Goal: Task Accomplishment & Management: Manage account settings

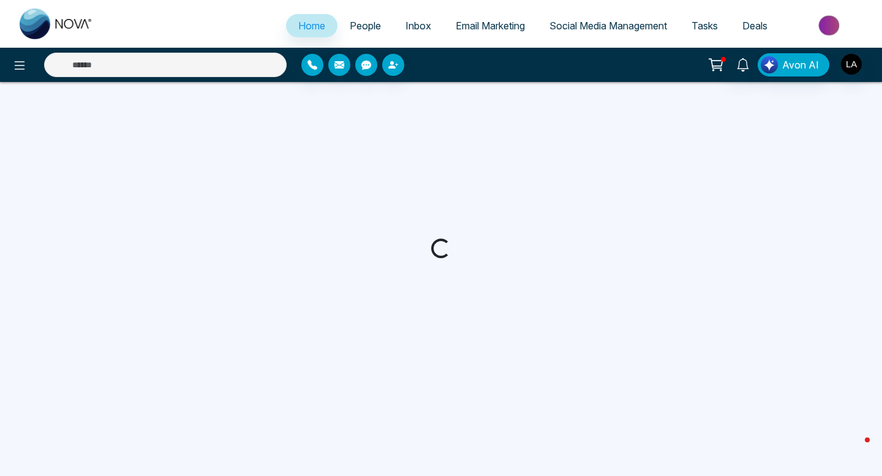
select select "*"
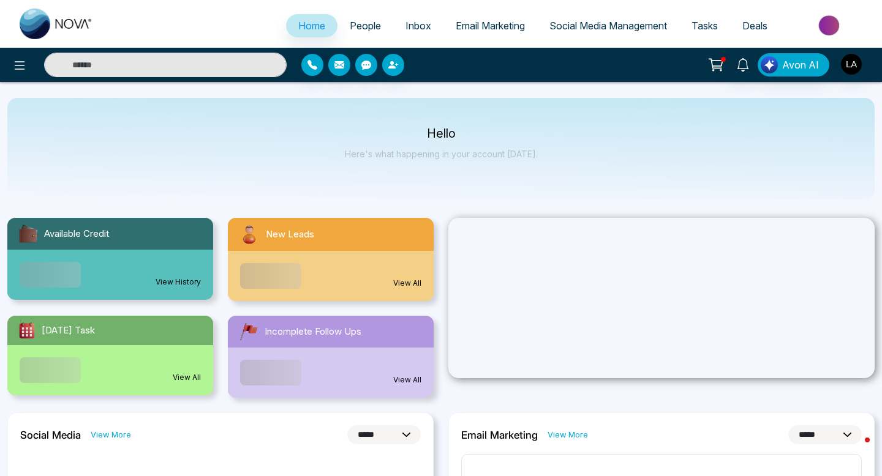
click at [358, 24] on span "People" at bounding box center [365, 26] width 31 height 12
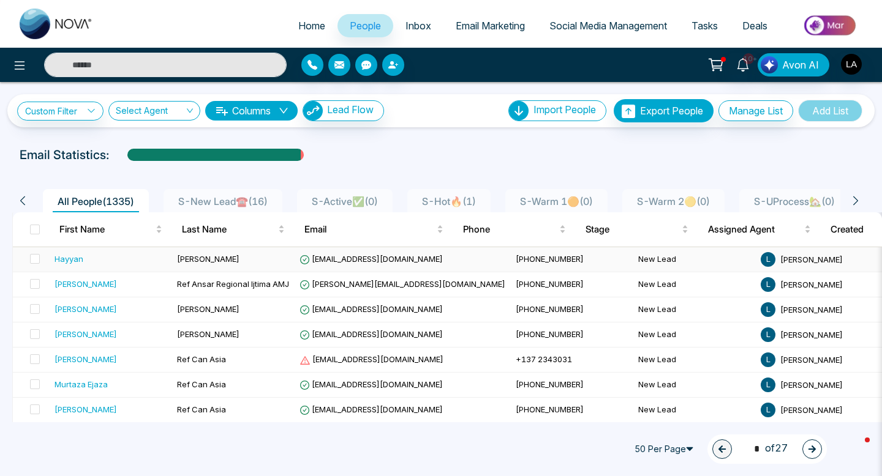
click at [377, 262] on span "[EMAIL_ADDRESS][DOMAIN_NAME]" at bounding box center [370, 259] width 143 height 10
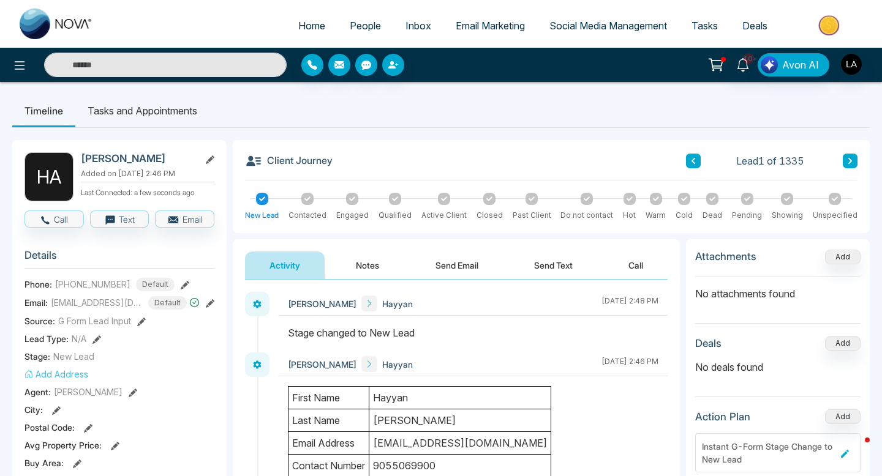
click at [21, 77] on div "10+ Avon AI" at bounding box center [441, 65] width 882 height 34
click at [19, 64] on icon at bounding box center [20, 65] width 10 height 9
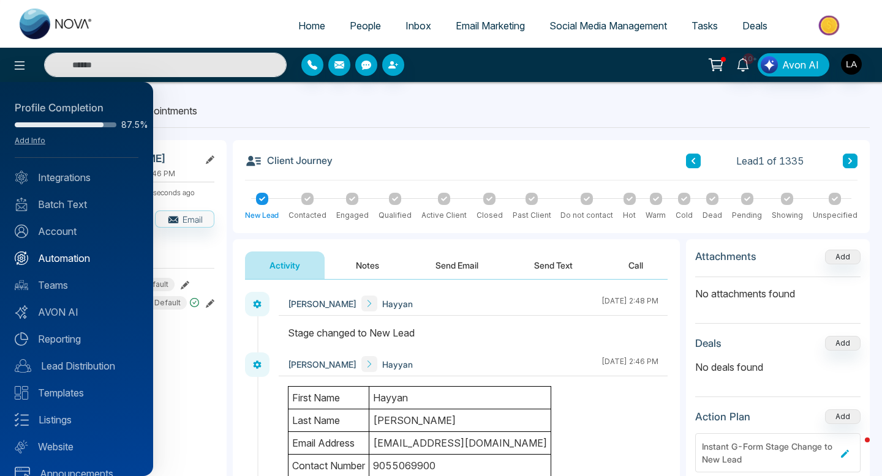
click at [56, 255] on link "Automation" at bounding box center [77, 258] width 124 height 15
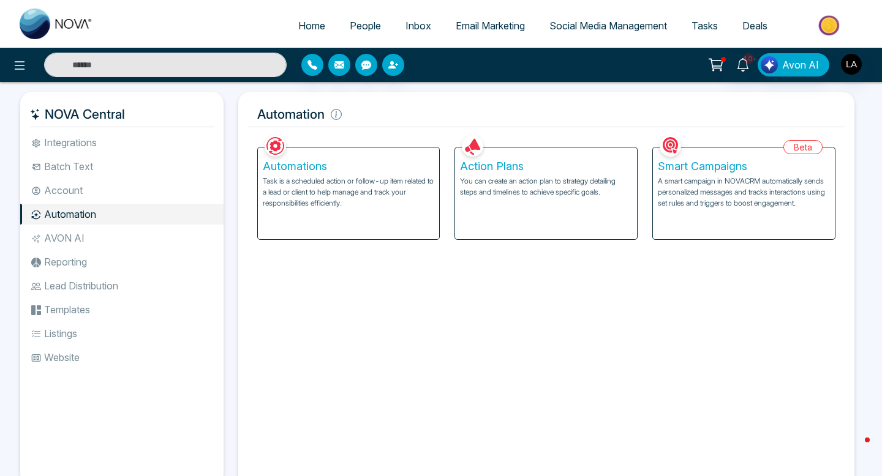
click at [395, 167] on h5 "Automations" at bounding box center [349, 166] width 172 height 13
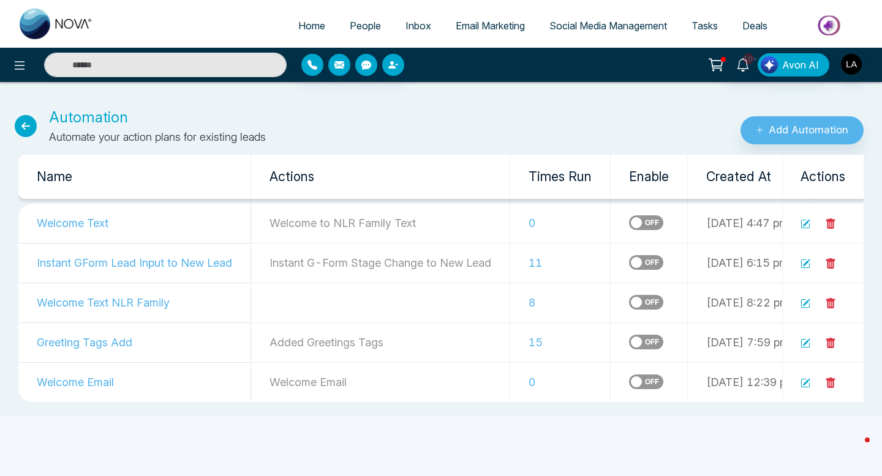
click at [714, 76] on button at bounding box center [716, 64] width 24 height 23
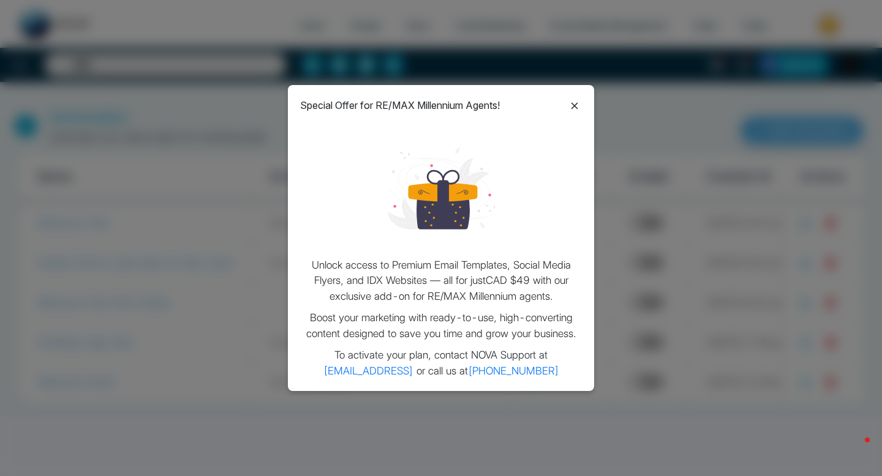
click at [574, 108] on icon at bounding box center [574, 106] width 15 height 15
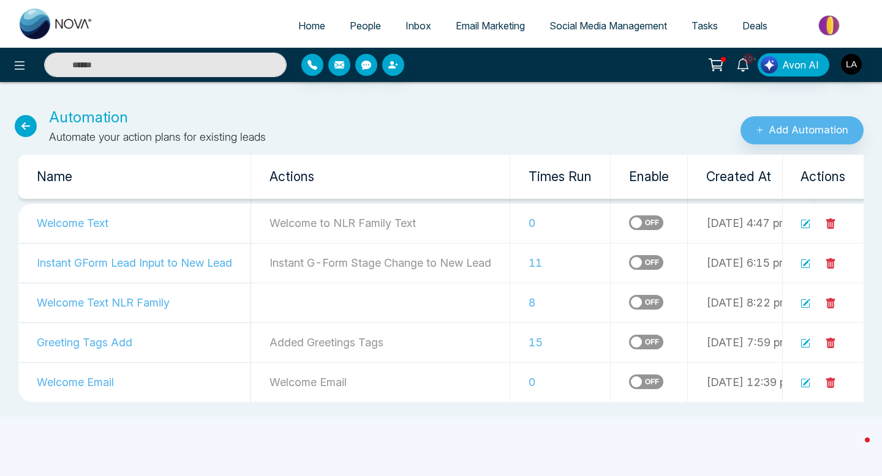
click at [806, 224] on icon at bounding box center [806, 223] width 7 height 7
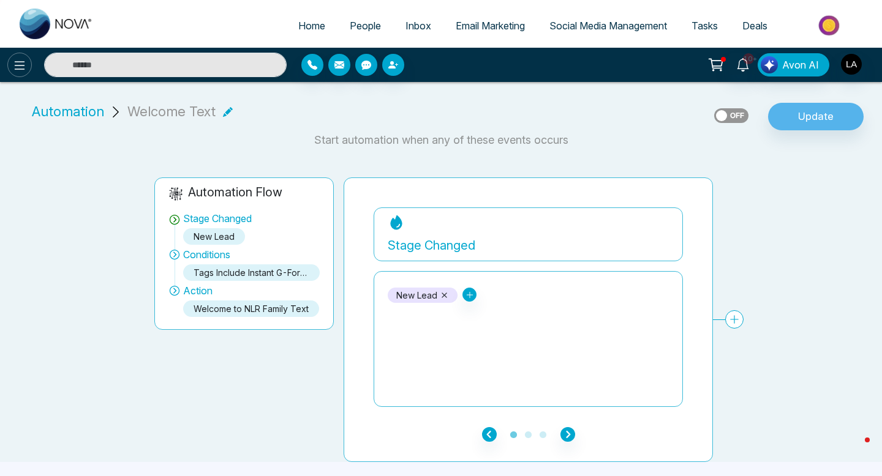
click at [19, 66] on icon at bounding box center [19, 65] width 15 height 15
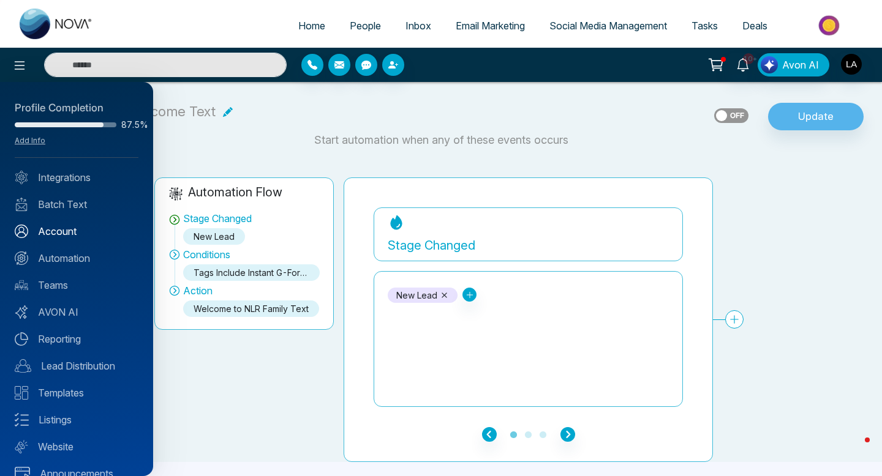
click at [49, 231] on link "Account" at bounding box center [77, 231] width 124 height 15
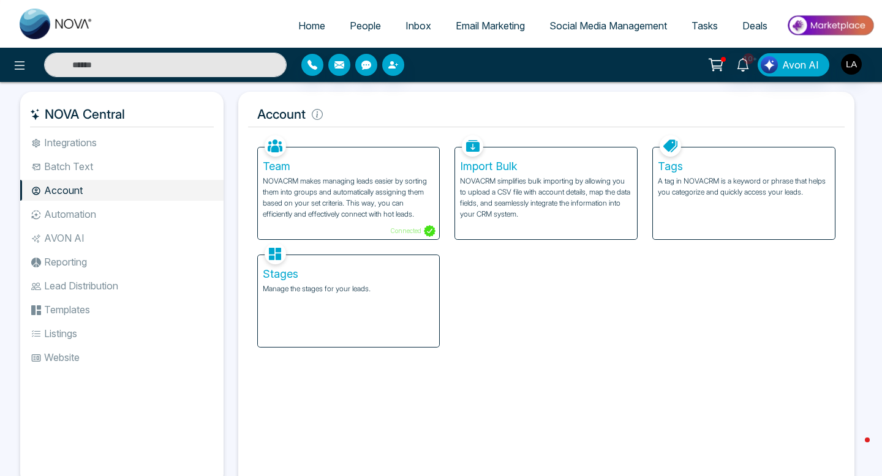
click at [91, 216] on li "Automation" at bounding box center [121, 214] width 203 height 21
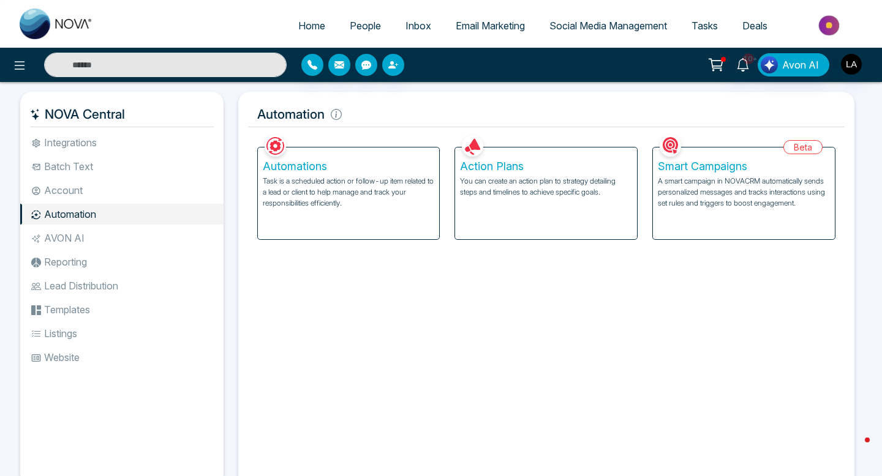
click at [571, 188] on p "You can create an action plan to strategy detailing steps and timelines to achi…" at bounding box center [546, 187] width 172 height 22
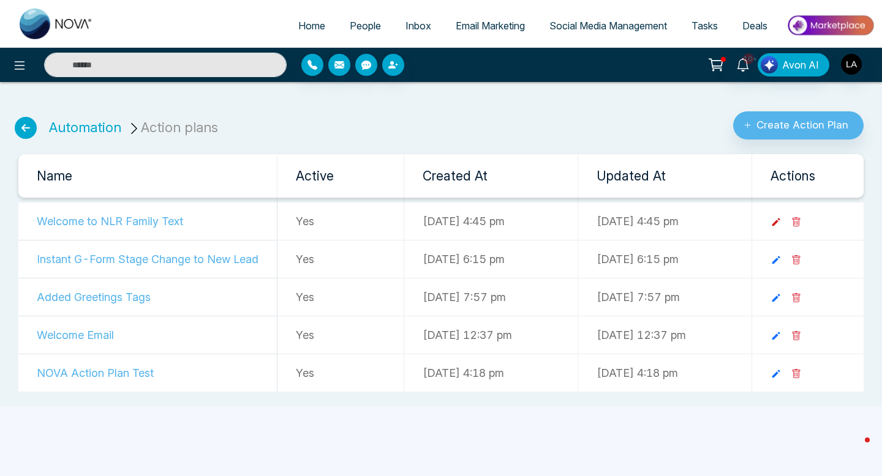
click at [781, 219] on icon at bounding box center [775, 222] width 11 height 11
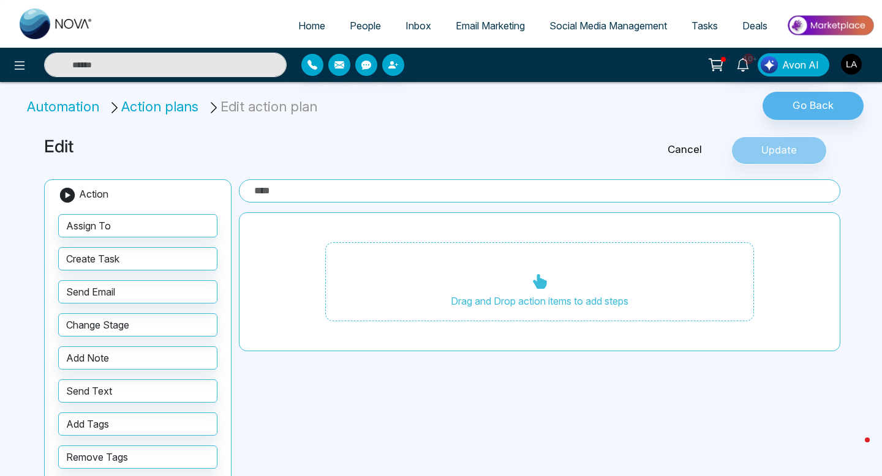
type input "**********"
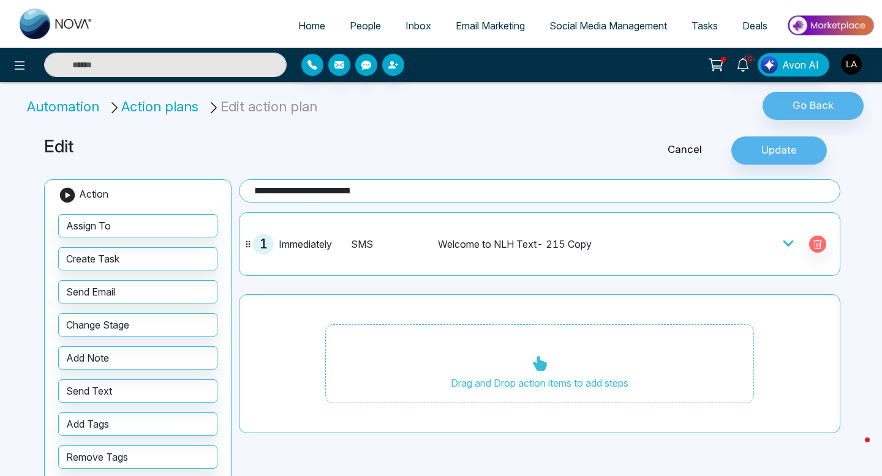
click at [35, 103] on li "Automation" at bounding box center [65, 107] width 77 height 20
click at [15, 69] on icon at bounding box center [20, 65] width 10 height 9
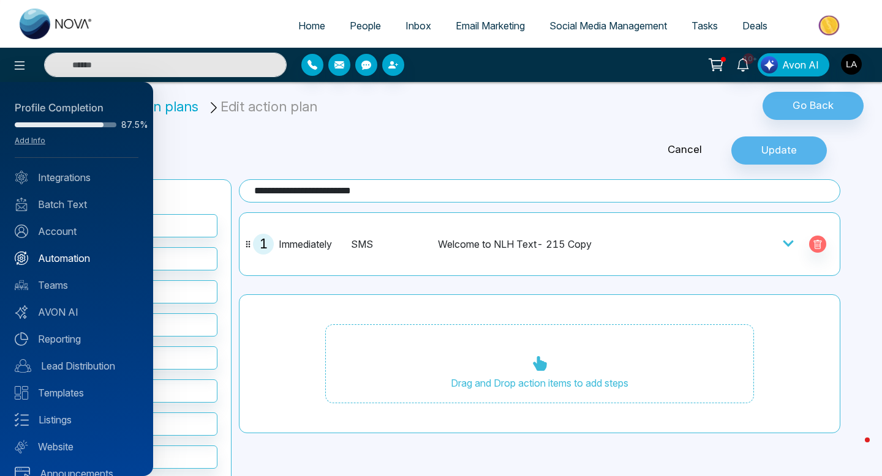
click at [48, 256] on link "Automation" at bounding box center [77, 258] width 124 height 15
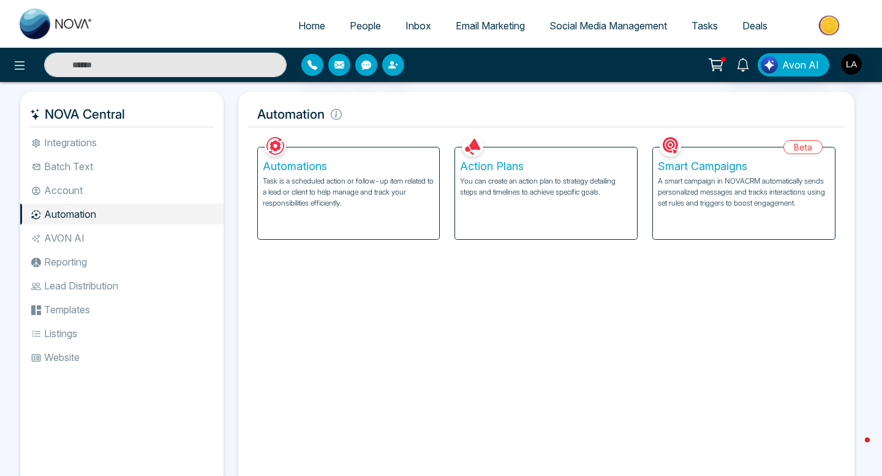
click at [385, 200] on p "Task is a scheduled action or follow-up item related to a lead or client to hel…" at bounding box center [349, 192] width 172 height 33
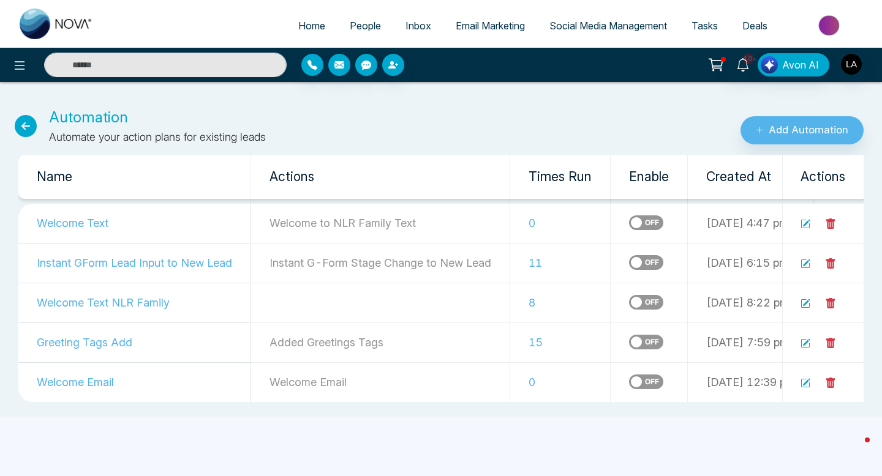
click at [804, 265] on icon at bounding box center [806, 263] width 7 height 7
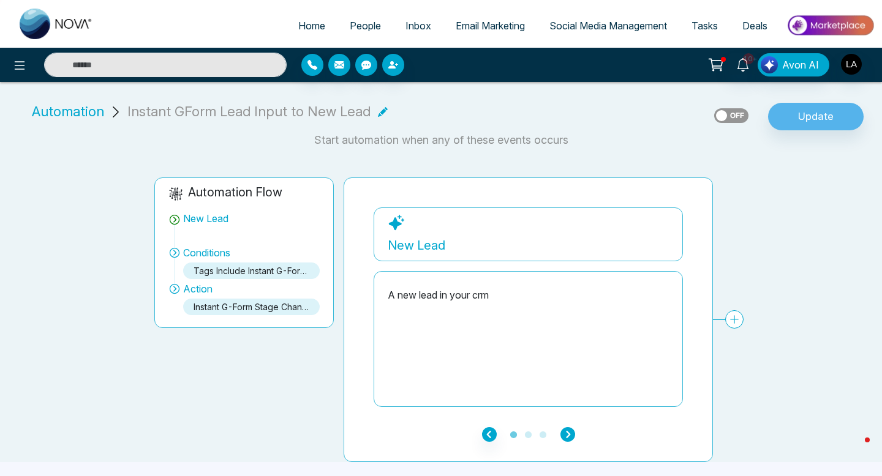
click at [568, 434] on icon "button" at bounding box center [567, 434] width 15 height 15
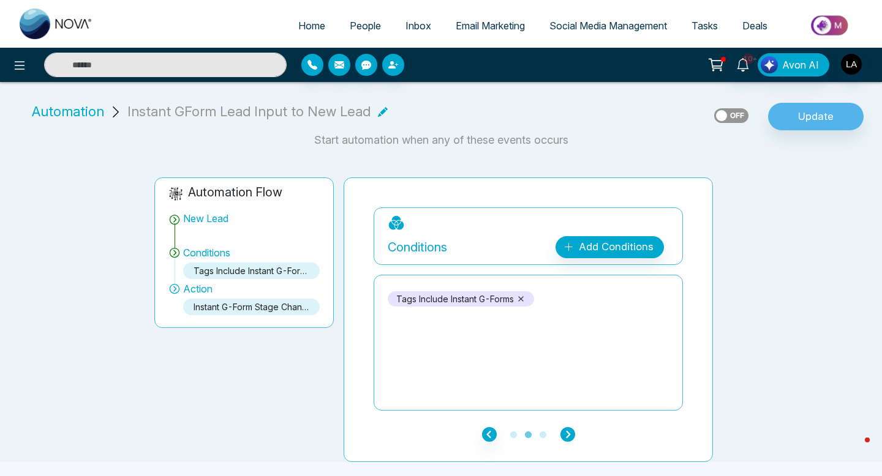
click at [568, 434] on icon "button" at bounding box center [567, 434] width 15 height 15
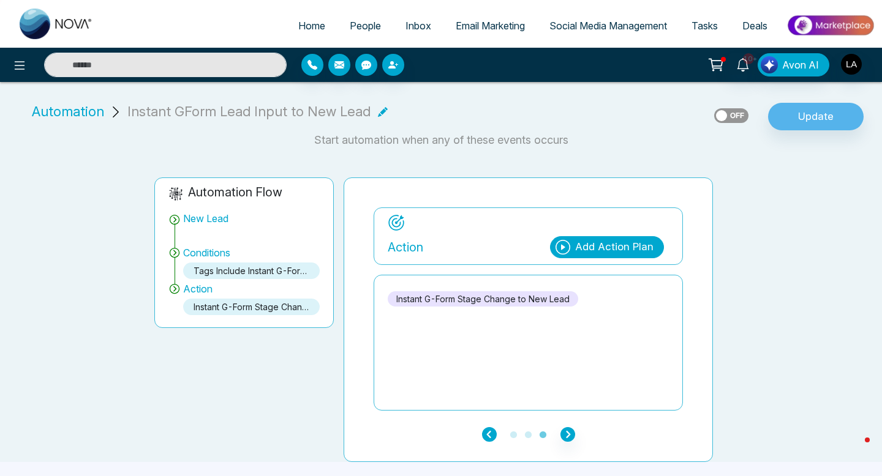
click at [488, 428] on icon "button" at bounding box center [489, 434] width 15 height 15
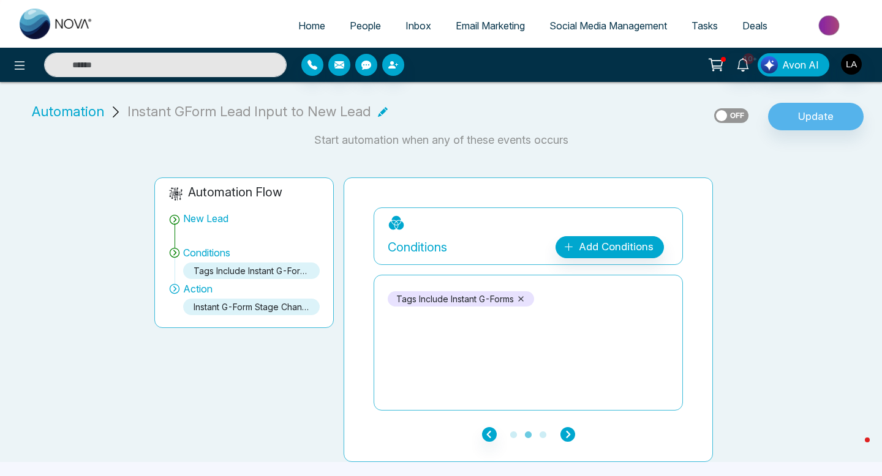
click at [567, 435] on icon "button" at bounding box center [567, 434] width 15 height 15
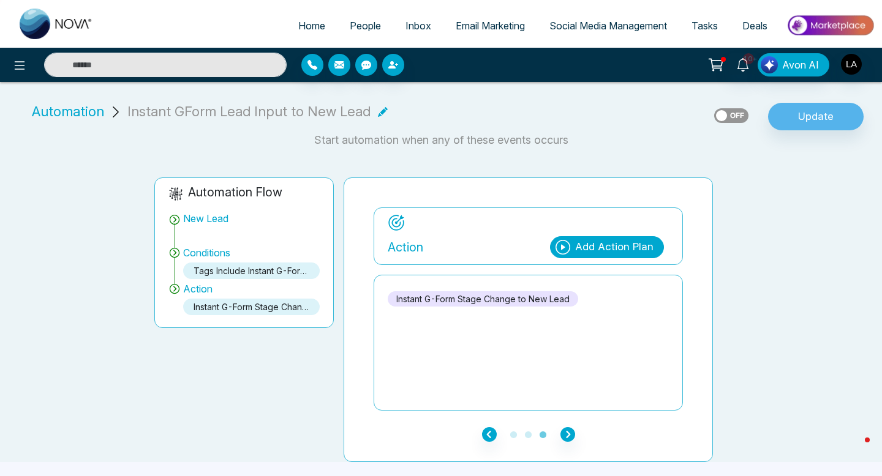
click at [350, 22] on span "People" at bounding box center [365, 26] width 31 height 12
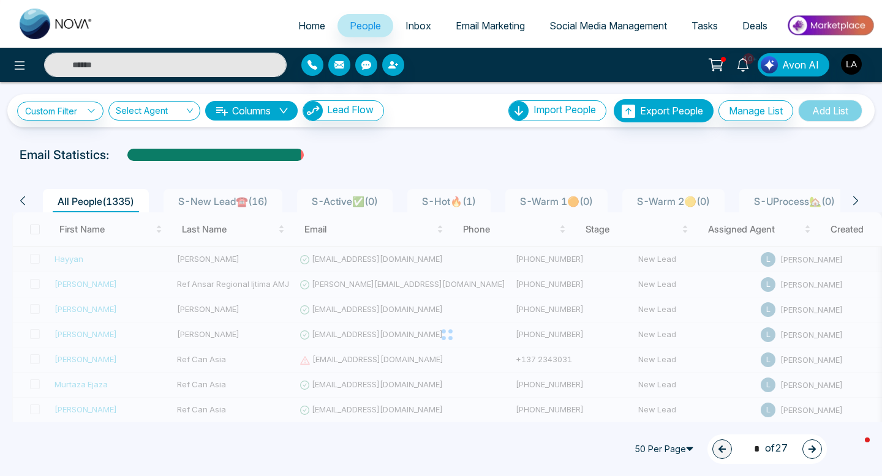
click at [88, 254] on div "Hayyan" at bounding box center [111, 259] width 113 height 12
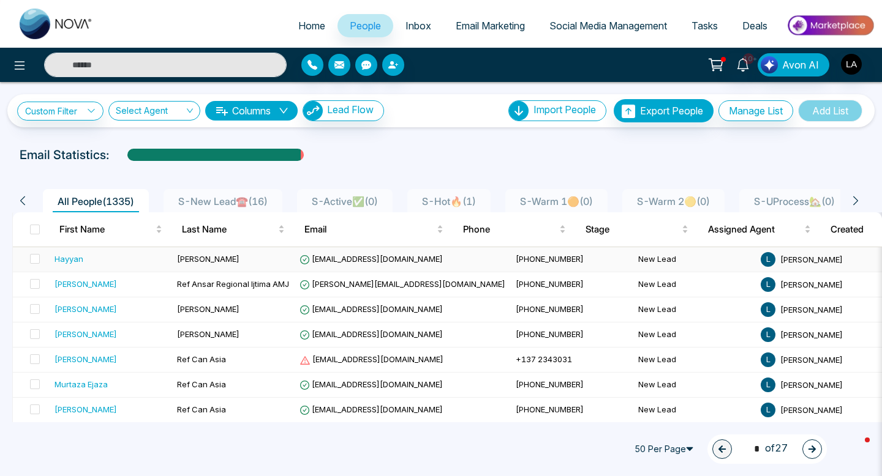
click at [80, 259] on div "Hayyan" at bounding box center [69, 259] width 29 height 12
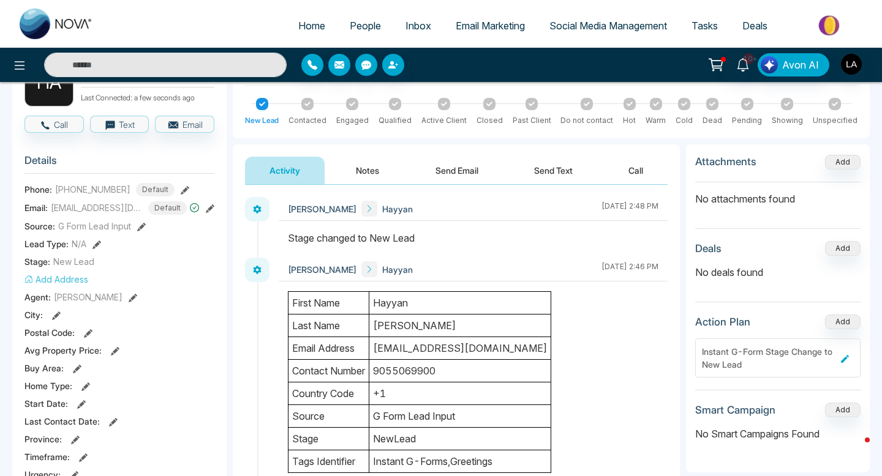
scroll to position [85, 0]
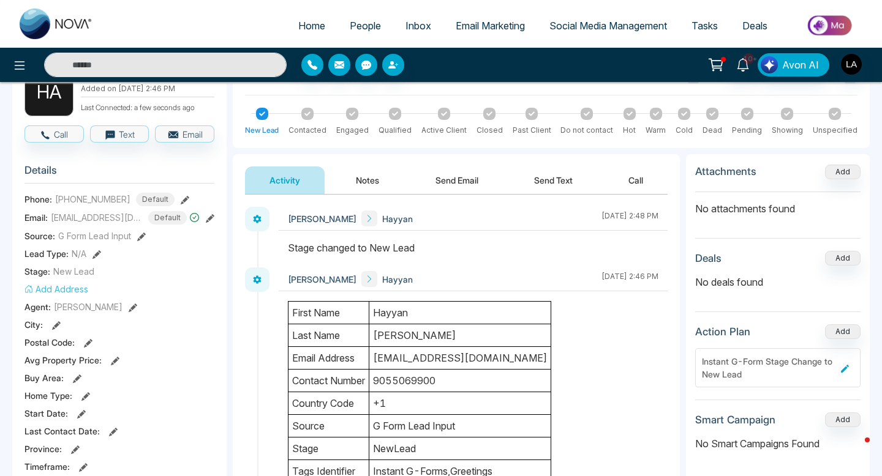
click at [356, 30] on span "People" at bounding box center [365, 26] width 31 height 12
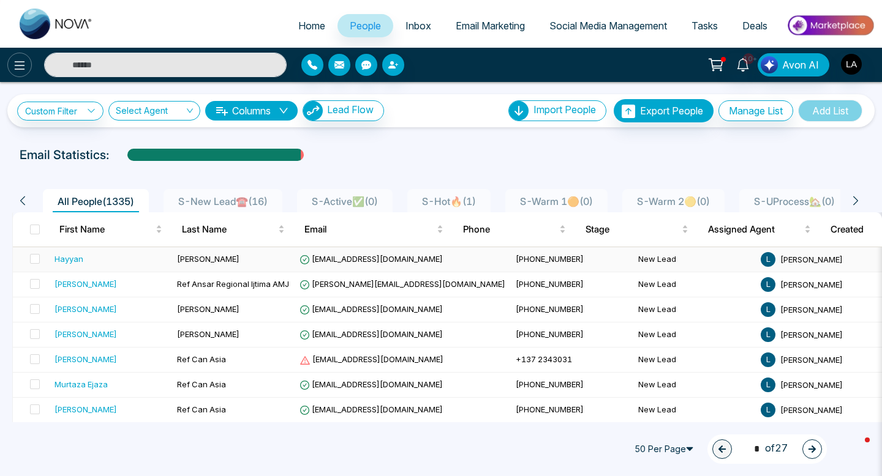
click at [10, 57] on button at bounding box center [19, 65] width 24 height 24
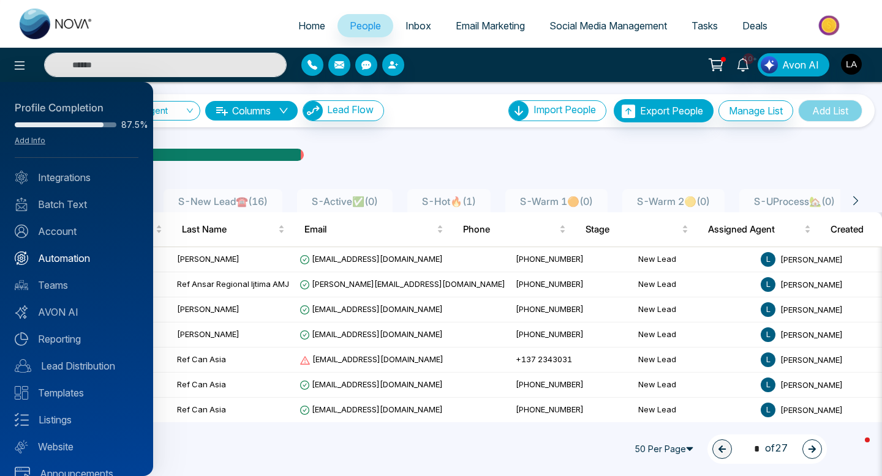
click at [72, 265] on link "Automation" at bounding box center [77, 258] width 124 height 15
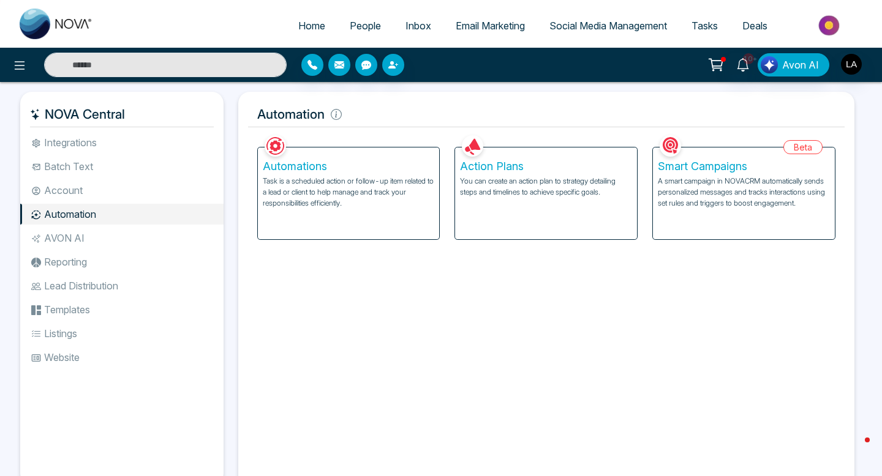
click at [342, 212] on div "Automations Task is a scheduled action or follow-up item related to a lead or c…" at bounding box center [349, 194] width 182 height 92
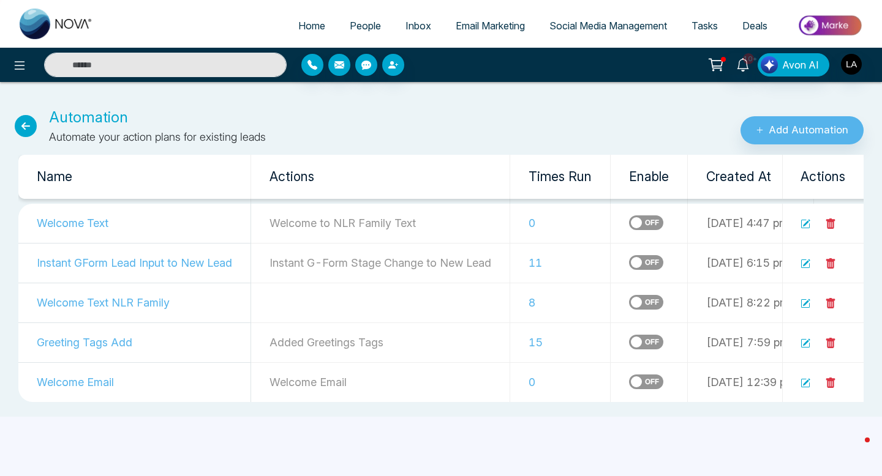
click at [809, 220] on icon at bounding box center [806, 223] width 7 height 7
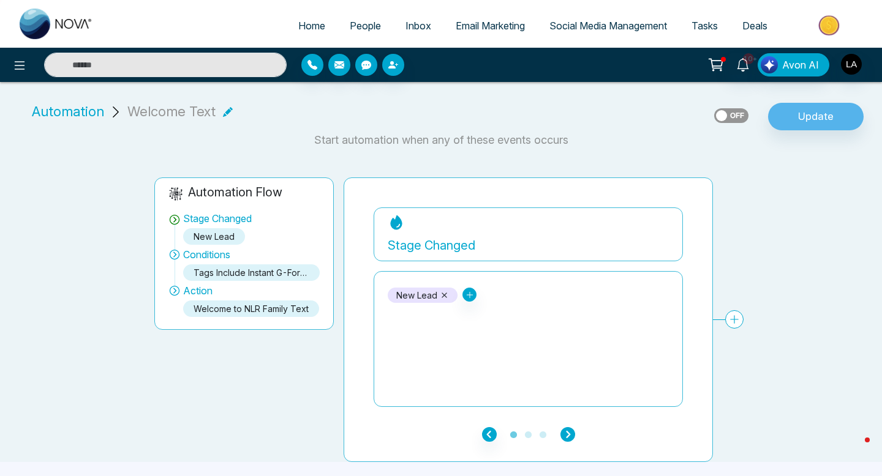
click at [563, 429] on icon "button" at bounding box center [567, 434] width 15 height 15
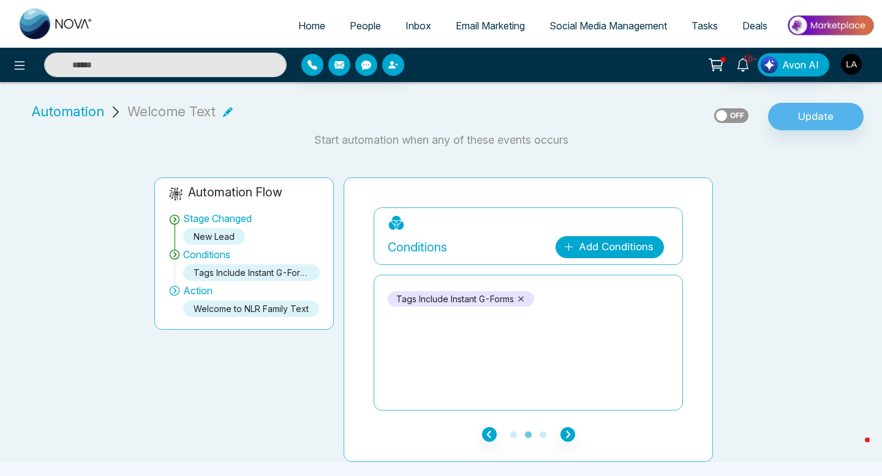
click at [589, 249] on link "Add Conditions" at bounding box center [609, 247] width 108 height 22
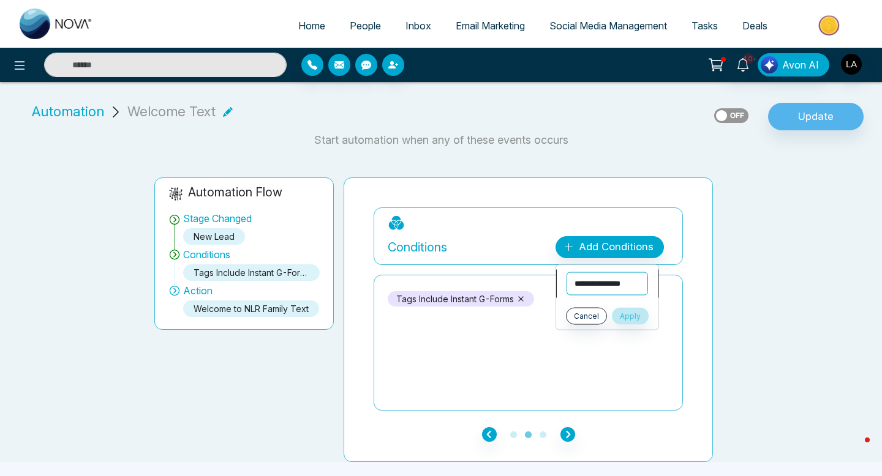
click at [600, 277] on select "**********" at bounding box center [606, 284] width 81 height 23
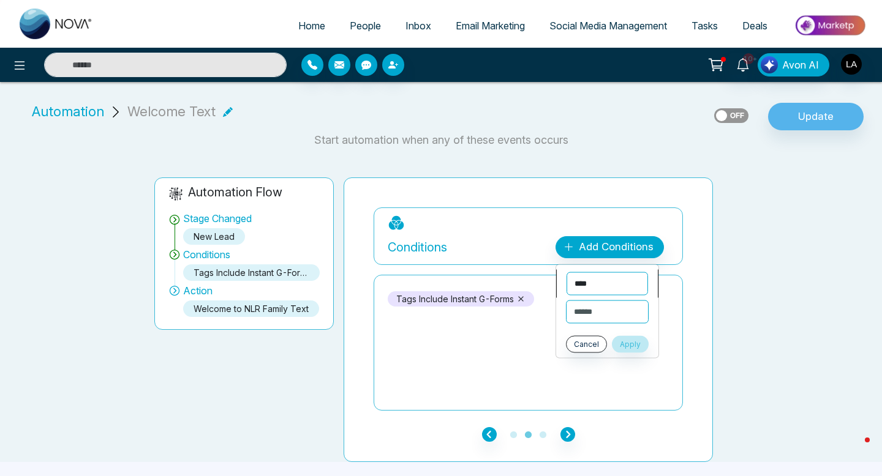
click at [596, 290] on select "**********" at bounding box center [606, 284] width 81 height 23
select select "*****"
click at [594, 305] on select "**********" at bounding box center [606, 312] width 81 height 23
select select "*******"
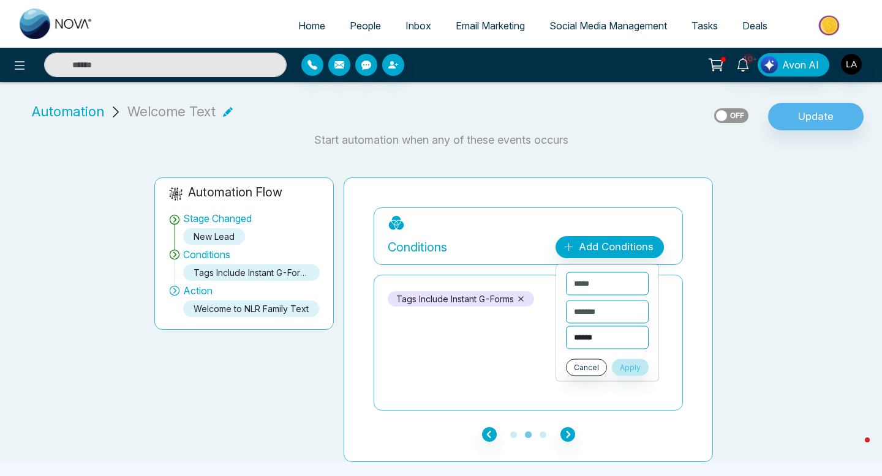
click at [598, 333] on select "**********" at bounding box center [607, 337] width 83 height 23
select select "********"
click at [648, 361] on button "Apply" at bounding box center [630, 367] width 37 height 17
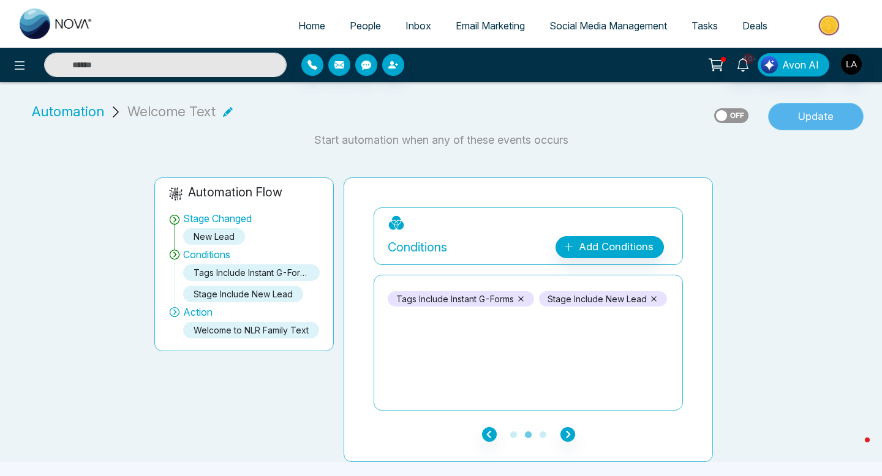
click at [821, 118] on button "Update" at bounding box center [816, 117] width 96 height 28
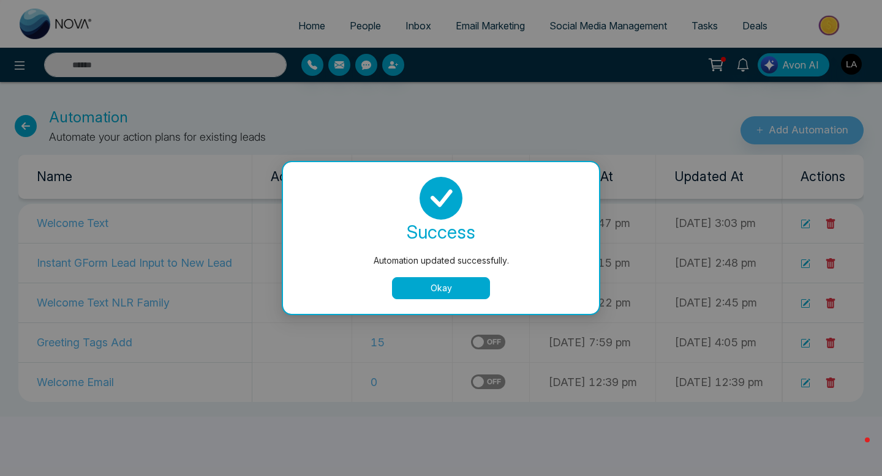
click at [444, 301] on div "success Automation updated successfully. Okay" at bounding box center [441, 238] width 316 height 152
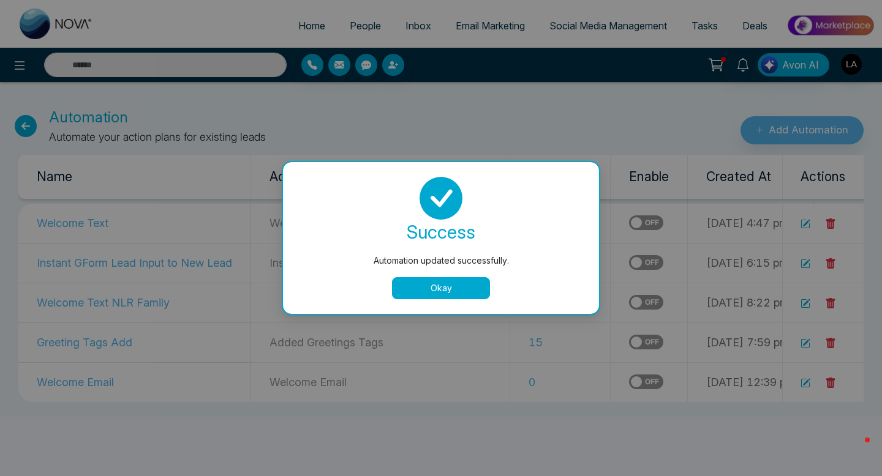
click at [446, 291] on button "Okay" at bounding box center [441, 288] width 98 height 22
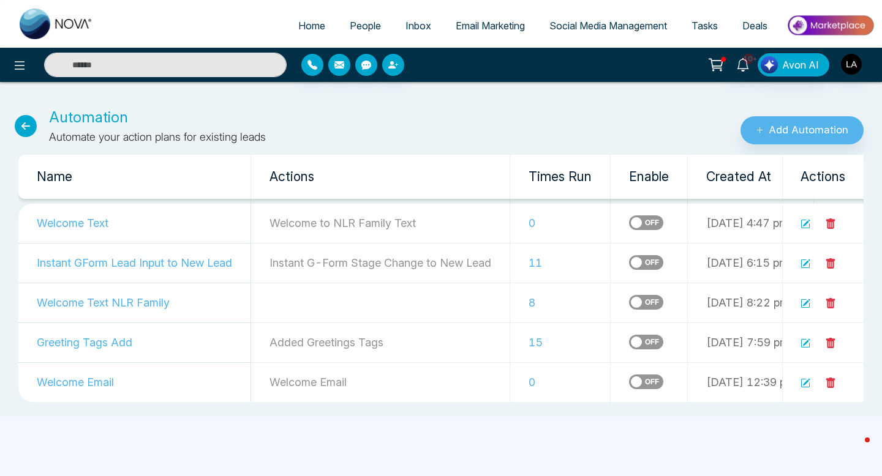
click at [354, 10] on ul "Home People Inbox Email Marketing Social Media Management Tasks Deals" at bounding box center [489, 27] width 769 height 34
click at [355, 22] on span "People" at bounding box center [365, 26] width 31 height 12
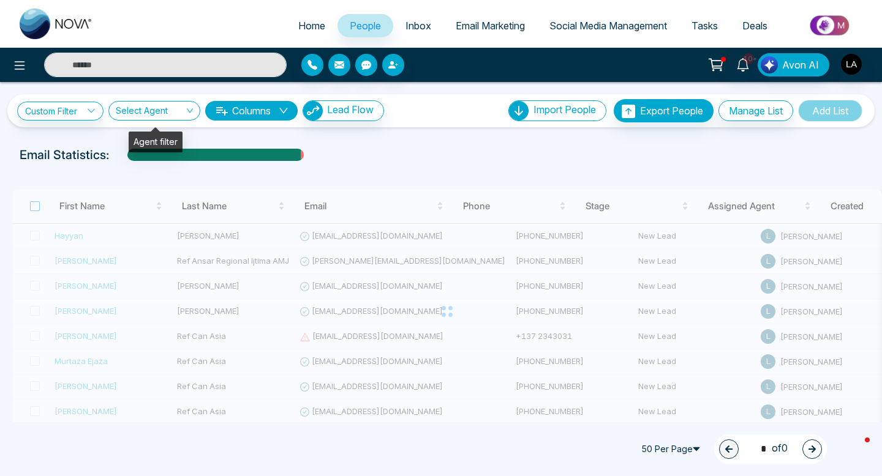
click at [36, 213] on label at bounding box center [35, 206] width 10 height 13
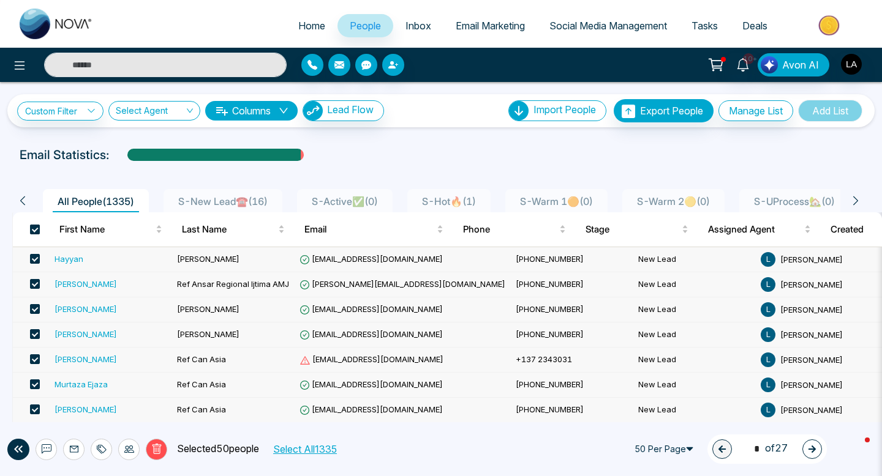
click at [33, 228] on span at bounding box center [35, 230] width 10 height 10
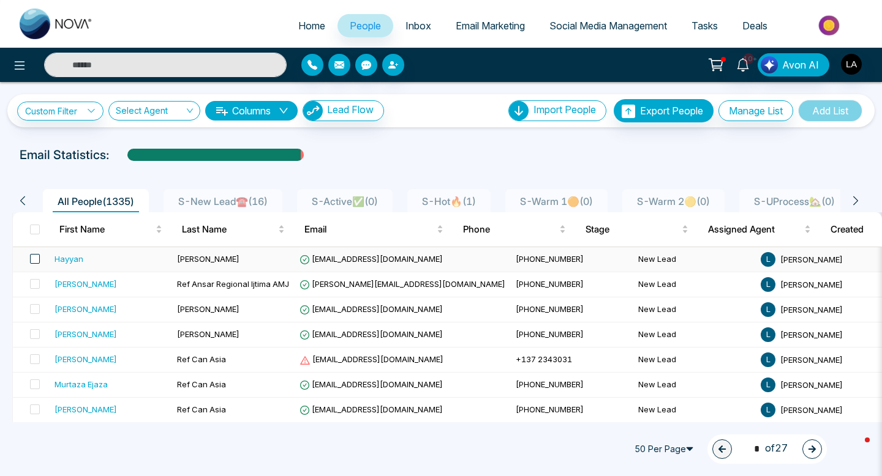
click at [34, 259] on span at bounding box center [35, 259] width 10 height 10
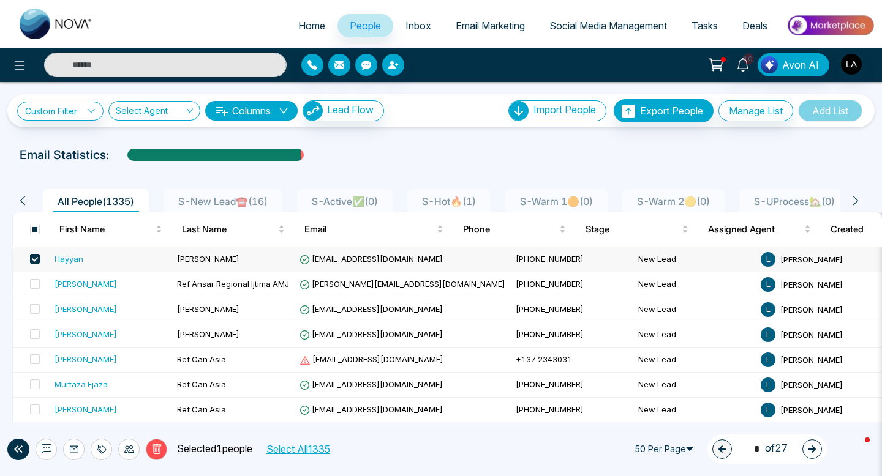
click at [150, 454] on button "Delete" at bounding box center [156, 449] width 21 height 21
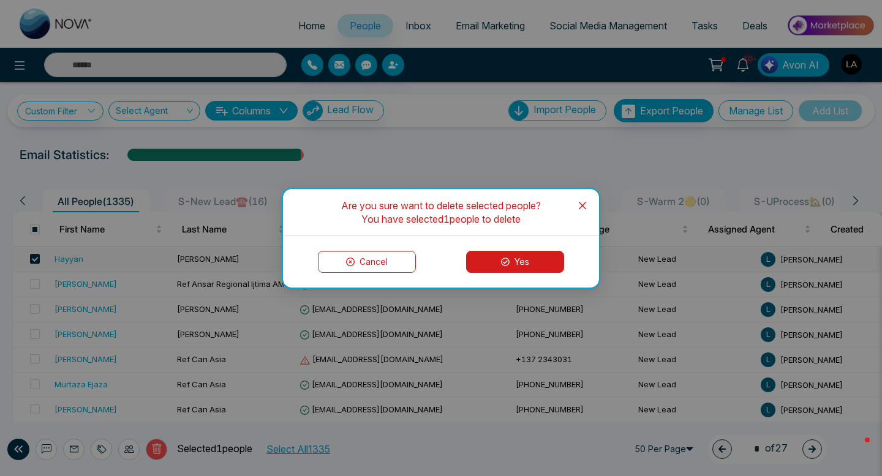
click at [503, 263] on icon at bounding box center [505, 262] width 9 height 9
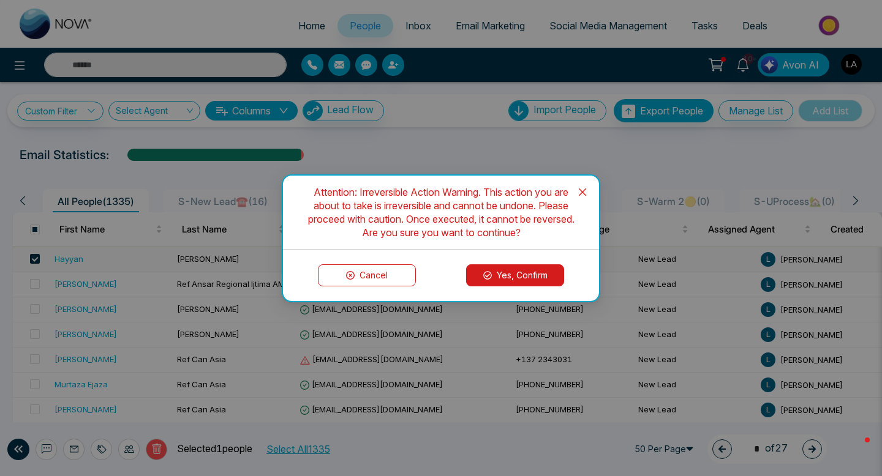
click at [521, 269] on button "Yes, Confirm" at bounding box center [515, 276] width 98 height 22
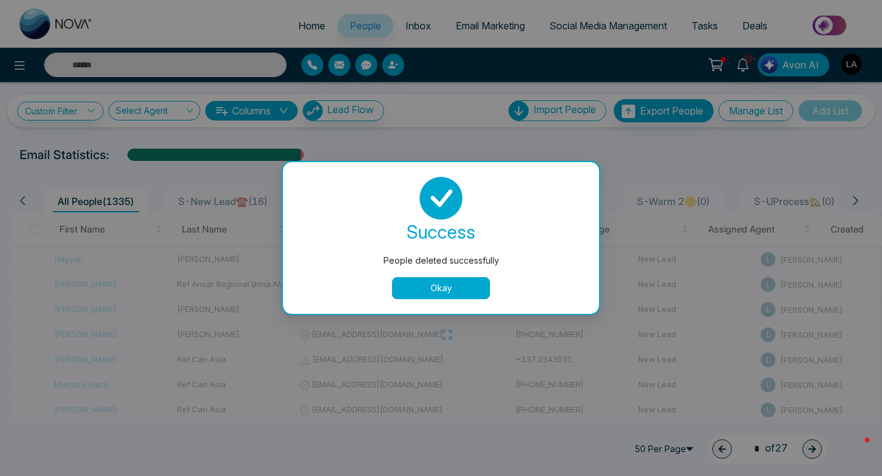
click at [433, 279] on button "Okay" at bounding box center [441, 288] width 98 height 22
click at [434, 298] on td "musawerahmad66@gmail.com" at bounding box center [403, 310] width 216 height 25
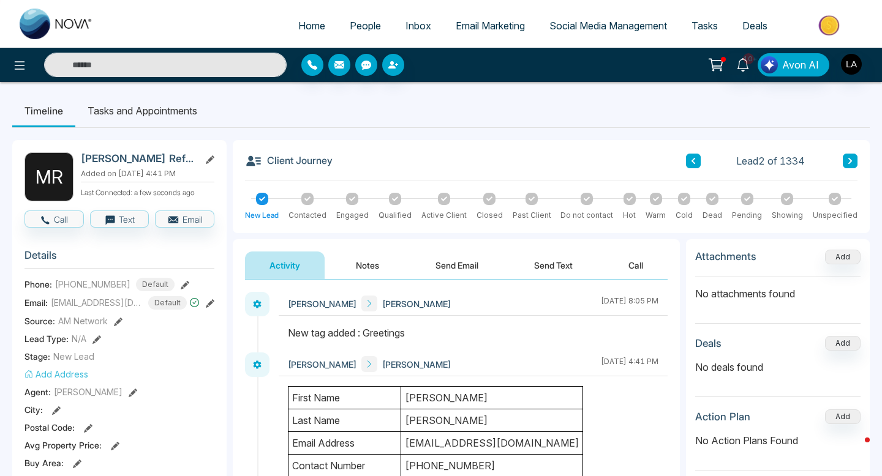
click at [350, 28] on span "People" at bounding box center [365, 26] width 31 height 12
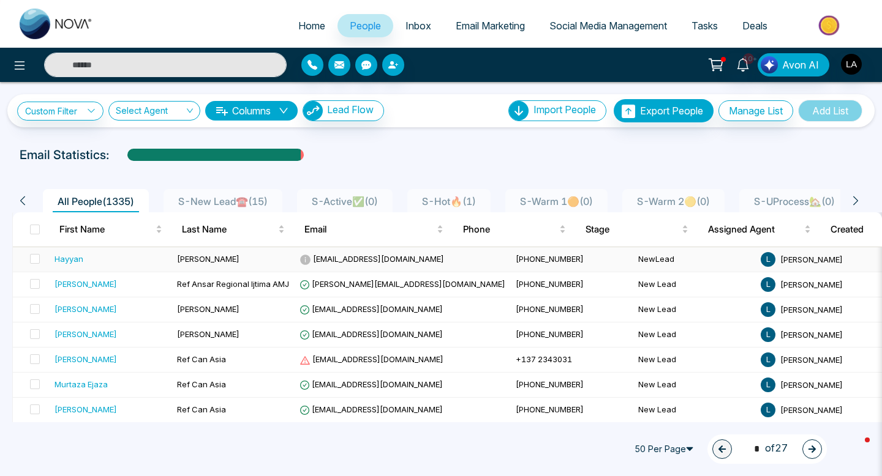
click at [207, 259] on td "[PERSON_NAME]" at bounding box center [233, 259] width 122 height 25
click at [73, 258] on div "Hayyan" at bounding box center [69, 259] width 29 height 12
click at [179, 261] on span "[PERSON_NAME]" at bounding box center [208, 259] width 62 height 10
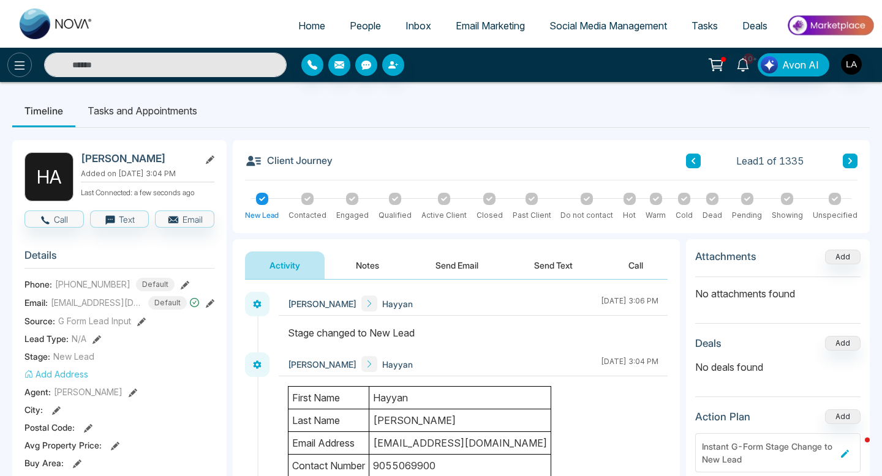
click at [19, 58] on icon at bounding box center [19, 65] width 15 height 15
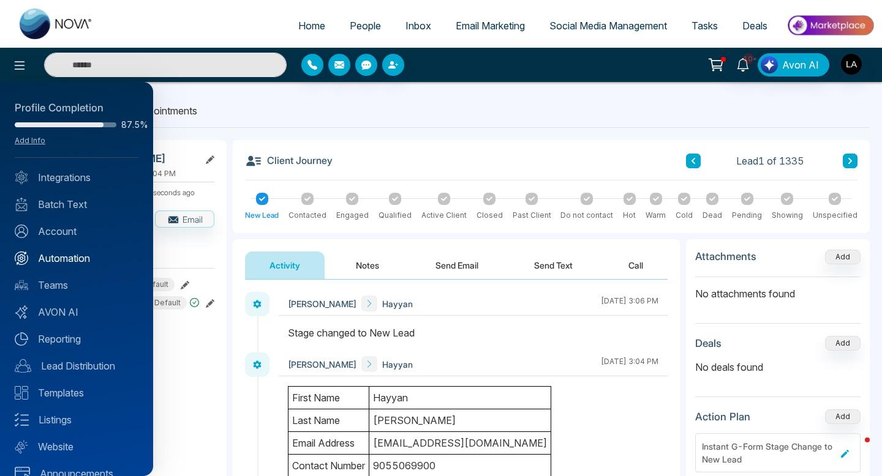
click at [69, 257] on link "Automation" at bounding box center [77, 258] width 124 height 15
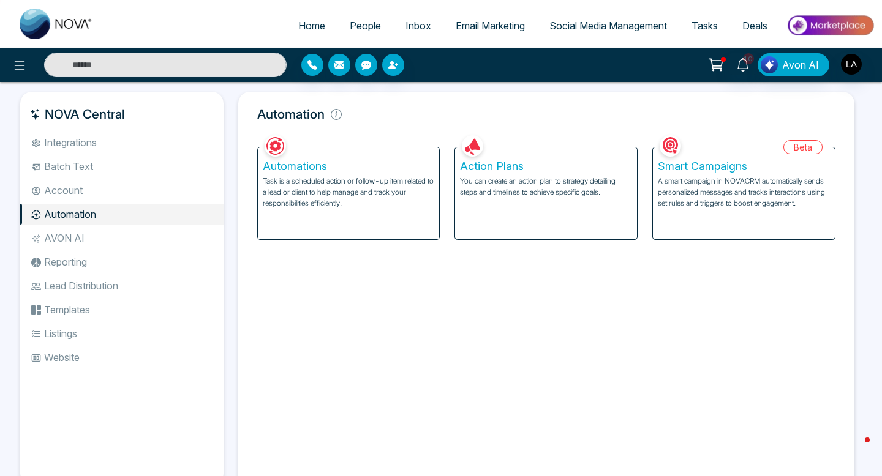
click at [338, 239] on div "Automations Task is a scheduled action or follow-up item related to a lead or c…" at bounding box center [348, 193] width 183 height 93
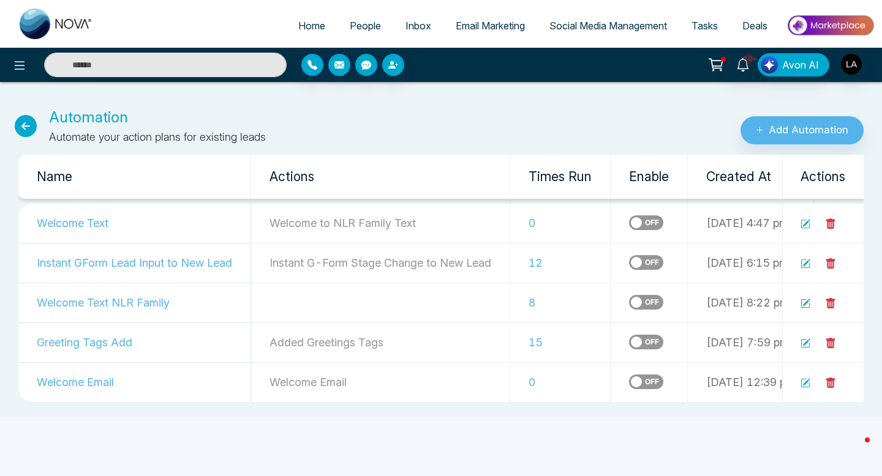
click at [805, 224] on icon at bounding box center [806, 223] width 7 height 7
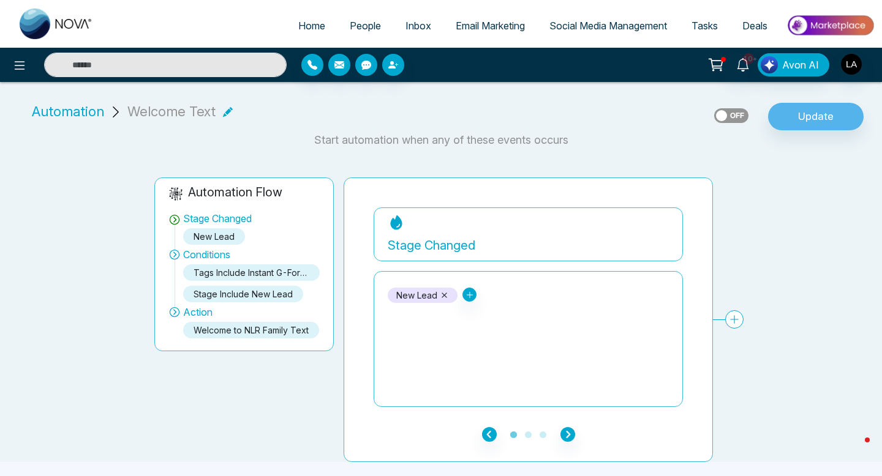
click at [730, 316] on icon at bounding box center [734, 319] width 18 height 18
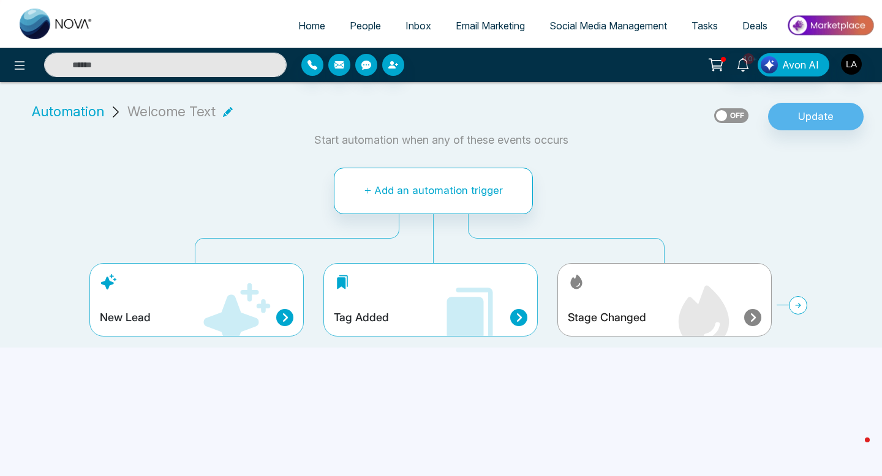
click at [273, 307] on div "New Lead" at bounding box center [196, 299] width 214 height 73
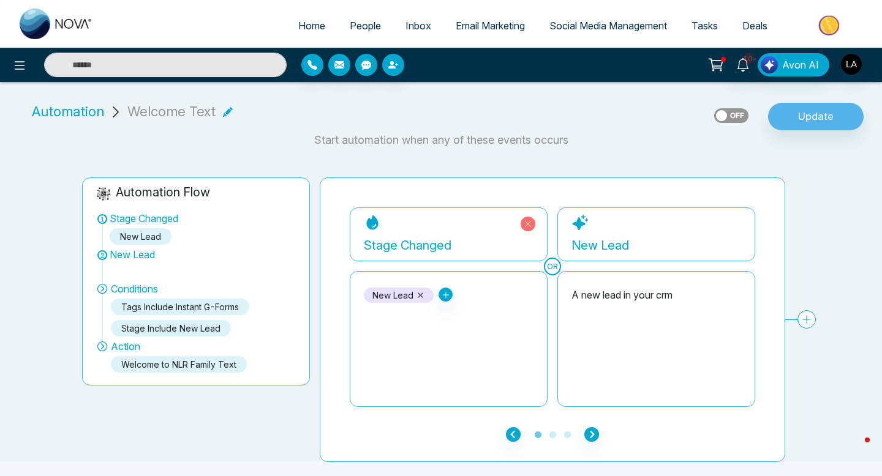
click at [527, 225] on icon at bounding box center [528, 224] width 7 height 7
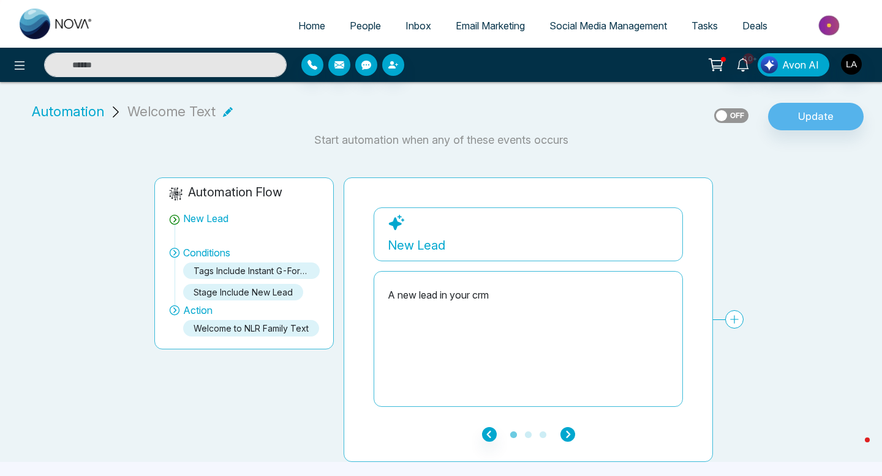
click at [571, 437] on icon "button" at bounding box center [567, 434] width 15 height 15
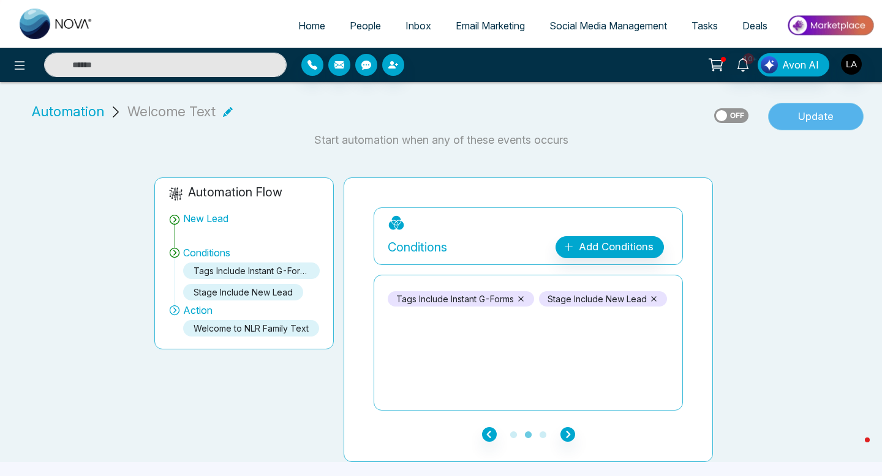
click at [827, 111] on button "Update" at bounding box center [816, 117] width 96 height 28
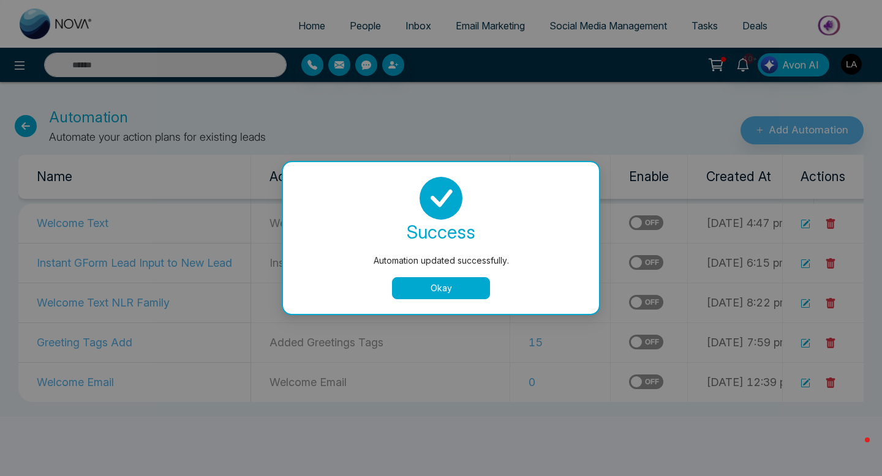
click at [456, 291] on button "Okay" at bounding box center [441, 288] width 98 height 22
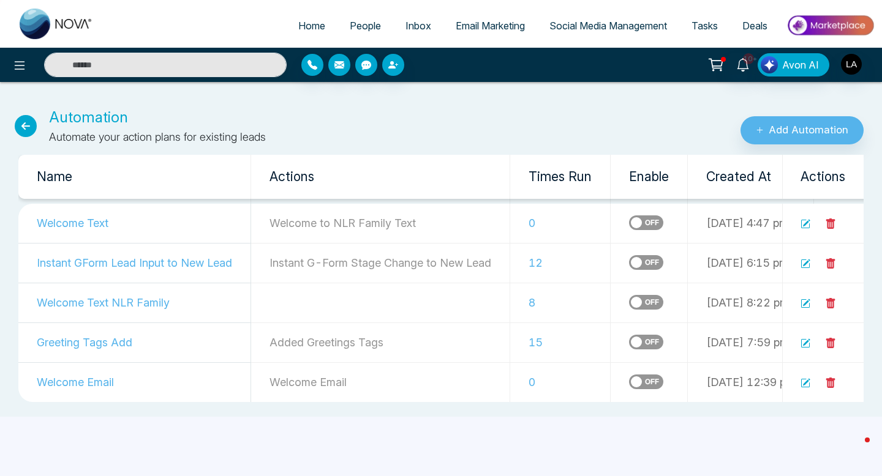
click at [337, 23] on link "People" at bounding box center [365, 25] width 56 height 23
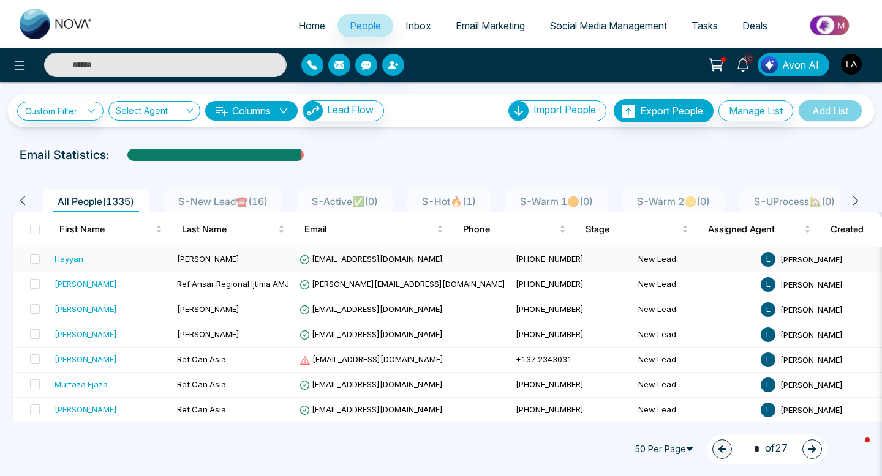
click at [50, 258] on td "Hayyan" at bounding box center [111, 259] width 122 height 25
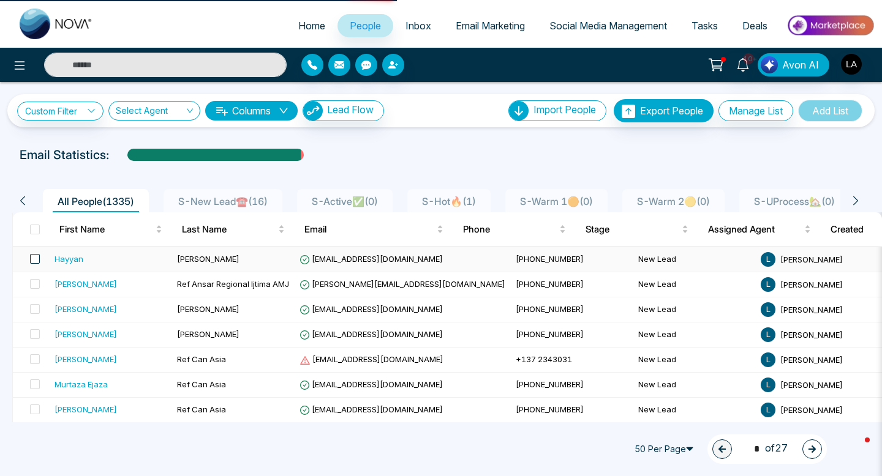
click at [37, 258] on span at bounding box center [35, 259] width 10 height 10
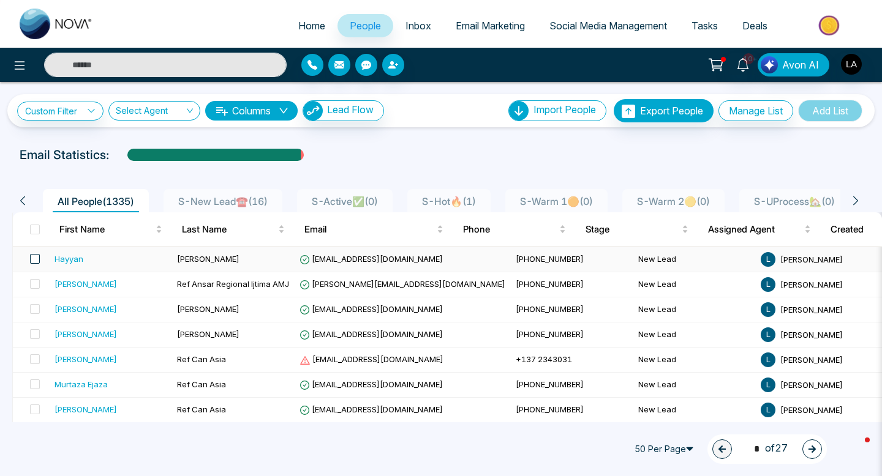
click at [37, 259] on span at bounding box center [35, 259] width 10 height 10
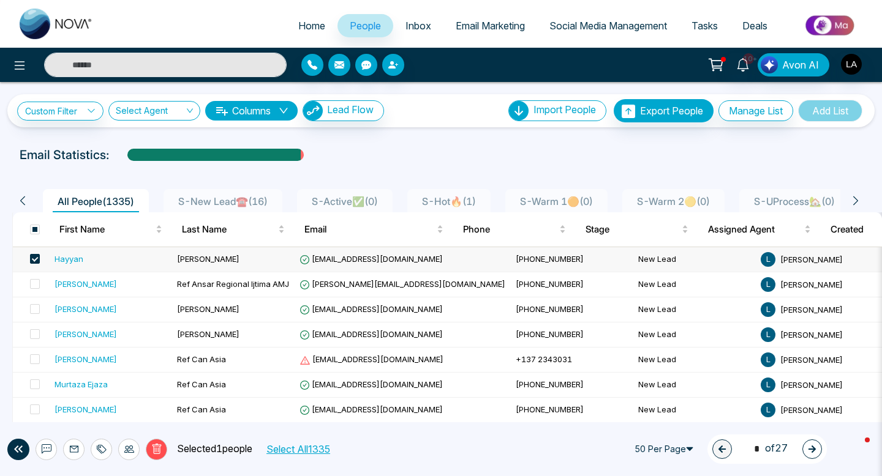
click at [165, 453] on button "Delete" at bounding box center [156, 449] width 21 height 21
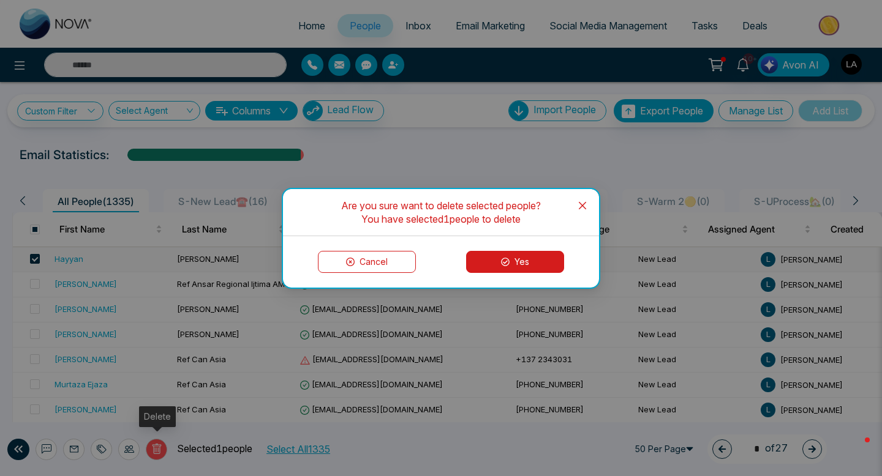
click at [493, 260] on button "Yes" at bounding box center [515, 262] width 98 height 22
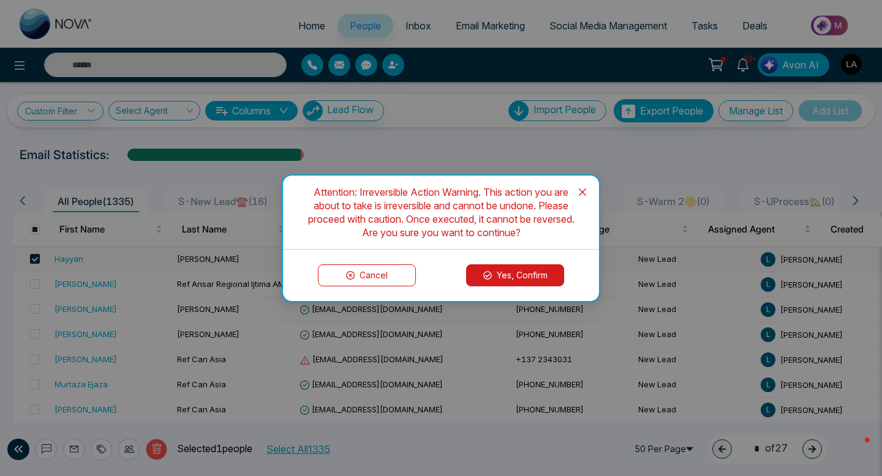
click at [504, 274] on button "Yes, Confirm" at bounding box center [515, 276] width 98 height 22
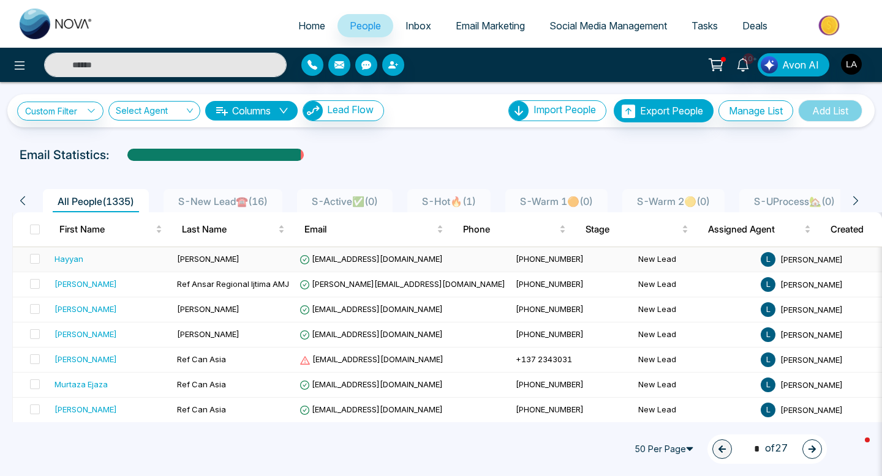
click at [127, 257] on div "Hayyan" at bounding box center [111, 259] width 113 height 12
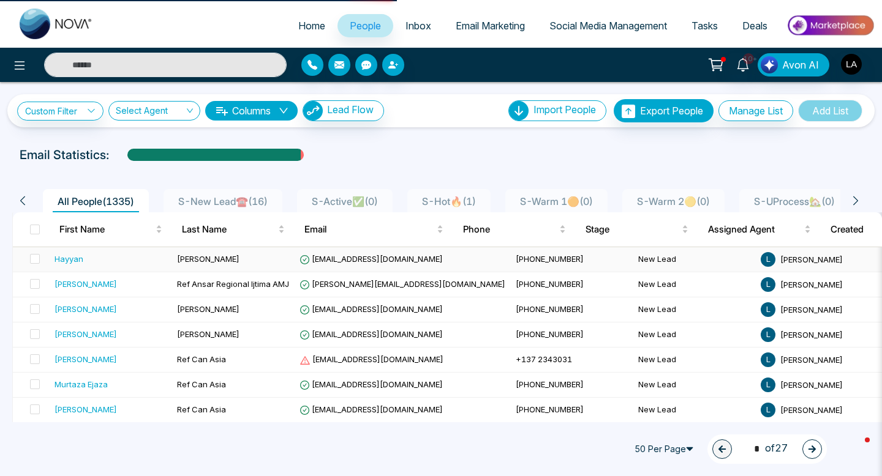
click at [104, 260] on div "Hayyan" at bounding box center [111, 259] width 113 height 12
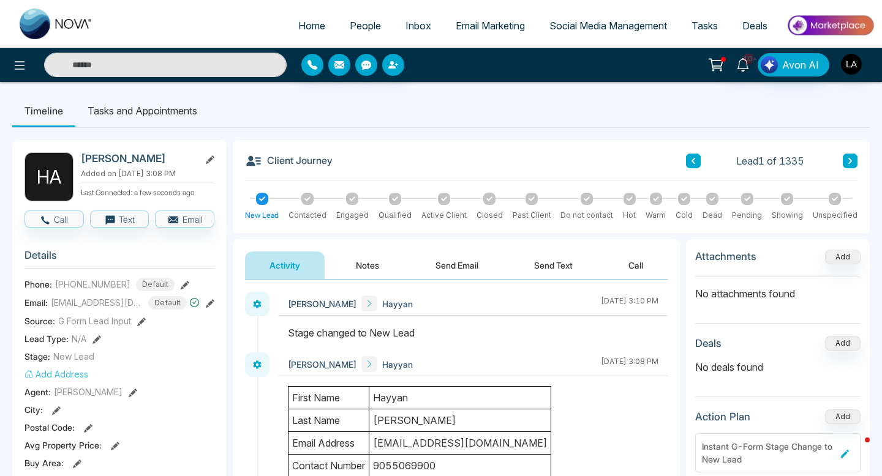
click at [339, 23] on link "People" at bounding box center [365, 25] width 56 height 23
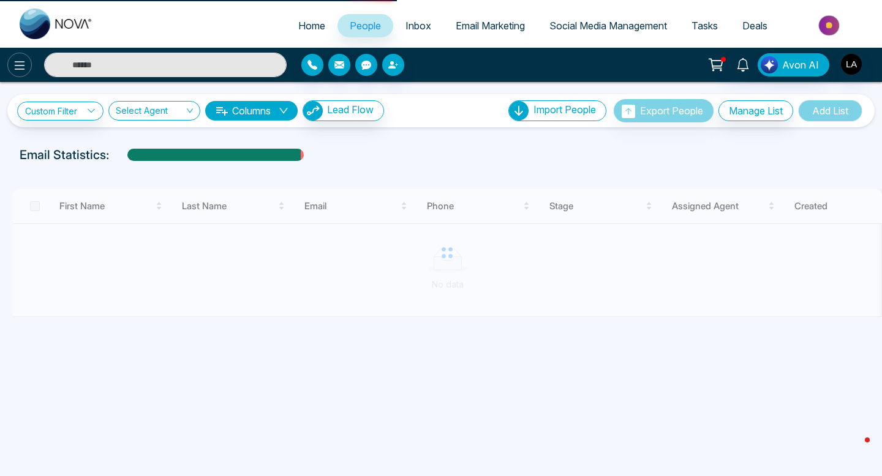
click at [18, 69] on icon at bounding box center [20, 65] width 10 height 9
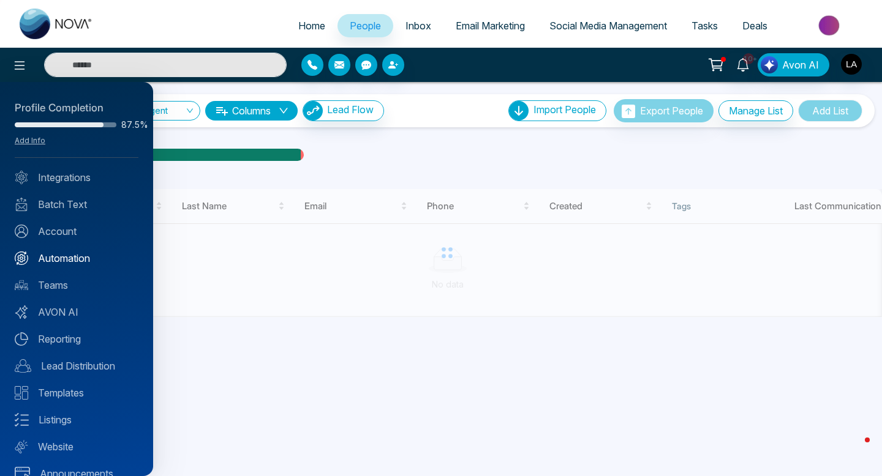
click at [77, 259] on link "Automation" at bounding box center [77, 258] width 124 height 15
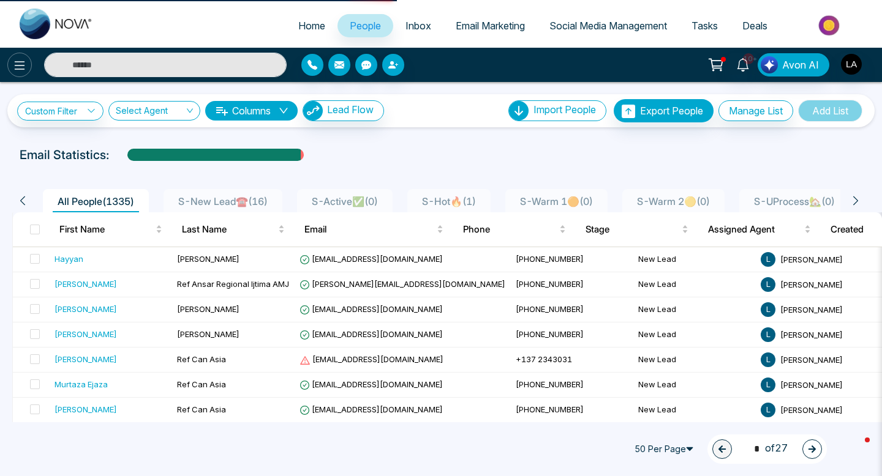
click at [15, 64] on icon at bounding box center [20, 65] width 10 height 9
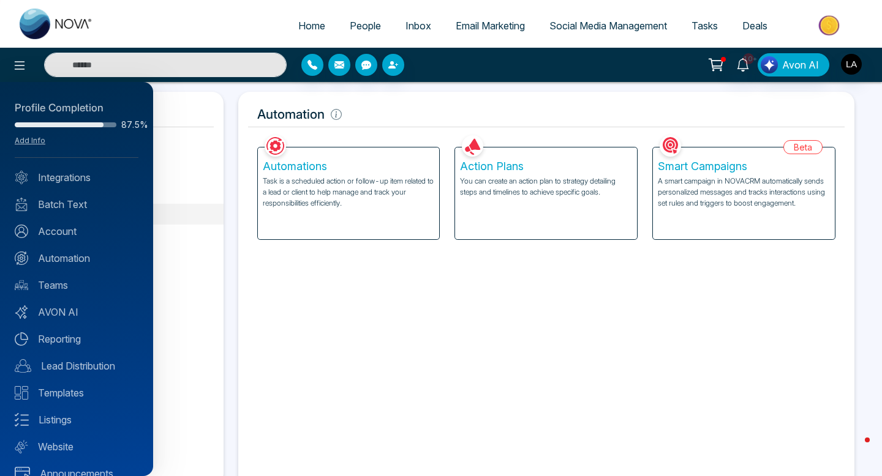
click at [337, 193] on div at bounding box center [441, 238] width 882 height 476
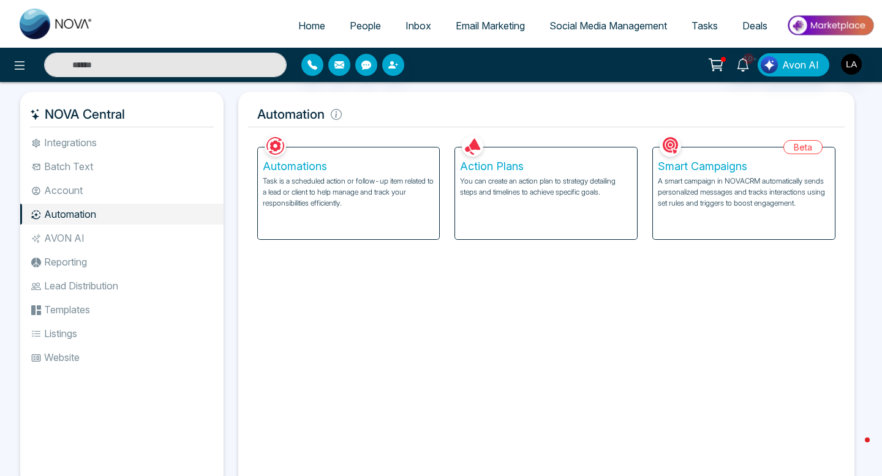
click at [316, 167] on h5 "Automations" at bounding box center [349, 166] width 172 height 13
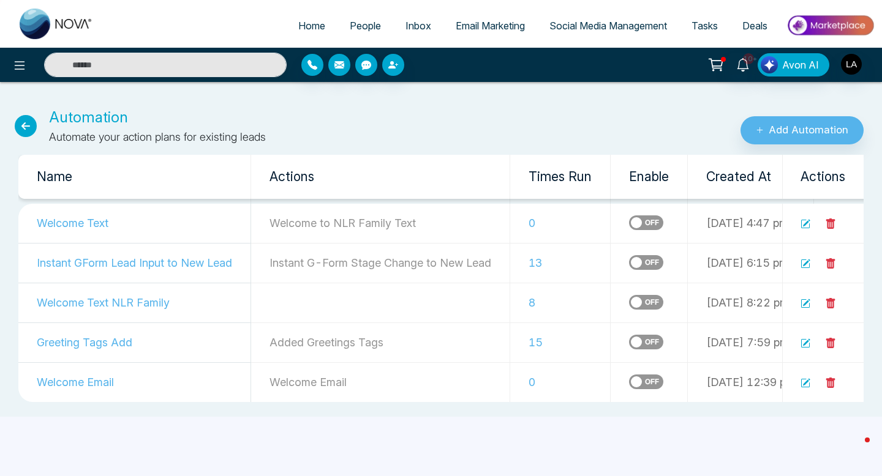
click at [649, 265] on label at bounding box center [646, 262] width 34 height 15
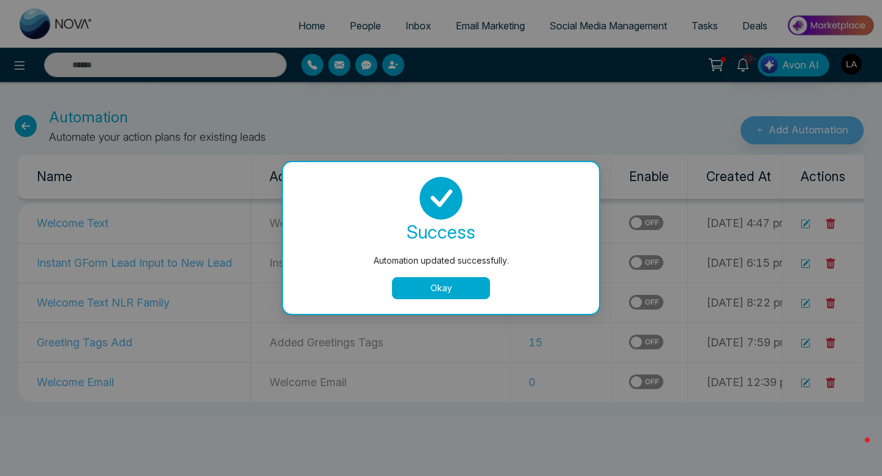
click at [422, 292] on button "Okay" at bounding box center [441, 288] width 98 height 22
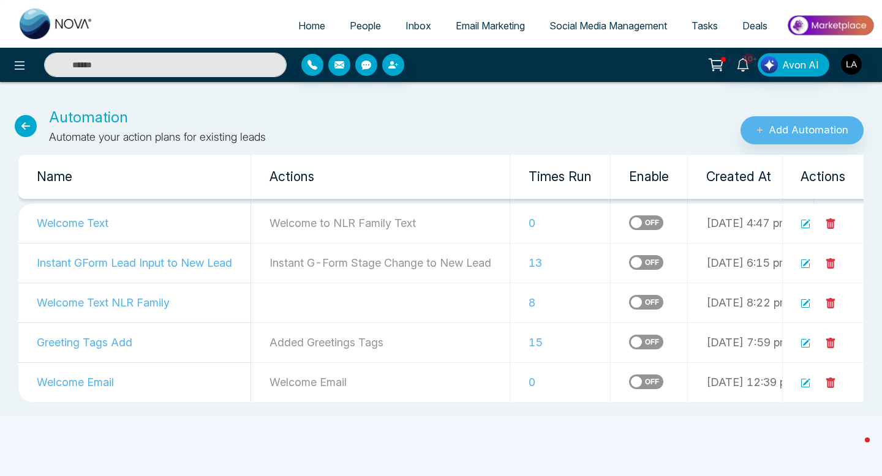
click at [339, 26] on link "People" at bounding box center [365, 25] width 56 height 23
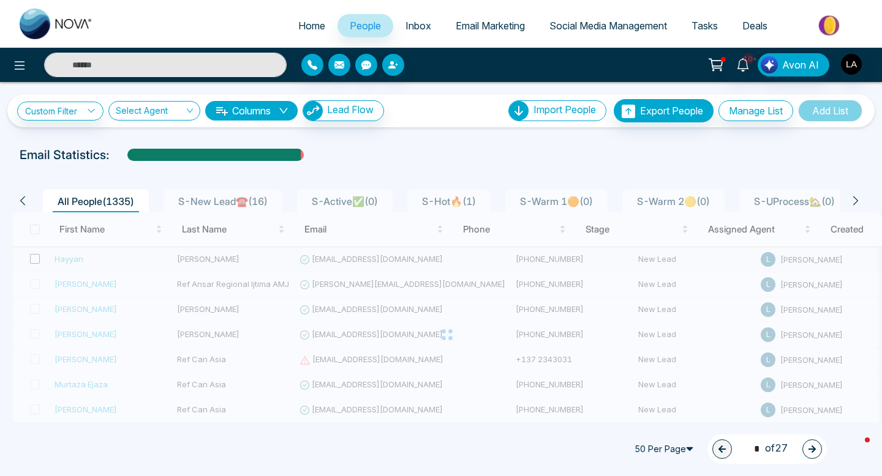
click at [33, 258] on span at bounding box center [35, 259] width 10 height 10
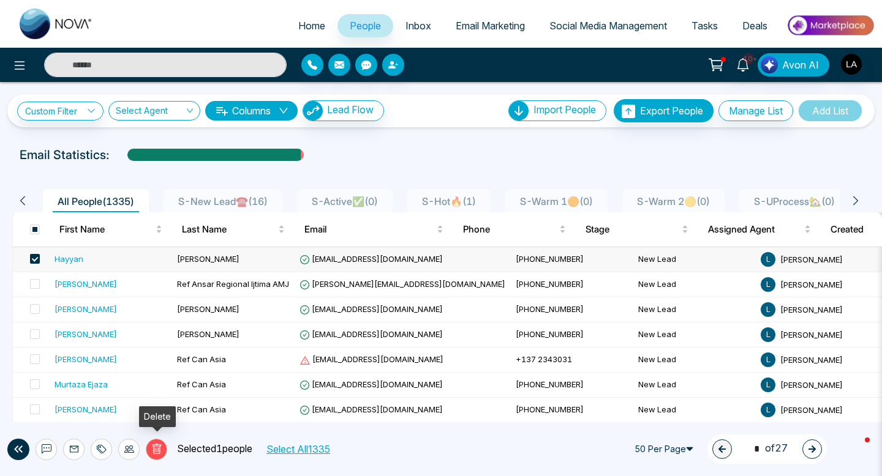
click at [162, 445] on button "Delete" at bounding box center [156, 449] width 21 height 21
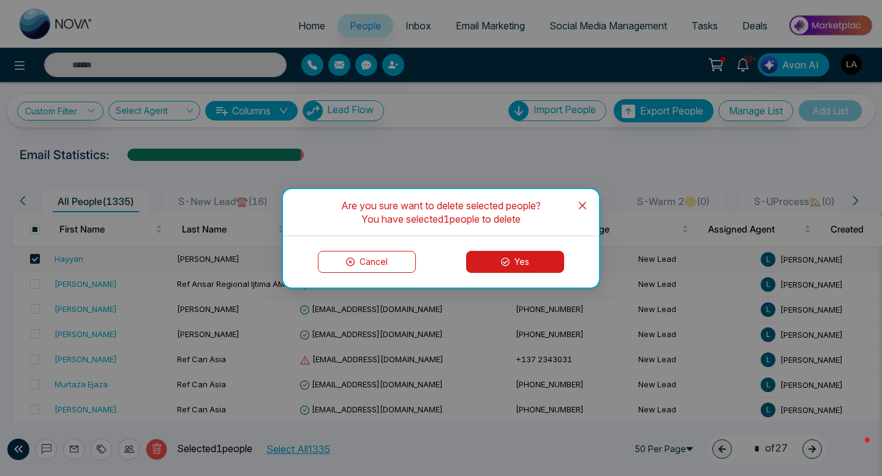
click at [503, 260] on icon at bounding box center [505, 262] width 9 height 9
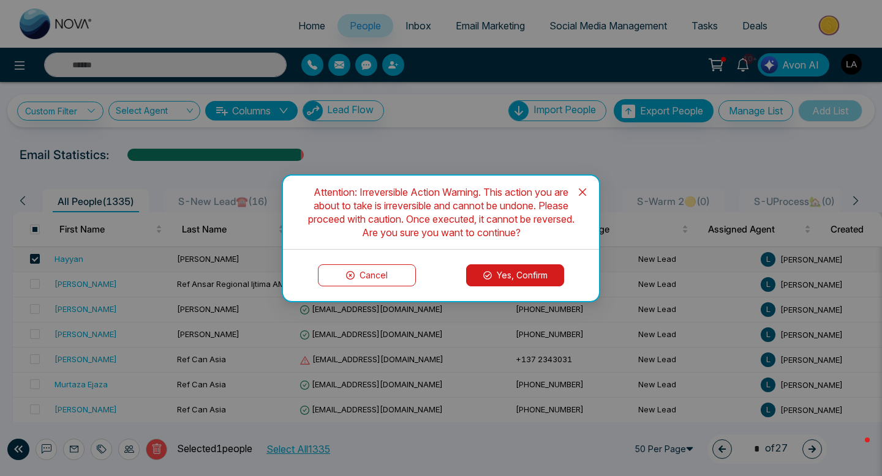
click at [503, 276] on button "Yes, Confirm" at bounding box center [515, 276] width 98 height 22
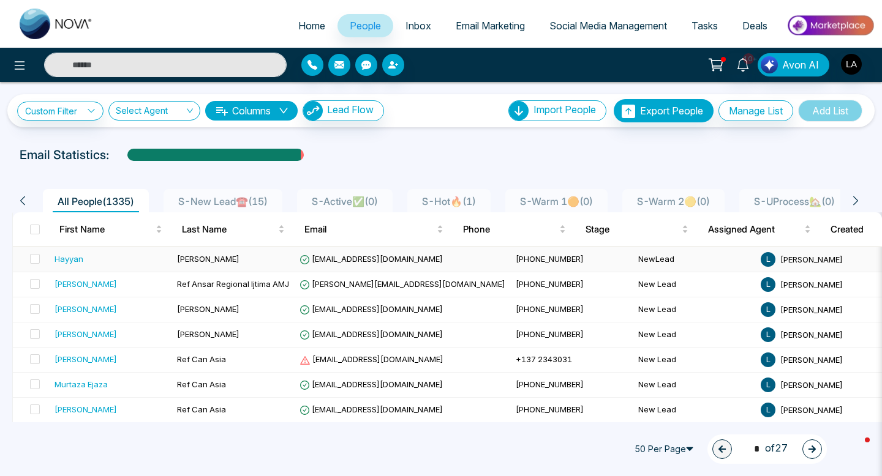
click at [92, 254] on div "Hayyan" at bounding box center [111, 259] width 113 height 12
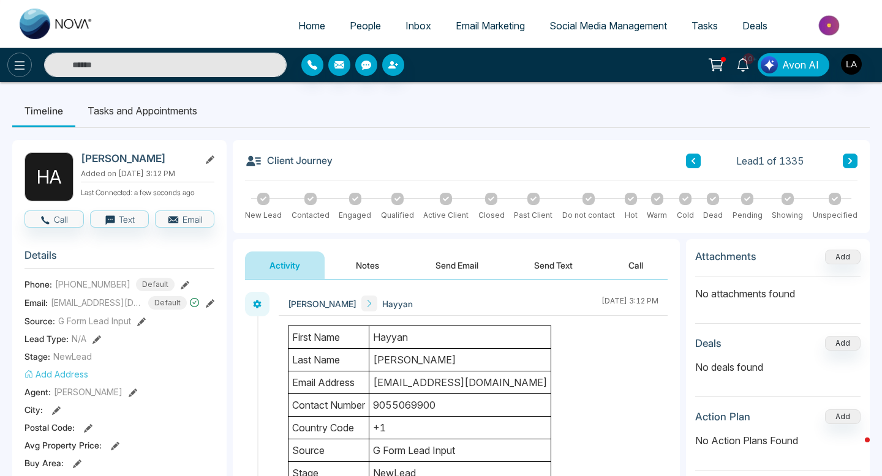
click at [15, 58] on icon at bounding box center [19, 65] width 15 height 15
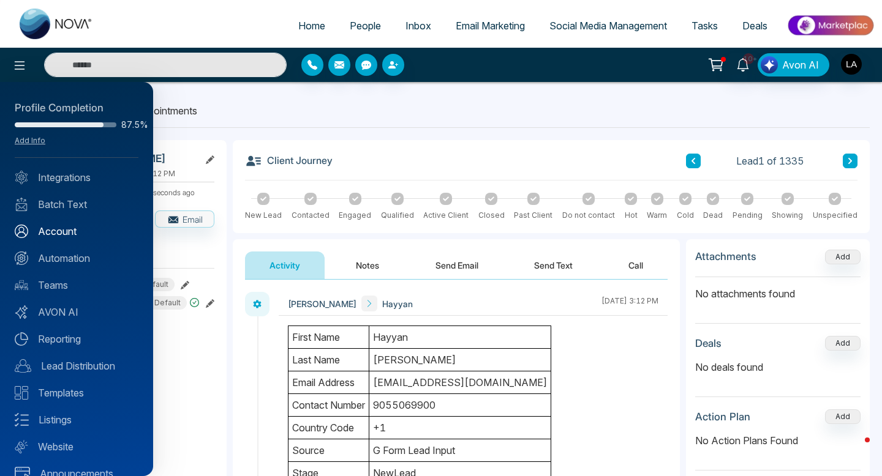
click at [45, 229] on link "Account" at bounding box center [77, 231] width 124 height 15
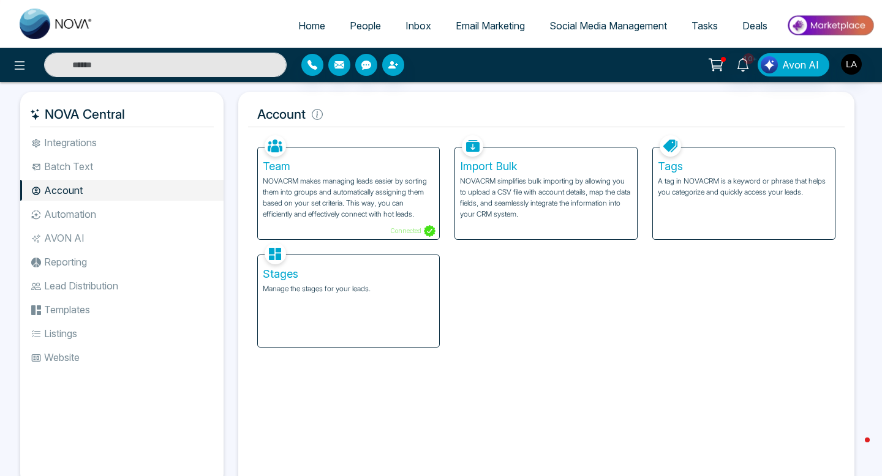
click at [114, 208] on li "Automation" at bounding box center [121, 214] width 203 height 21
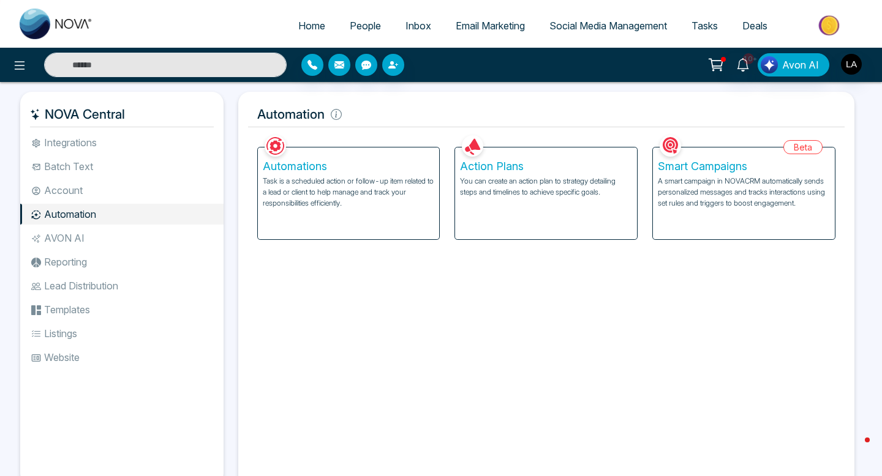
click at [527, 182] on p "You can create an action plan to strategy detailing steps and timelines to achi…" at bounding box center [546, 187] width 172 height 22
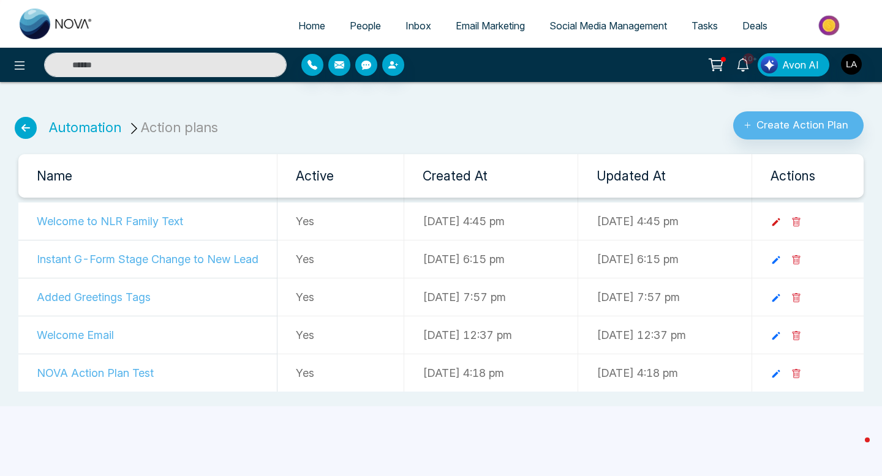
click at [781, 222] on icon at bounding box center [775, 222] width 11 height 11
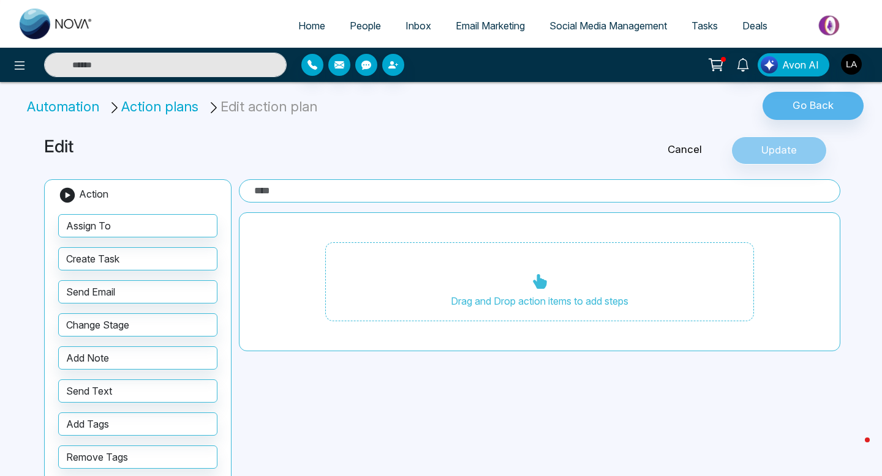
type input "**********"
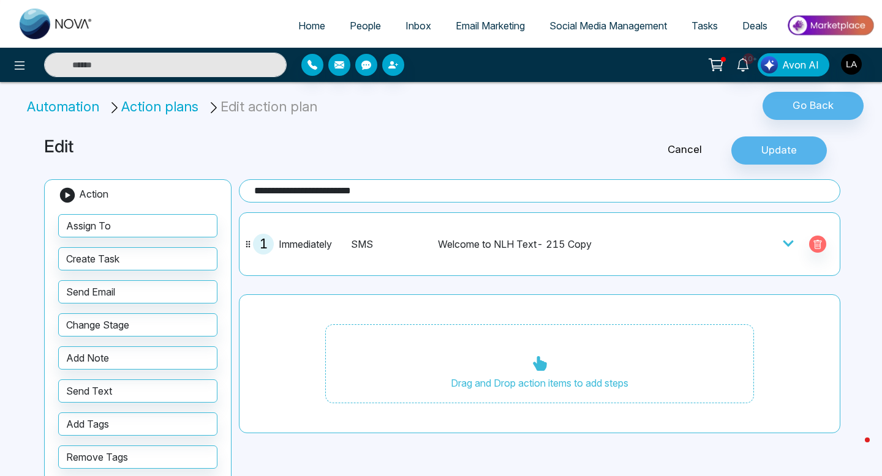
scroll to position [27, 0]
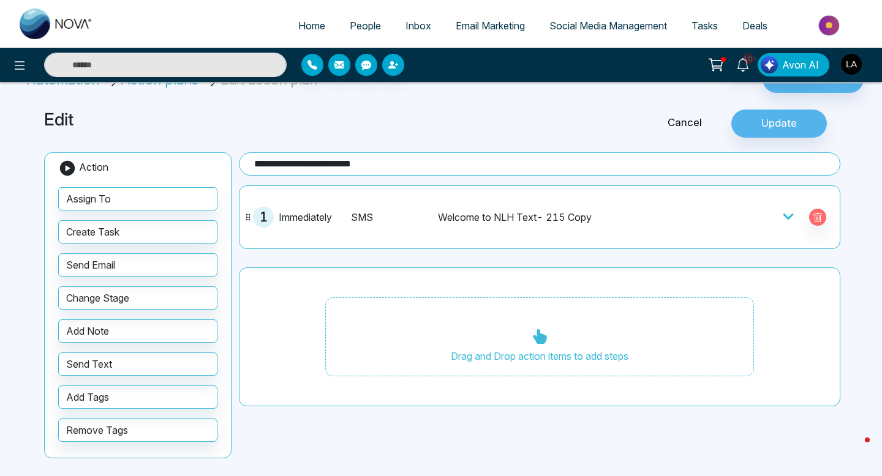
click at [508, 215] on div "Welcome to NLH Text- 215 Copy" at bounding box center [561, 217] width 246 height 15
click at [786, 217] on icon at bounding box center [788, 217] width 10 height 6
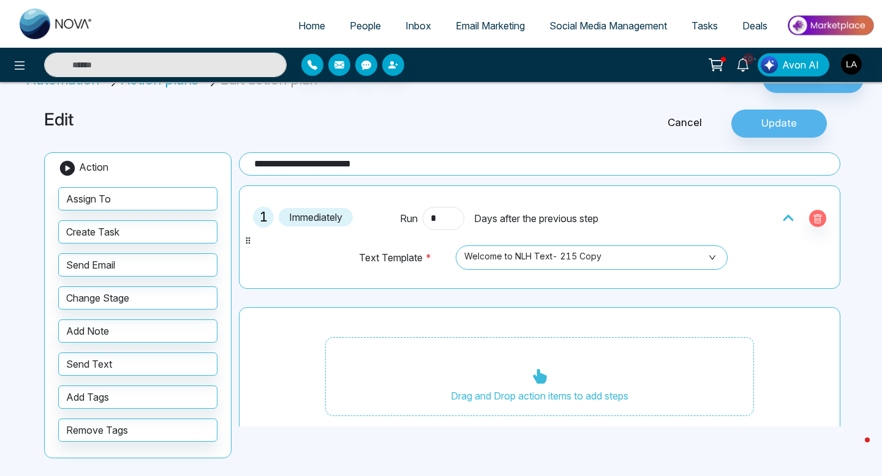
scroll to position [0, 0]
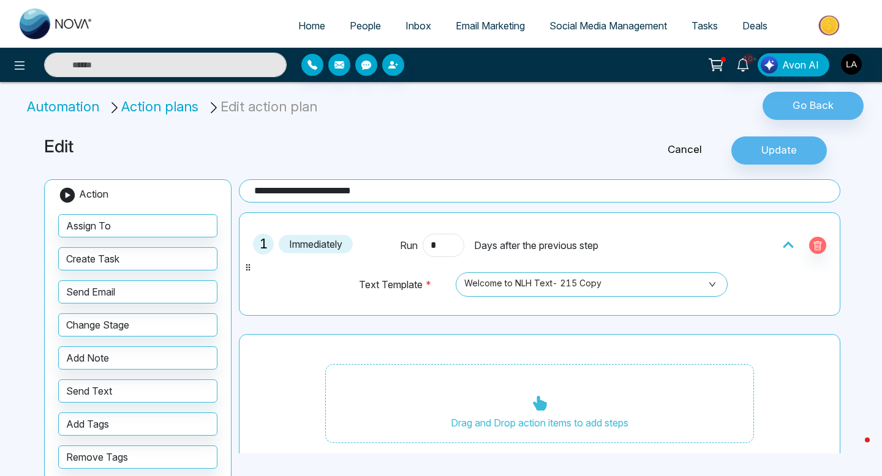
click at [350, 30] on span "People" at bounding box center [365, 26] width 31 height 12
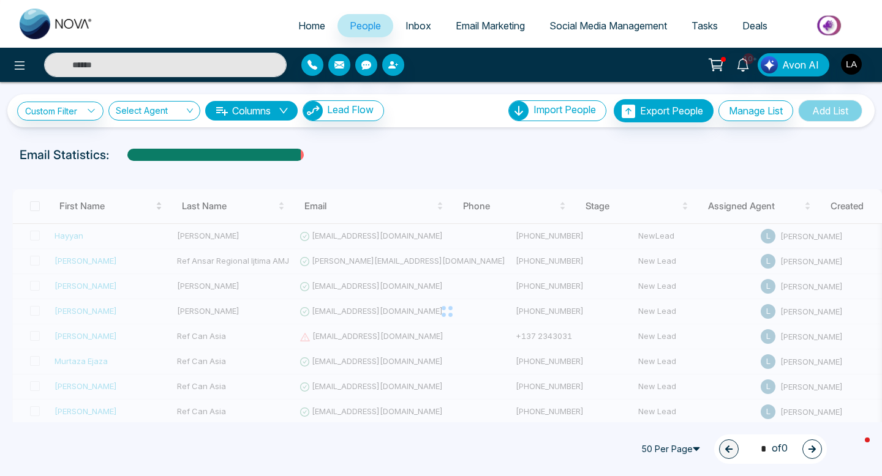
click at [62, 214] on span "First Name" at bounding box center [106, 206] width 94 height 15
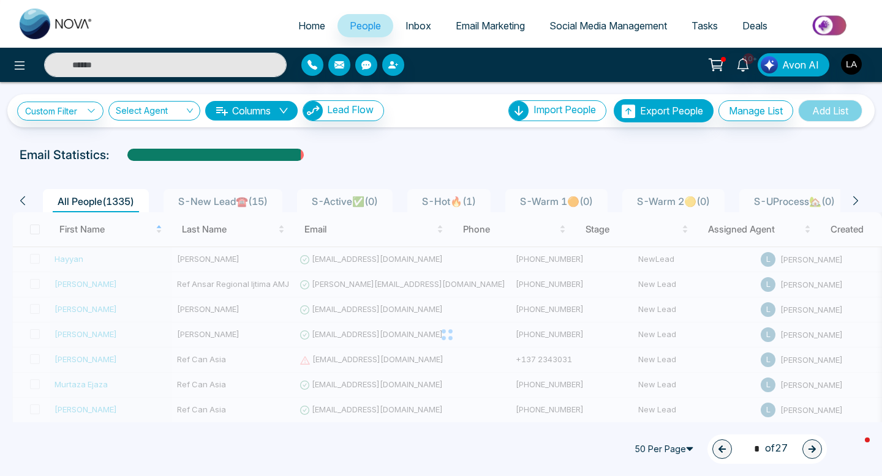
click at [67, 259] on div at bounding box center [447, 335] width 870 height 245
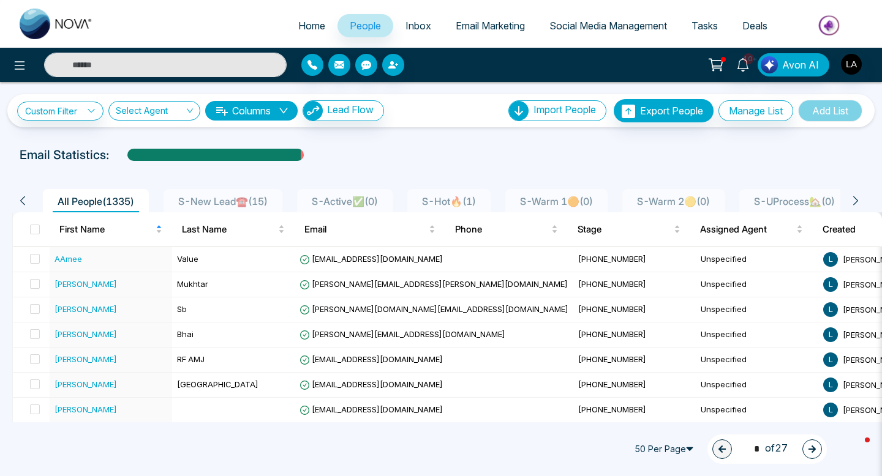
click at [268, 196] on span "S-New Lead☎️ ( 15 )" at bounding box center [222, 201] width 99 height 12
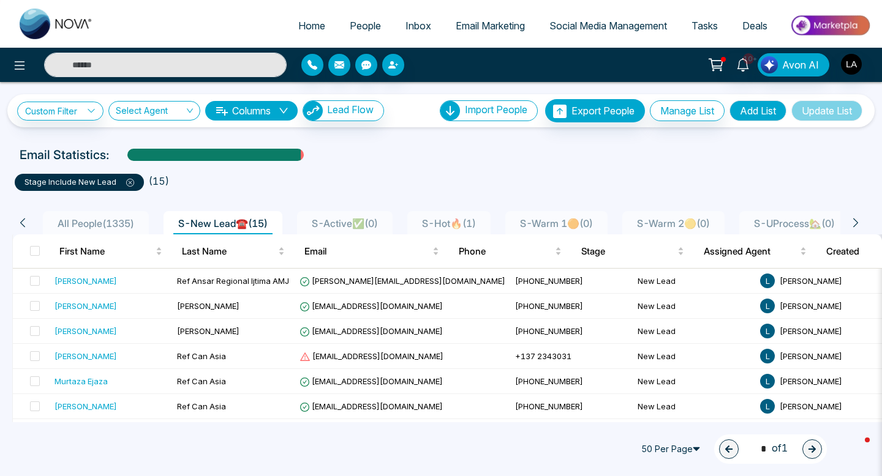
click at [130, 182] on icon at bounding box center [130, 183] width 8 height 8
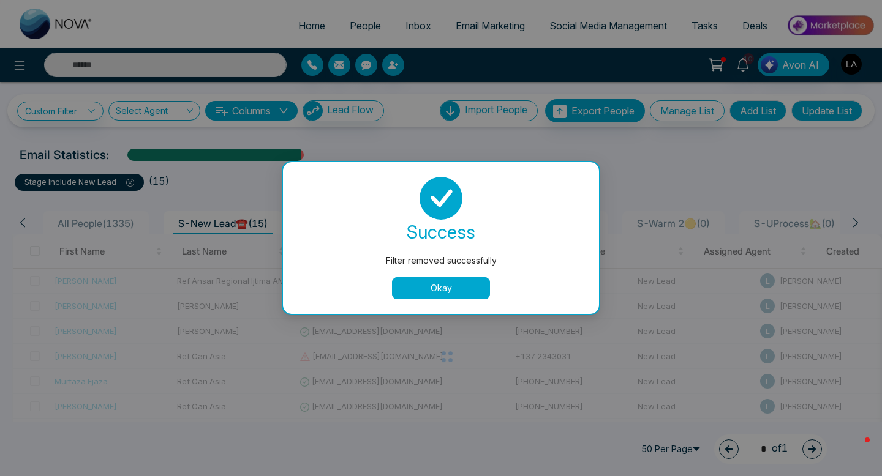
click at [422, 281] on button "Okay" at bounding box center [441, 288] width 98 height 22
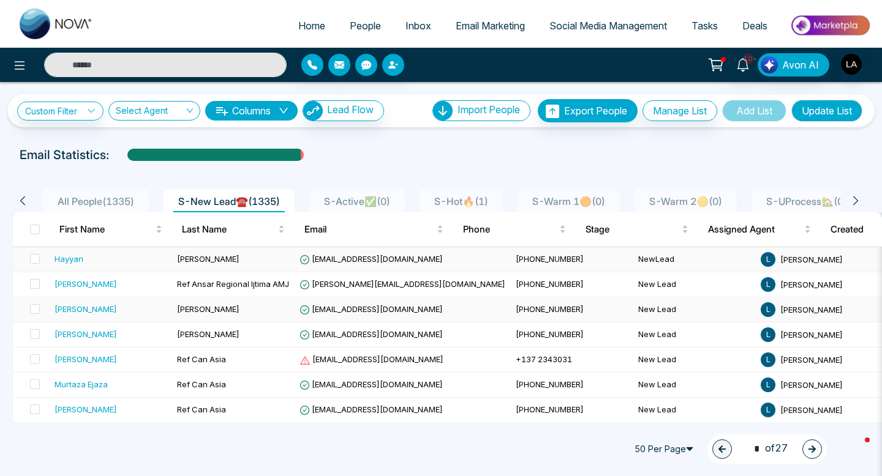
click at [107, 258] on div "Hayyan" at bounding box center [111, 259] width 113 height 12
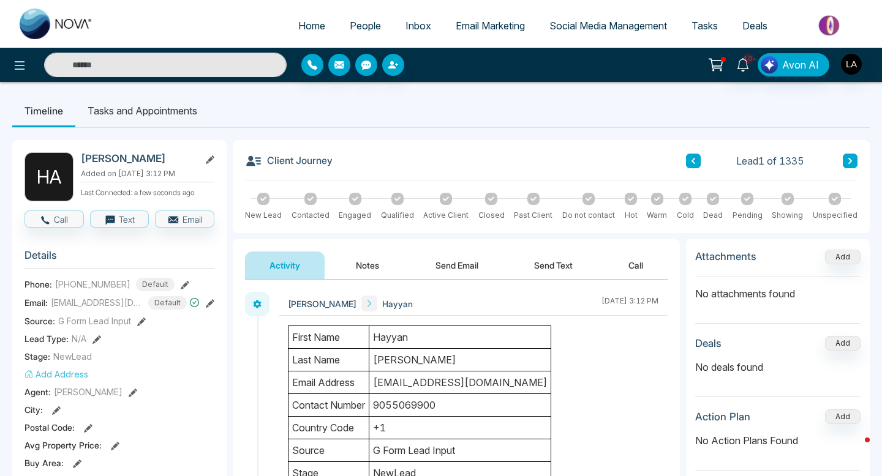
click at [566, 266] on button "Send Text" at bounding box center [554, 266] width 88 height 28
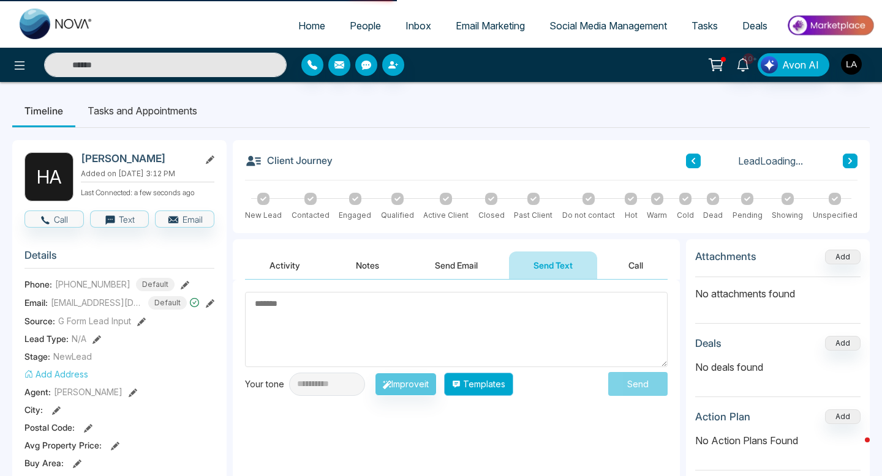
click at [488, 379] on button "Templates" at bounding box center [478, 384] width 69 height 23
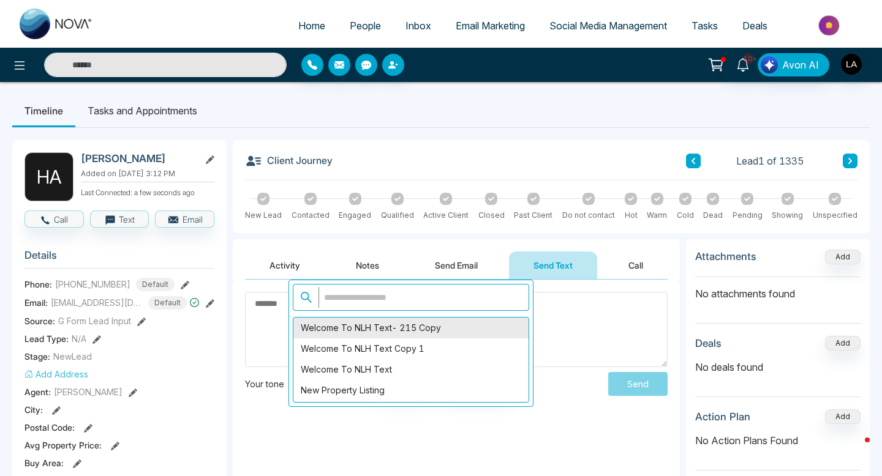
click at [388, 333] on div "Welcome to NLH Text- 215 Copy" at bounding box center [410, 328] width 235 height 21
type textarea "**********"
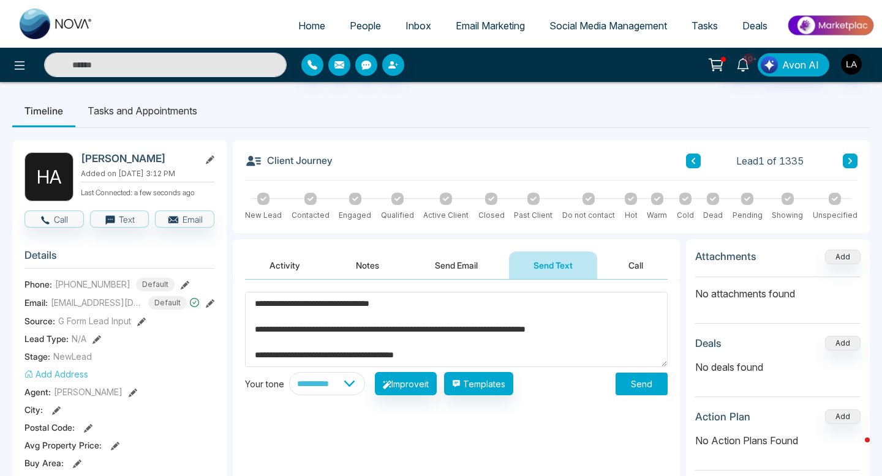
click at [641, 381] on button "Send" at bounding box center [641, 384] width 52 height 23
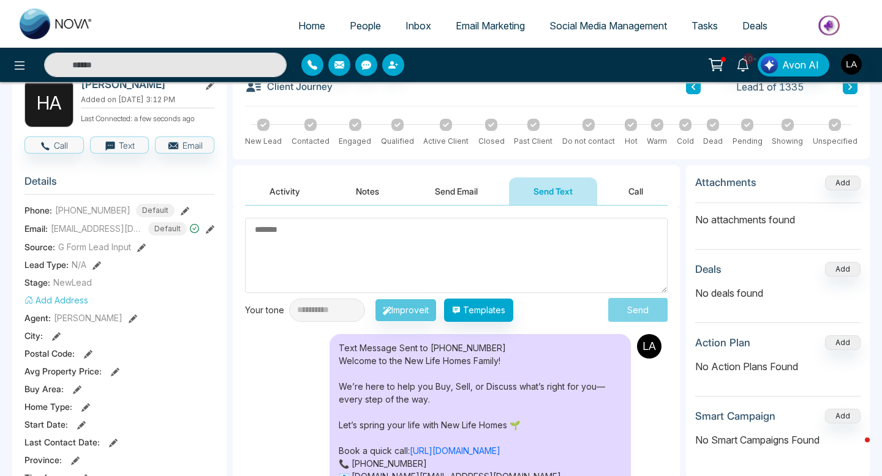
scroll to position [183, 0]
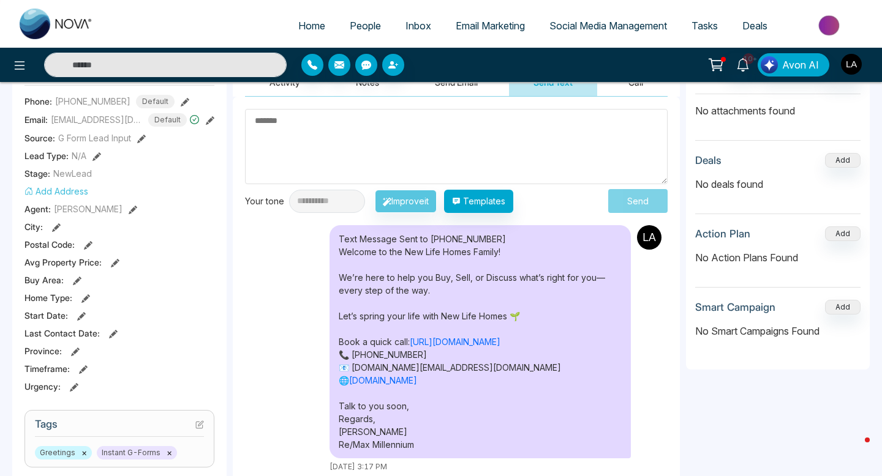
click at [856, 63] on img "button" at bounding box center [851, 64] width 21 height 21
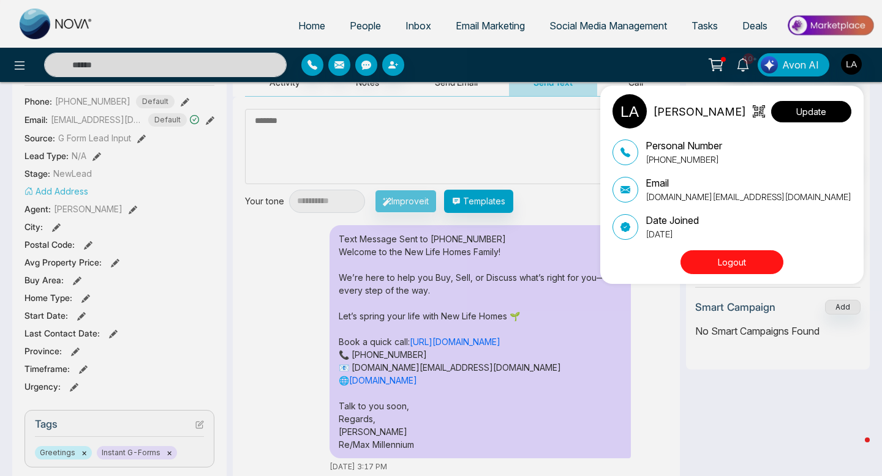
click at [819, 101] on button "Update" at bounding box center [811, 111] width 80 height 21
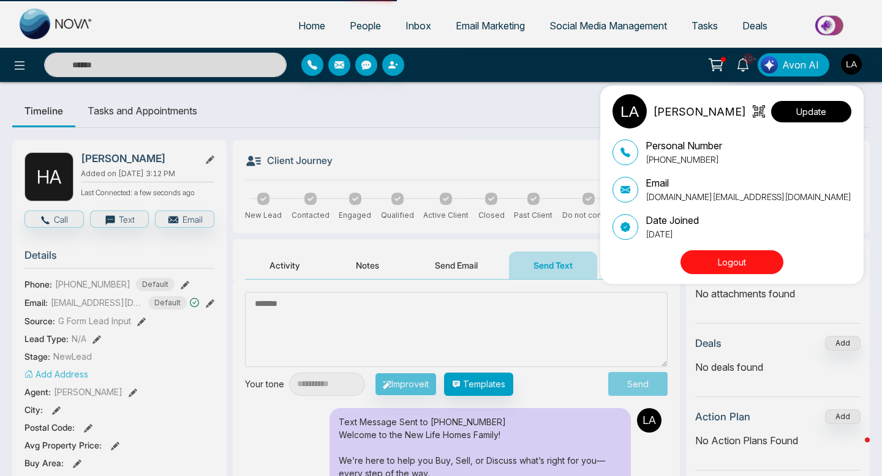
select select
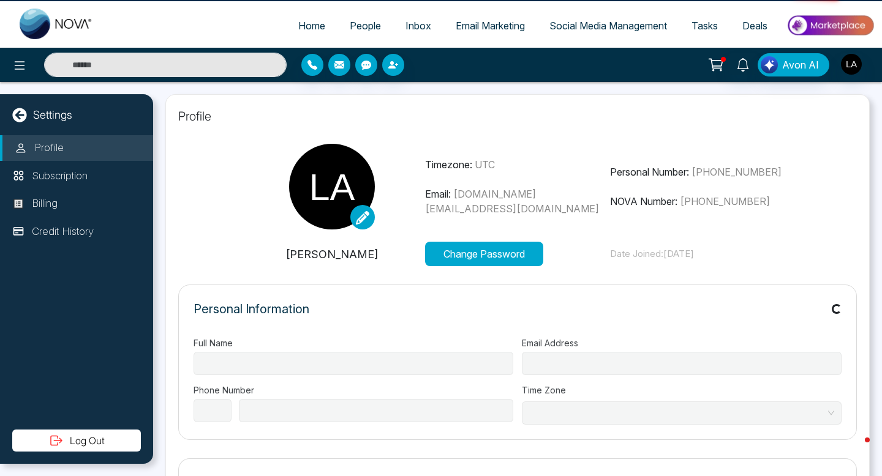
type input "**********"
select select "**"
type input "**********"
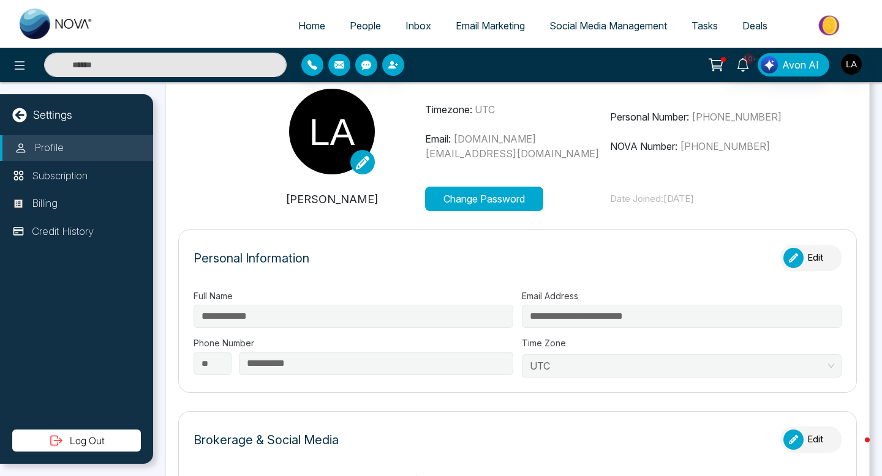
scroll to position [44, 0]
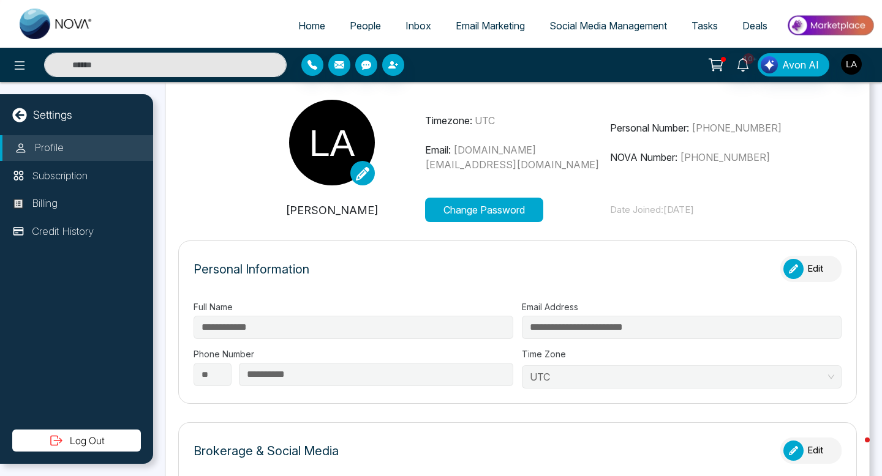
click at [359, 23] on span "People" at bounding box center [365, 26] width 31 height 12
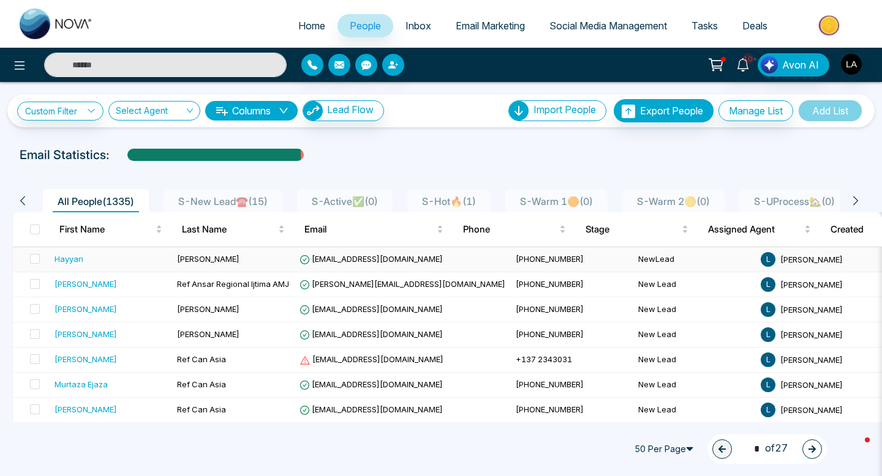
click at [100, 257] on div "Hayyan" at bounding box center [111, 259] width 113 height 12
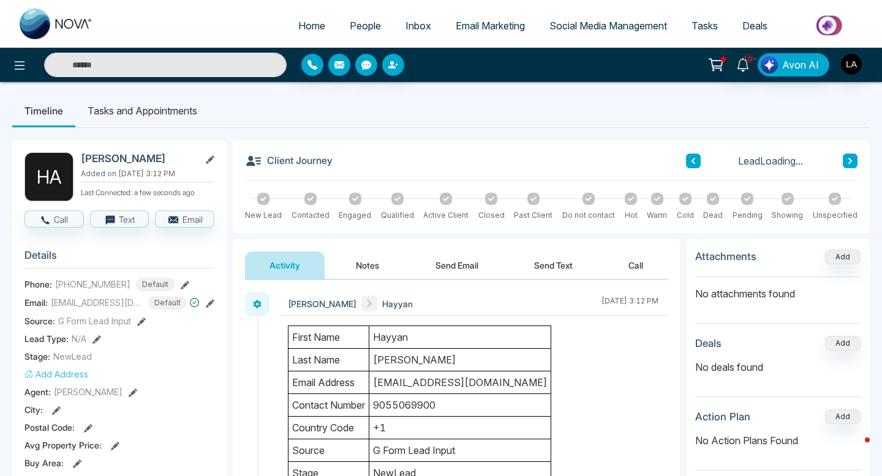
click at [457, 255] on button "Send Email" at bounding box center [457, 266] width 92 height 28
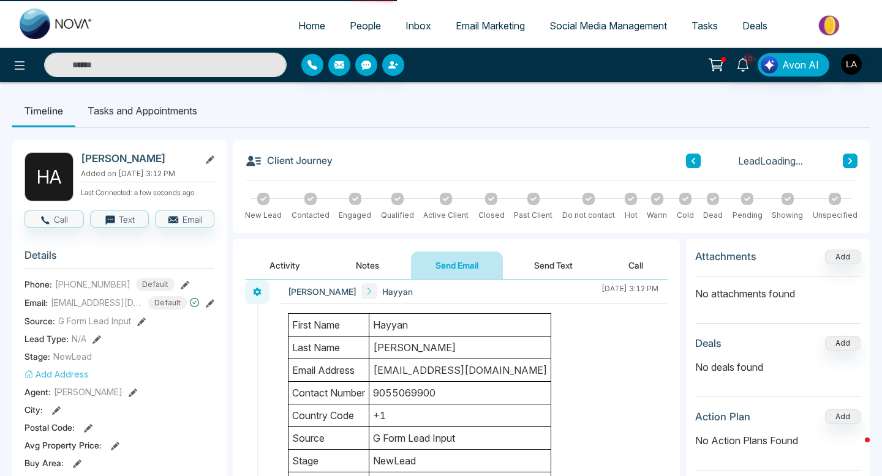
click at [551, 258] on button "Send Text" at bounding box center [554, 266] width 88 height 28
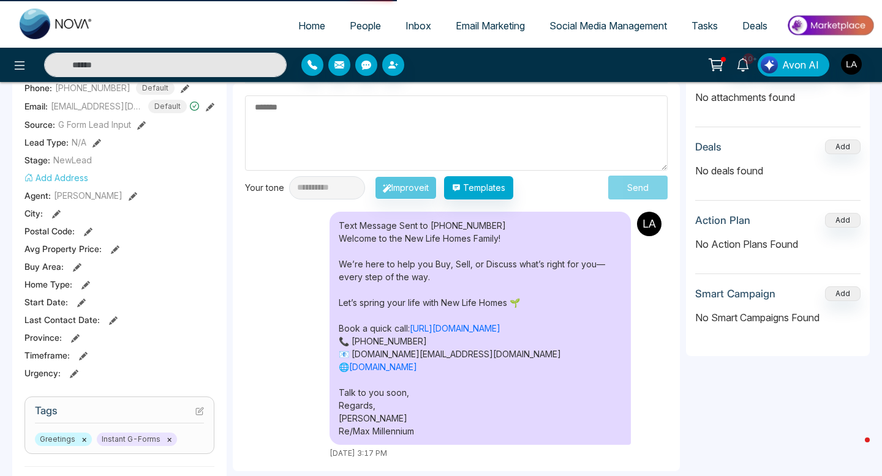
scroll to position [198, 0]
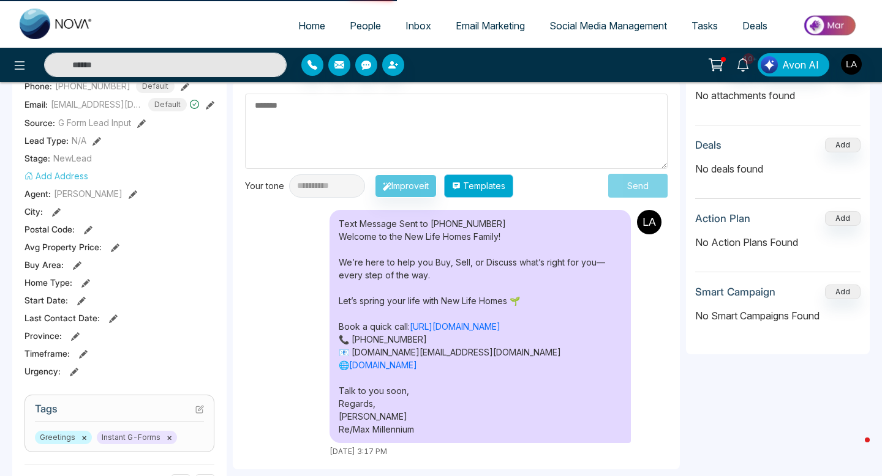
click at [490, 195] on button "Templates" at bounding box center [478, 186] width 69 height 23
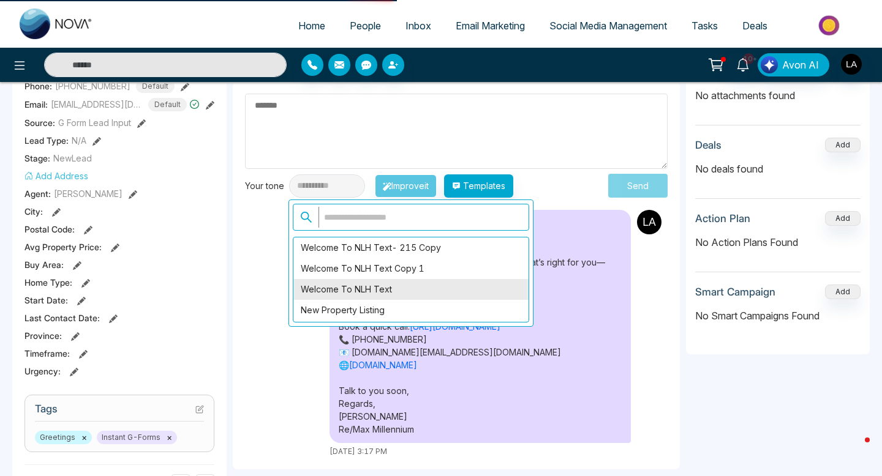
click at [435, 287] on div "Welcome to NLH Text" at bounding box center [410, 289] width 235 height 21
type textarea "**********"
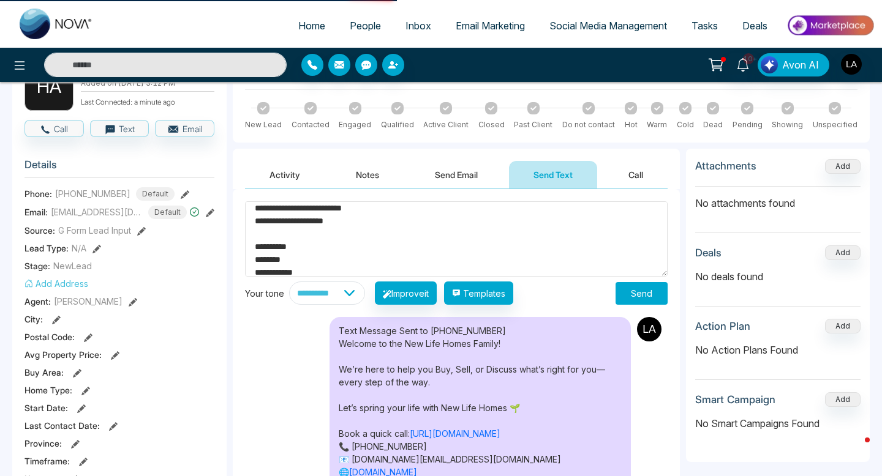
scroll to position [116, 0]
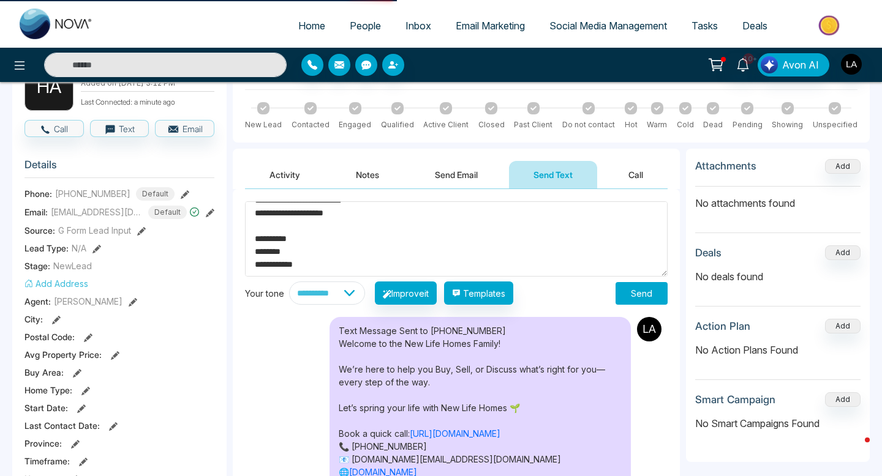
click at [631, 291] on button "Send" at bounding box center [641, 293] width 52 height 23
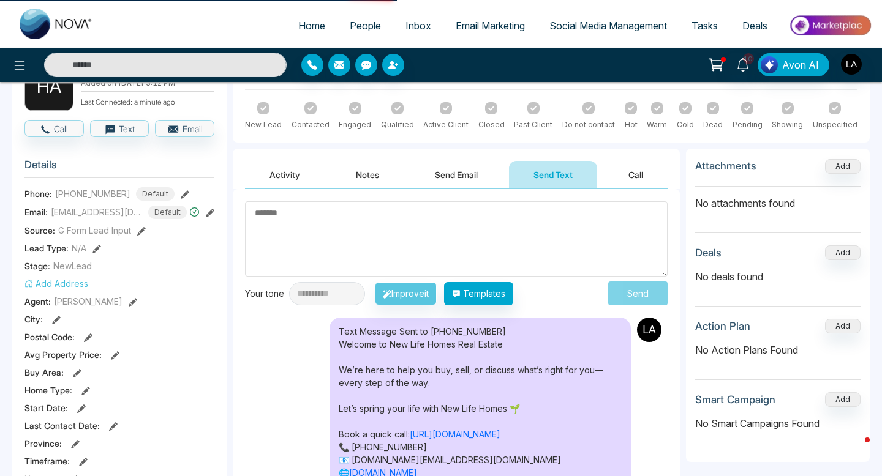
scroll to position [0, 0]
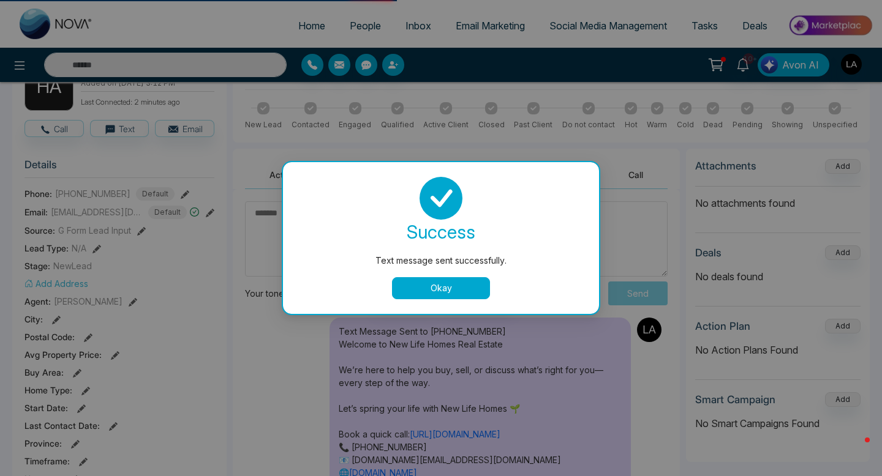
click at [482, 290] on button "Okay" at bounding box center [441, 288] width 98 height 22
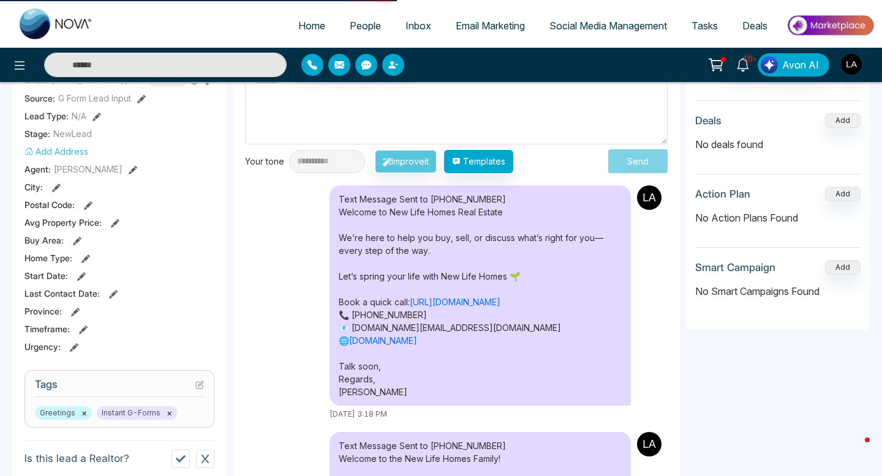
scroll to position [235, 0]
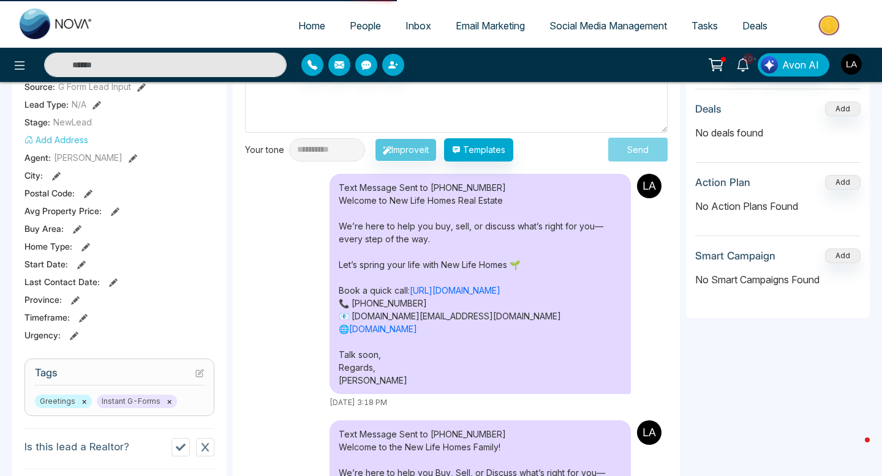
click at [9, 74] on div at bounding box center [147, 65] width 294 height 24
click at [17, 67] on icon at bounding box center [19, 65] width 15 height 15
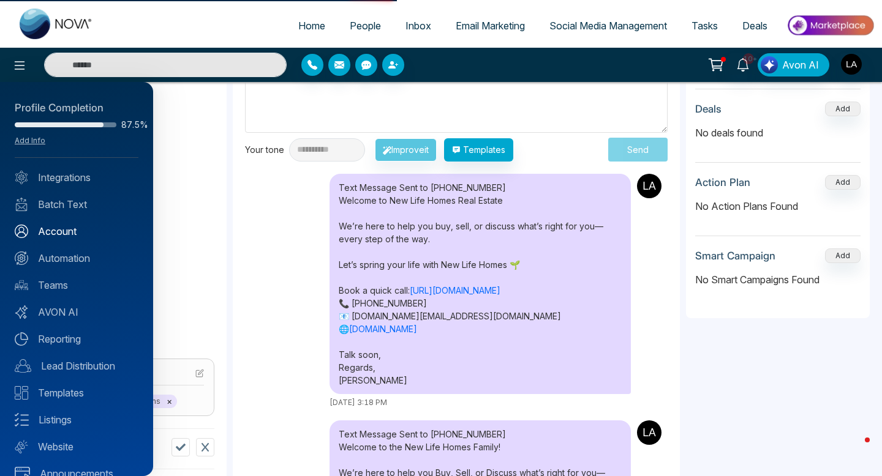
click at [62, 232] on link "Account" at bounding box center [77, 231] width 124 height 15
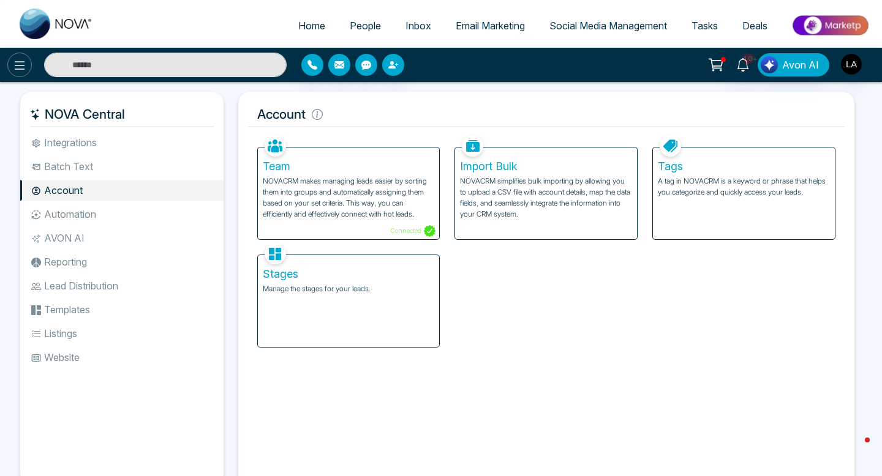
click at [18, 64] on icon at bounding box center [20, 65] width 10 height 9
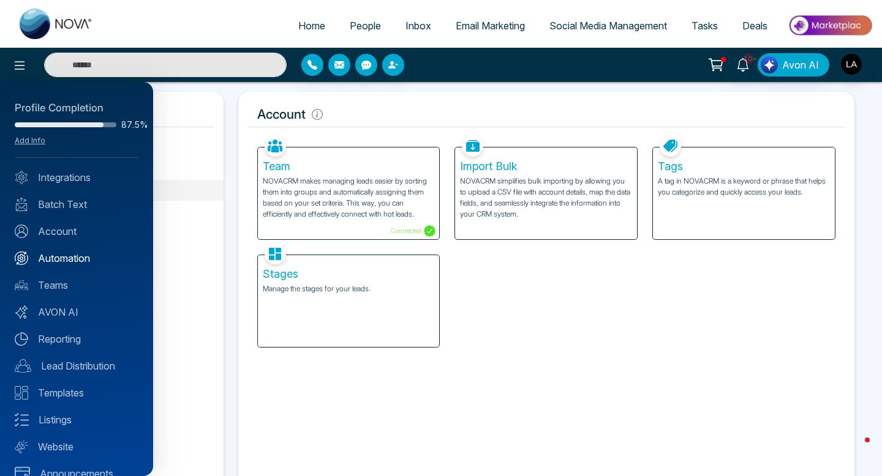
click at [59, 254] on link "Automation" at bounding box center [77, 258] width 124 height 15
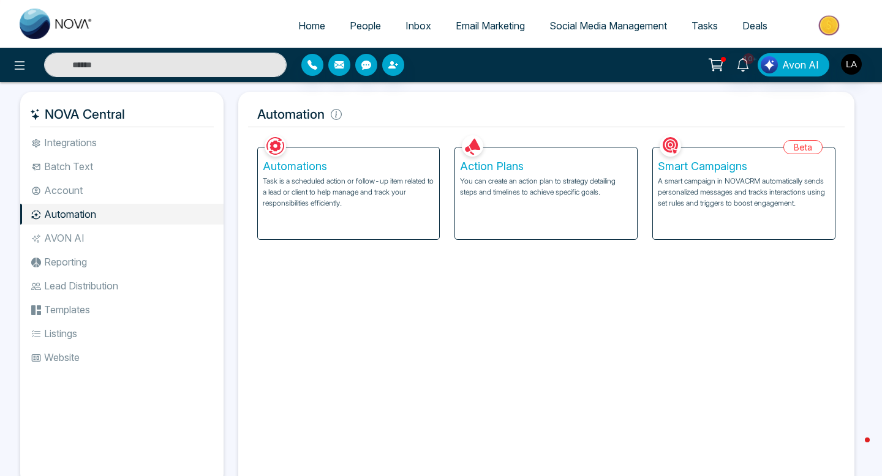
click at [382, 191] on p "Task is a scheduled action or follow-up item related to a lead or client to hel…" at bounding box center [349, 192] width 172 height 33
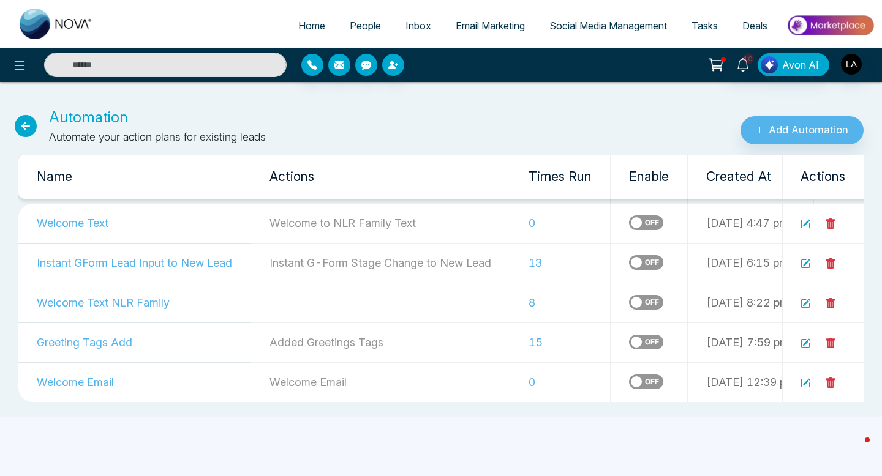
click at [638, 259] on label at bounding box center [646, 262] width 34 height 15
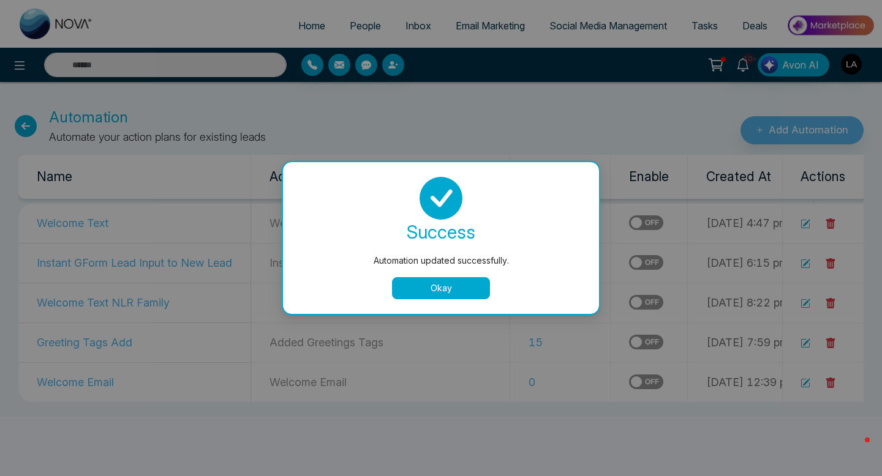
click at [437, 290] on button "Okay" at bounding box center [441, 288] width 98 height 22
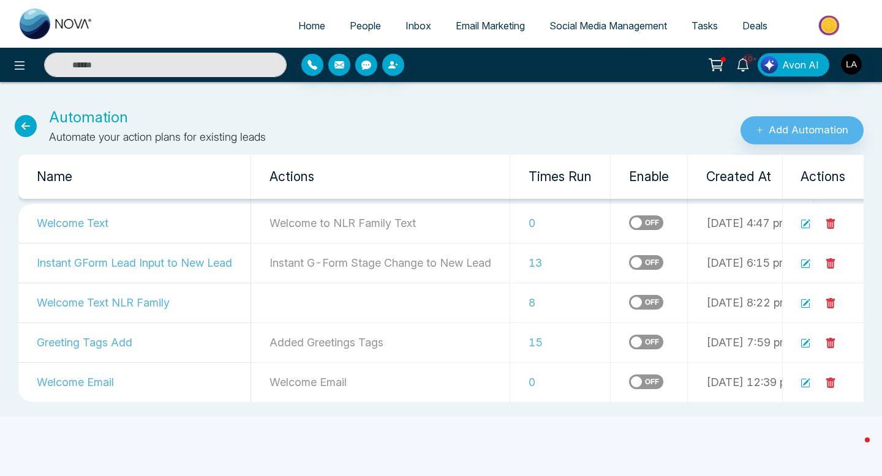
click at [21, 124] on icon at bounding box center [26, 126] width 22 height 22
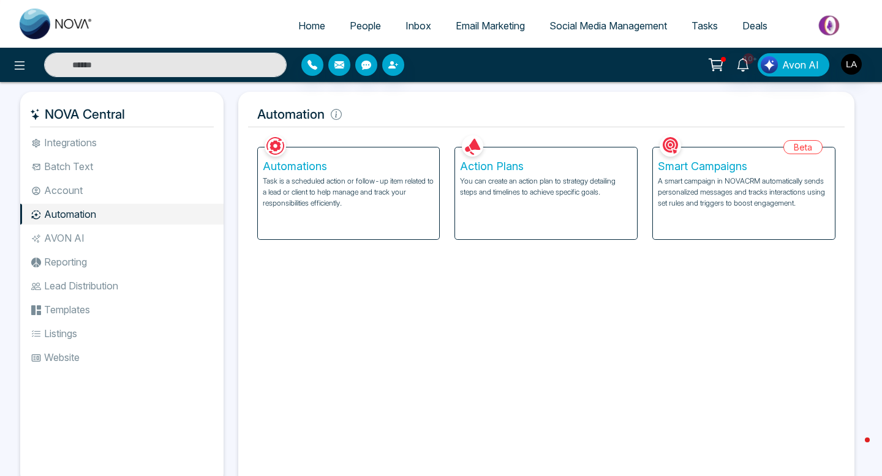
click at [540, 195] on p "You can create an action plan to strategy detailing steps and timelines to achi…" at bounding box center [546, 187] width 172 height 22
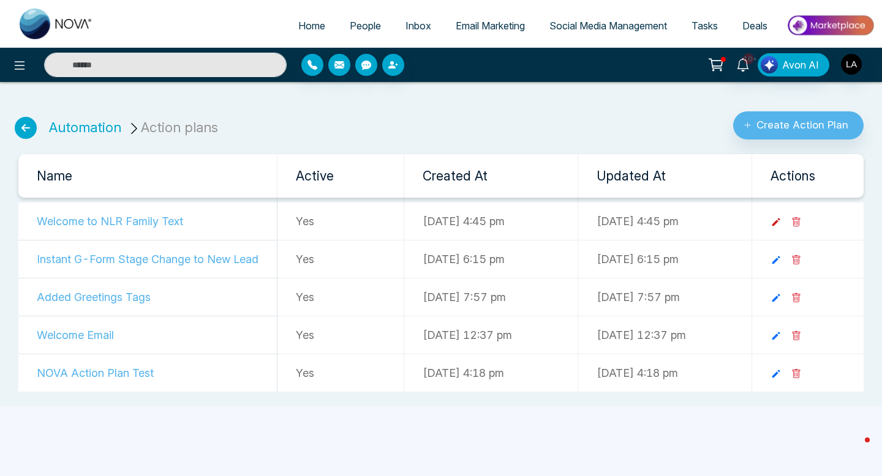
click at [781, 225] on icon at bounding box center [775, 222] width 11 height 11
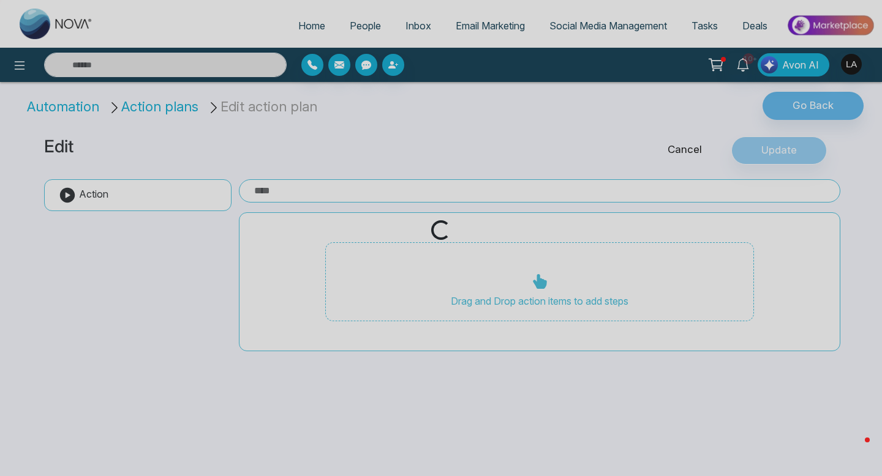
type input "**********"
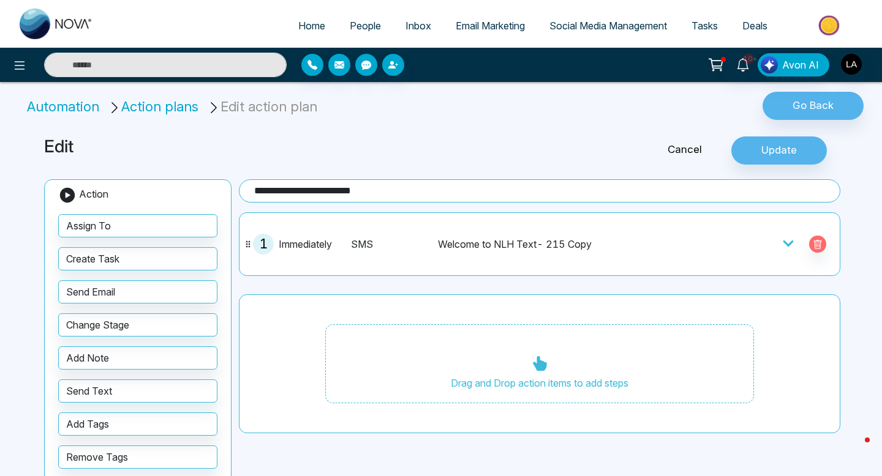
click at [722, 232] on div "1 Immediately SMS Welcome to NLH Text- 215 Copy" at bounding box center [540, 244] width 588 height 50
click at [775, 239] on div at bounding box center [760, 244] width 147 height 21
click at [788, 241] on icon at bounding box center [788, 244] width 12 height 12
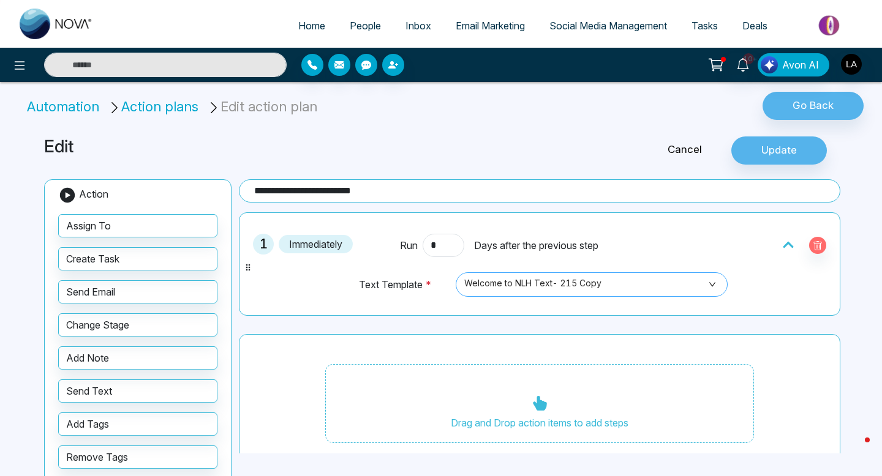
click at [546, 274] on div "Welcome to NLH Text- 215 Copy" at bounding box center [592, 285] width 272 height 24
click at [547, 283] on span "Welcome to NLH Text- 215 Copy" at bounding box center [591, 284] width 255 height 21
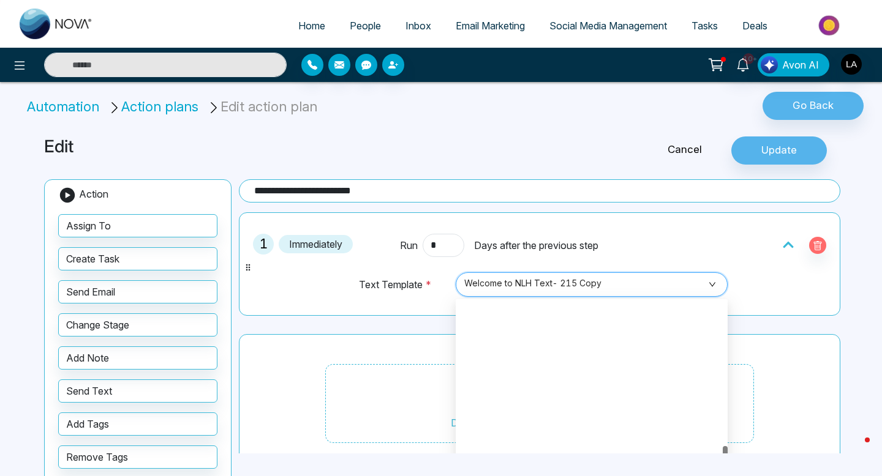
scroll to position [2900, 0]
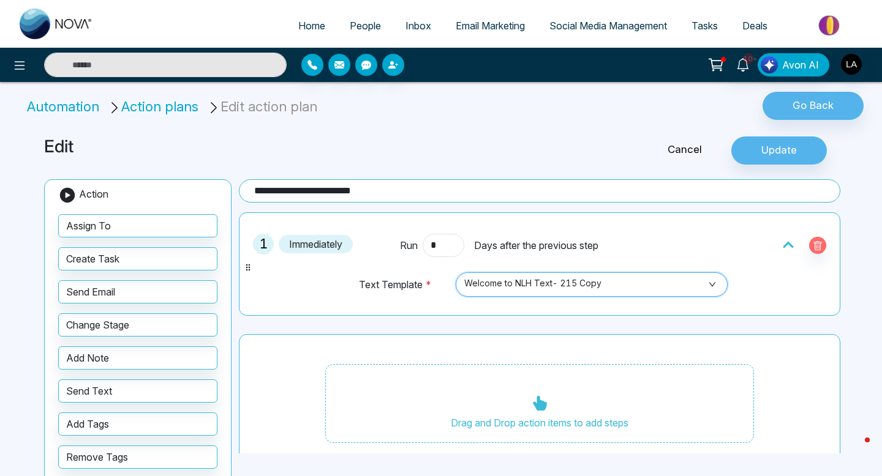
click at [548, 287] on span "Welcome to NLH Text- 215 Copy" at bounding box center [591, 284] width 255 height 21
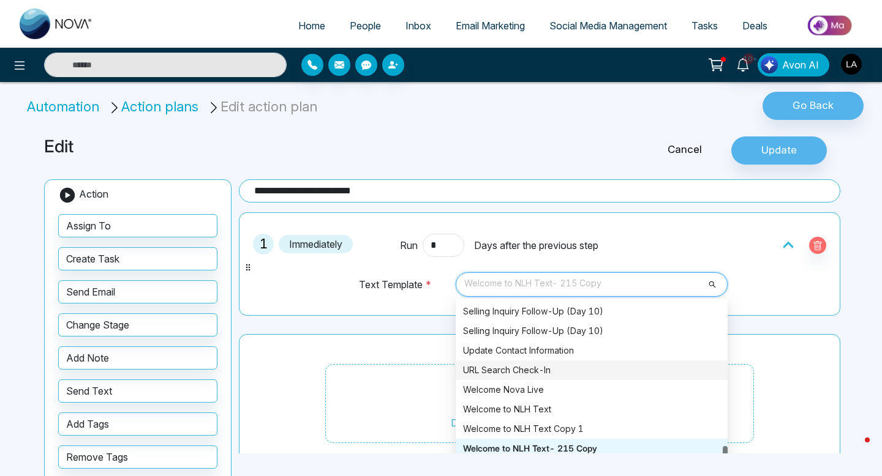
scroll to position [20, 0]
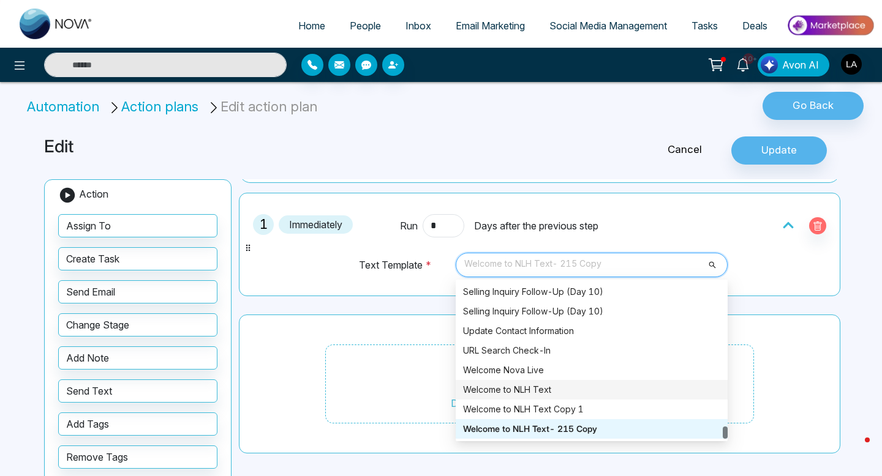
click at [556, 384] on div "Welcome to NLH Text" at bounding box center [591, 389] width 257 height 13
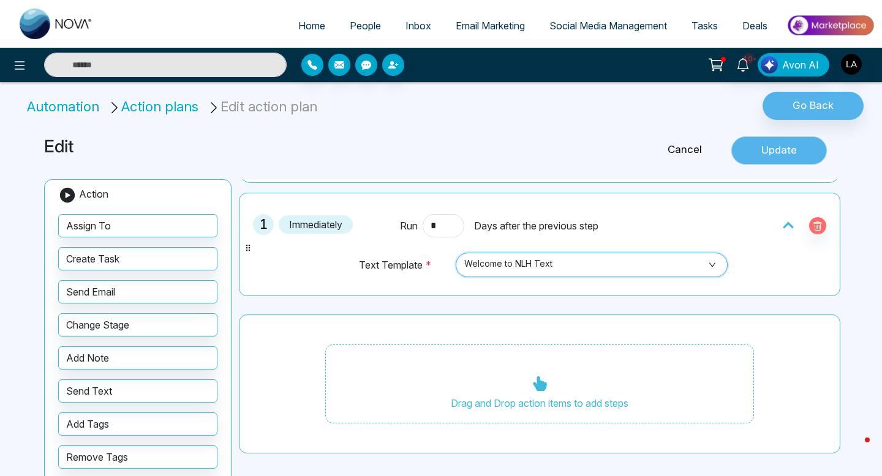
click at [786, 155] on button "Update" at bounding box center [779, 151] width 96 height 28
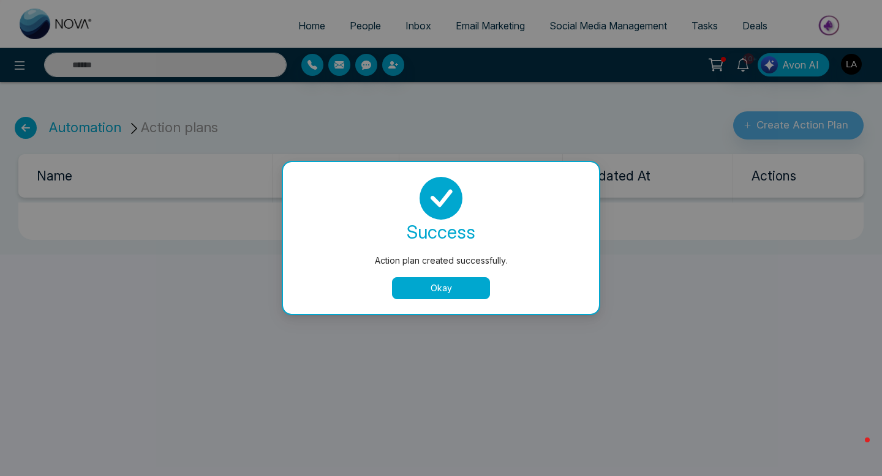
click at [470, 285] on button "Okay" at bounding box center [441, 288] width 98 height 22
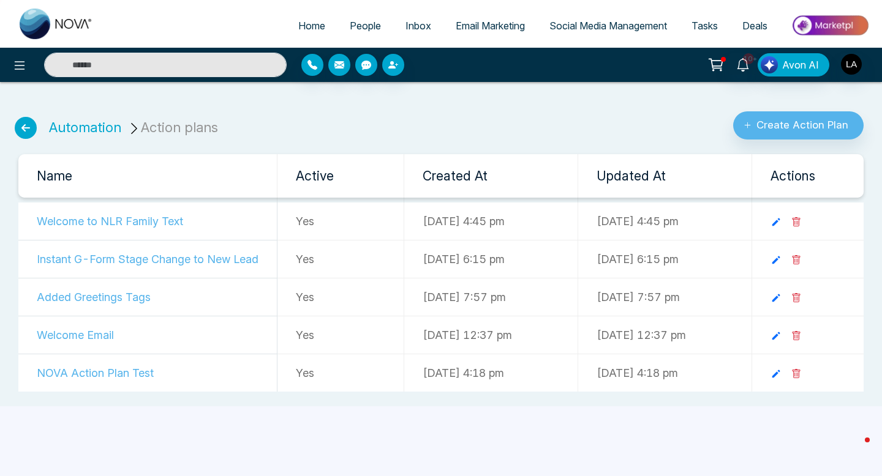
click at [26, 133] on icon at bounding box center [26, 128] width 22 height 22
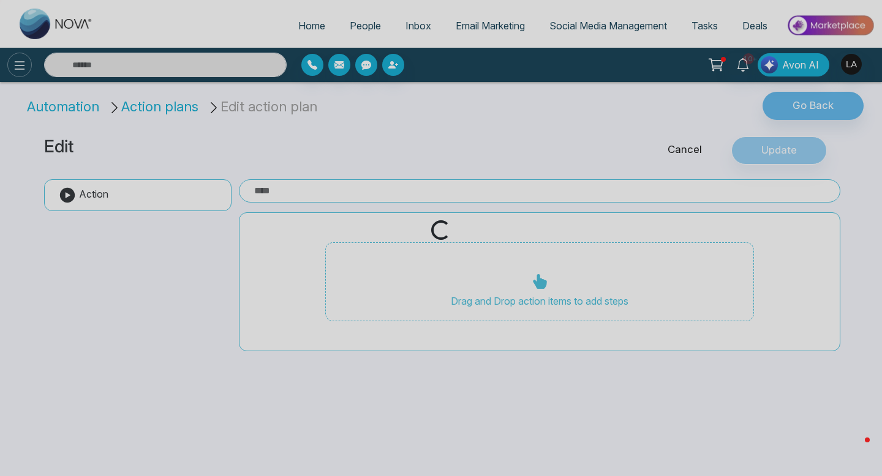
click at [20, 73] on div "Loading..." at bounding box center [441, 238] width 882 height 476
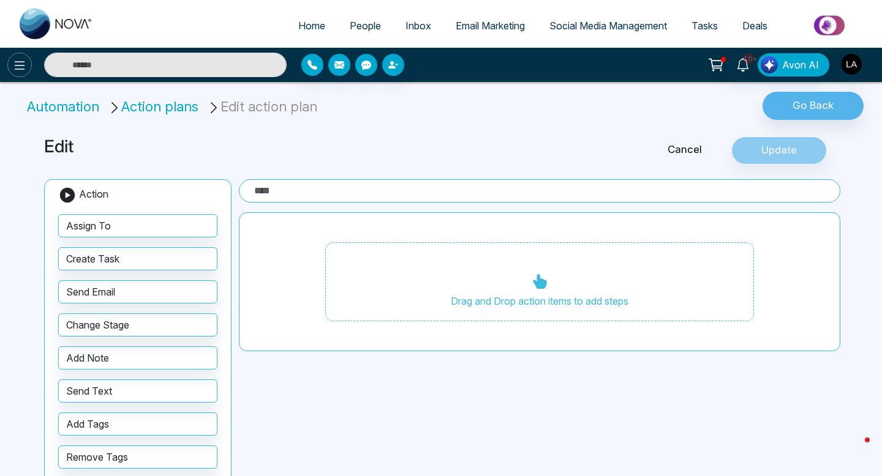
type input "**********"
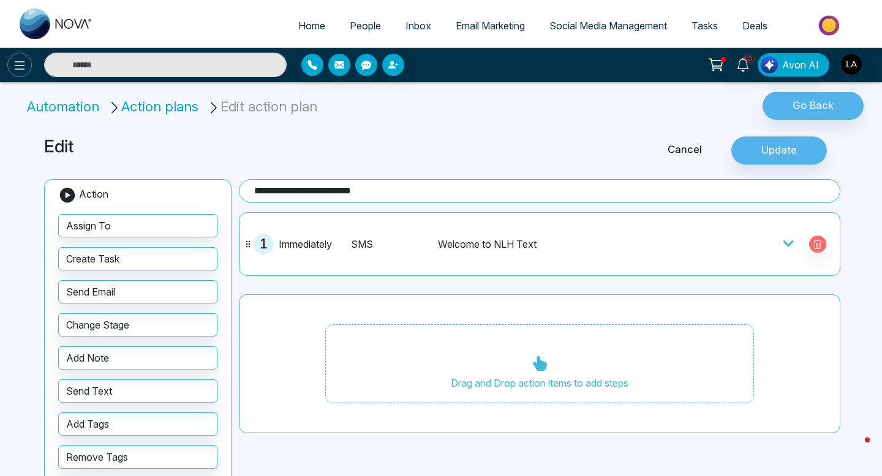
click at [17, 62] on icon at bounding box center [19, 65] width 15 height 15
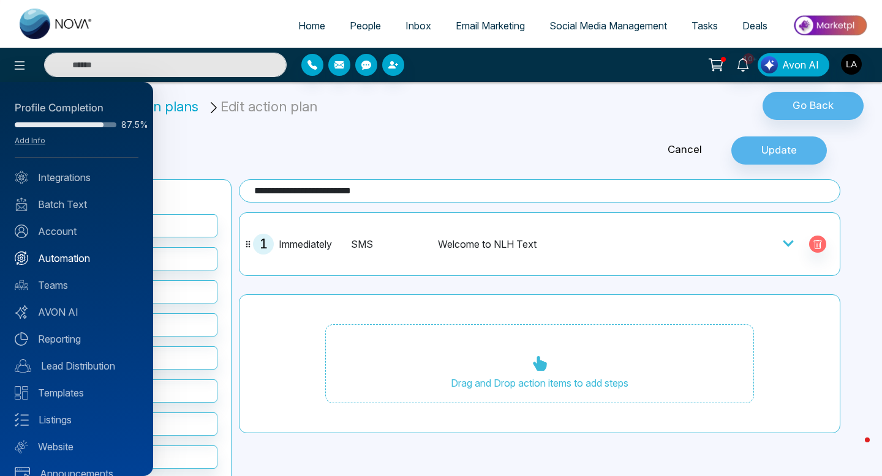
click at [58, 258] on link "Automation" at bounding box center [77, 258] width 124 height 15
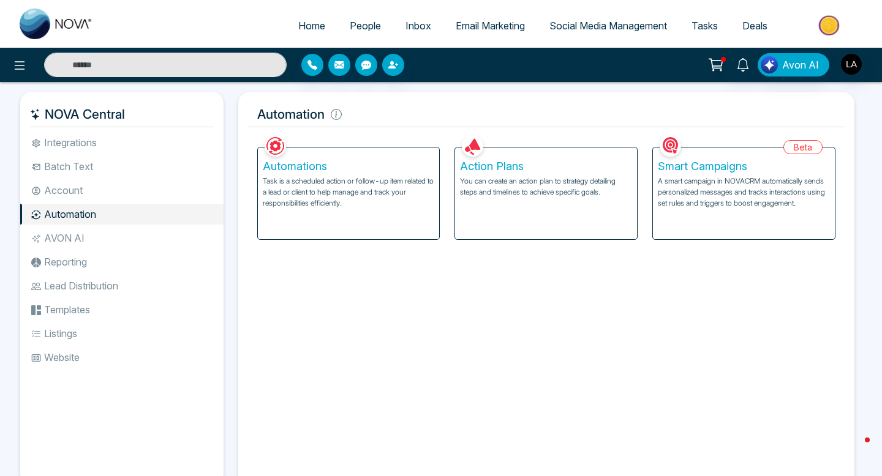
click at [377, 194] on p "Task is a scheduled action or follow-up item related to a lead or client to hel…" at bounding box center [349, 192] width 172 height 33
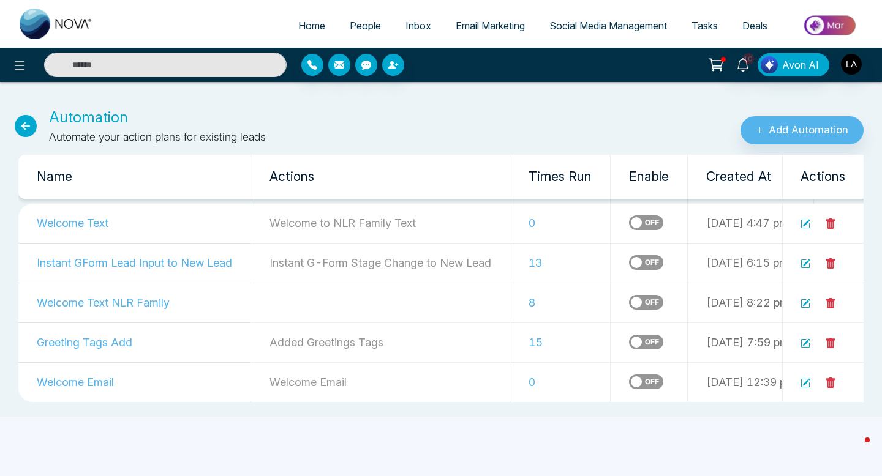
click at [813, 225] on td at bounding box center [823, 224] width 82 height 40
click at [803, 225] on icon at bounding box center [805, 224] width 10 height 10
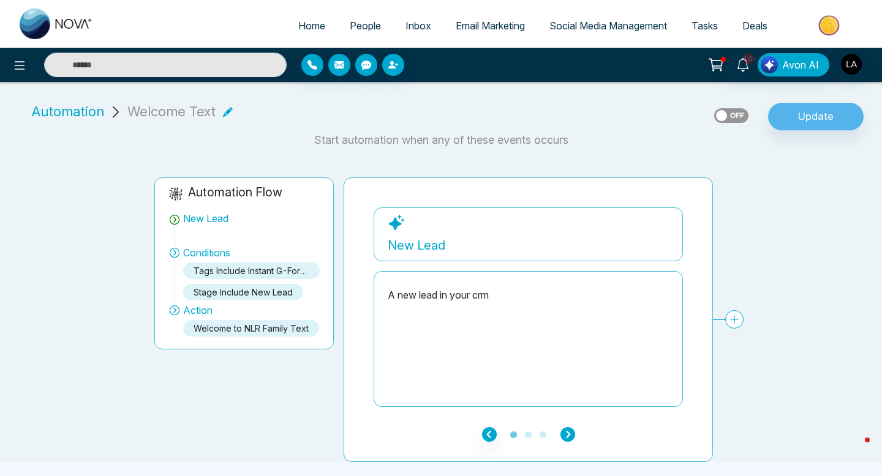
click at [562, 442] on icon "button" at bounding box center [567, 434] width 15 height 15
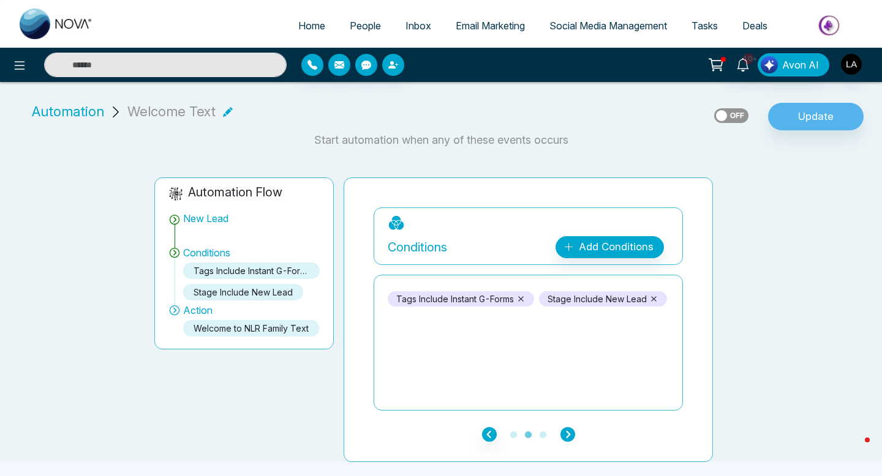
click at [567, 434] on icon "button" at bounding box center [567, 434] width 15 height 15
click at [570, 430] on icon "button" at bounding box center [567, 434] width 15 height 15
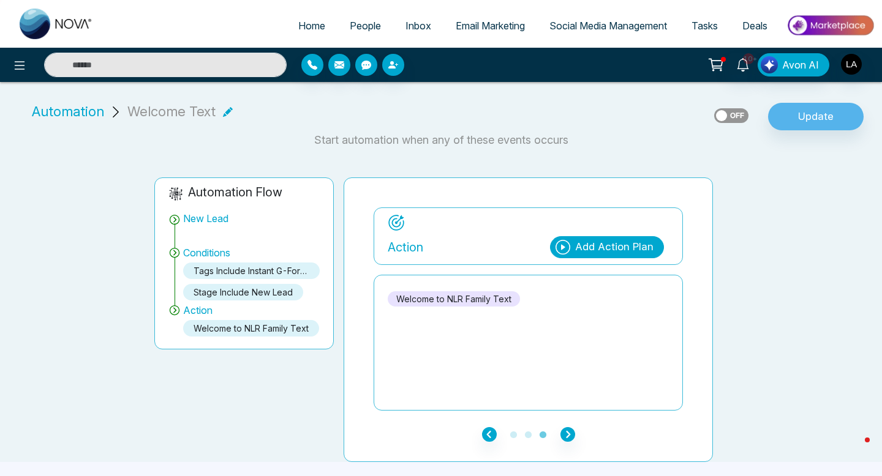
click at [603, 253] on div "Add Action Plan" at bounding box center [614, 247] width 78 height 16
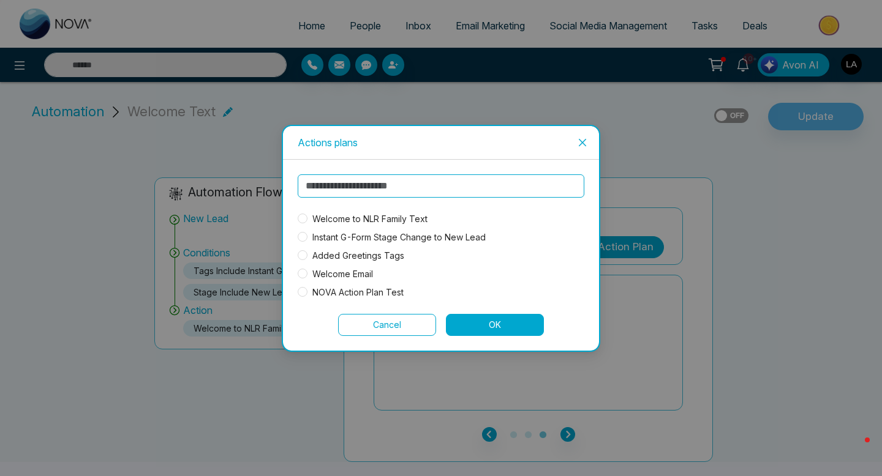
click at [388, 217] on span "Welcome to NLR Family Text" at bounding box center [369, 219] width 125 height 13
click at [487, 319] on button "OK" at bounding box center [495, 325] width 98 height 22
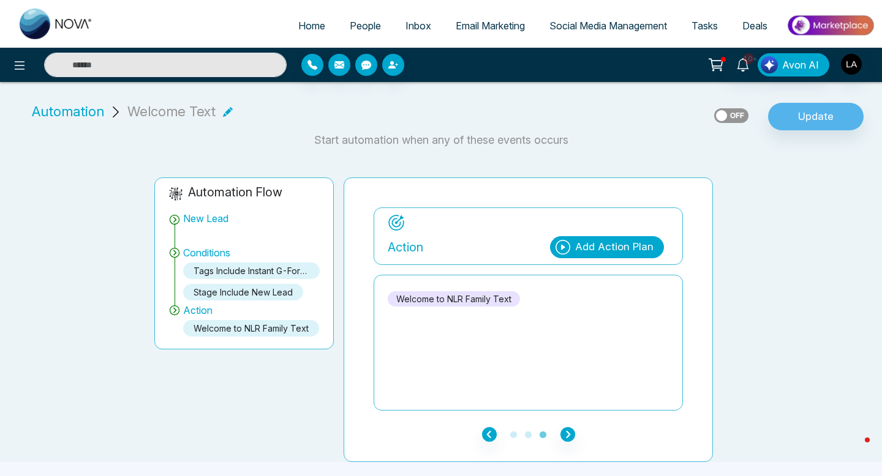
click at [810, 136] on p "Start automation when any of these events occurs" at bounding box center [440, 140] width 867 height 17
click at [810, 119] on button "Update" at bounding box center [816, 117] width 96 height 28
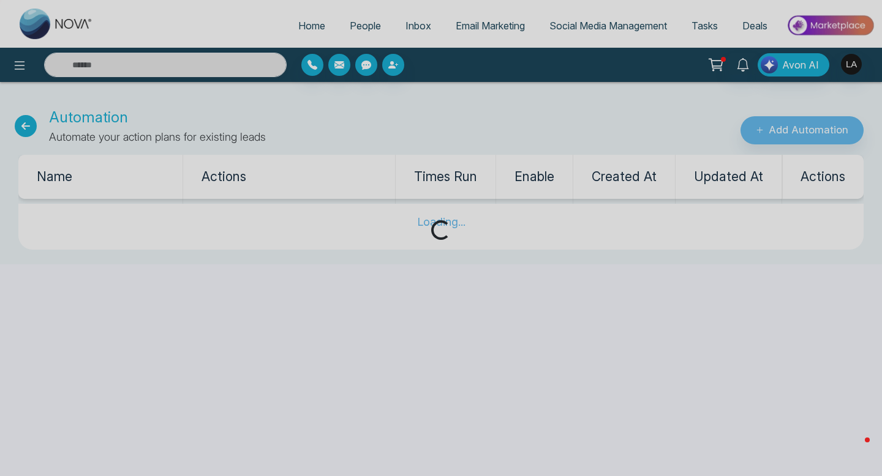
click at [406, 288] on div "Loading..." at bounding box center [441, 238] width 882 height 476
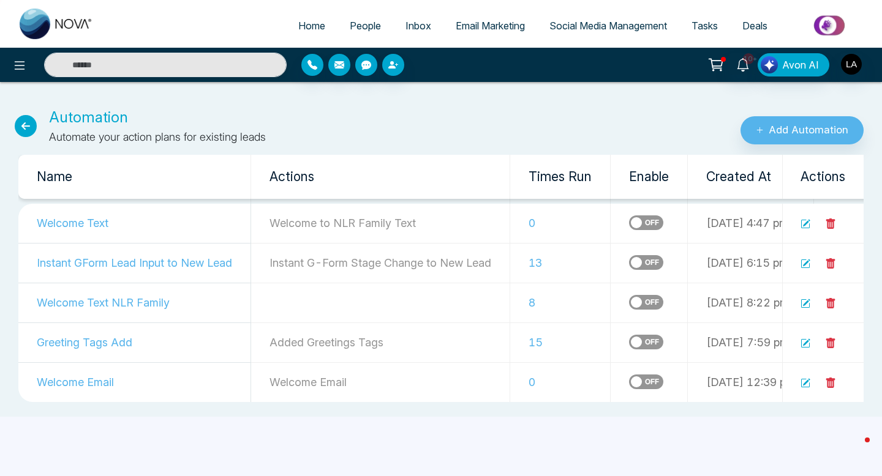
click at [364, 26] on span "People" at bounding box center [365, 26] width 31 height 12
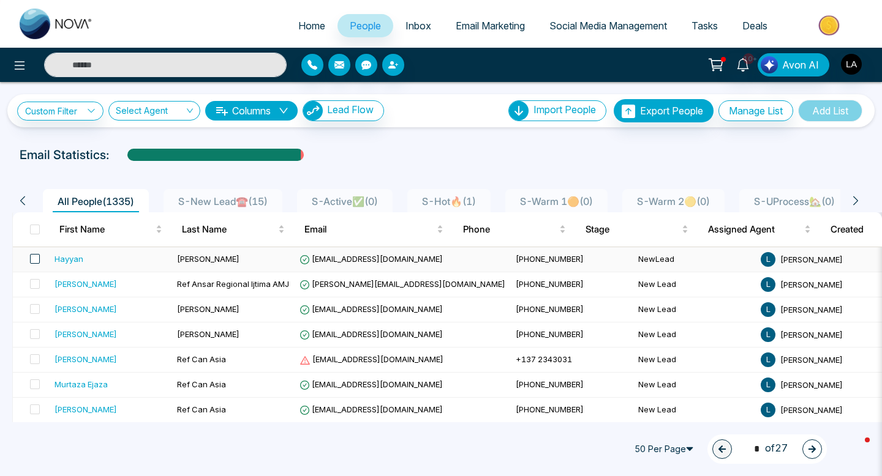
click at [35, 259] on span at bounding box center [35, 259] width 10 height 10
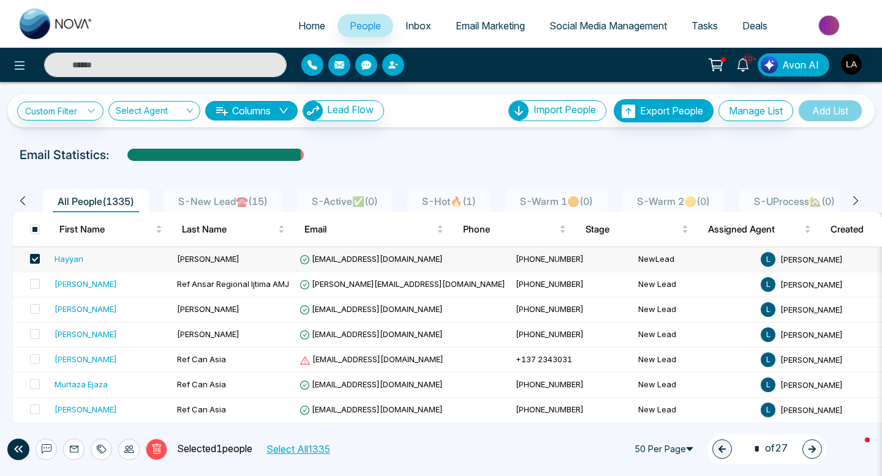
click at [157, 446] on icon at bounding box center [156, 449] width 11 height 11
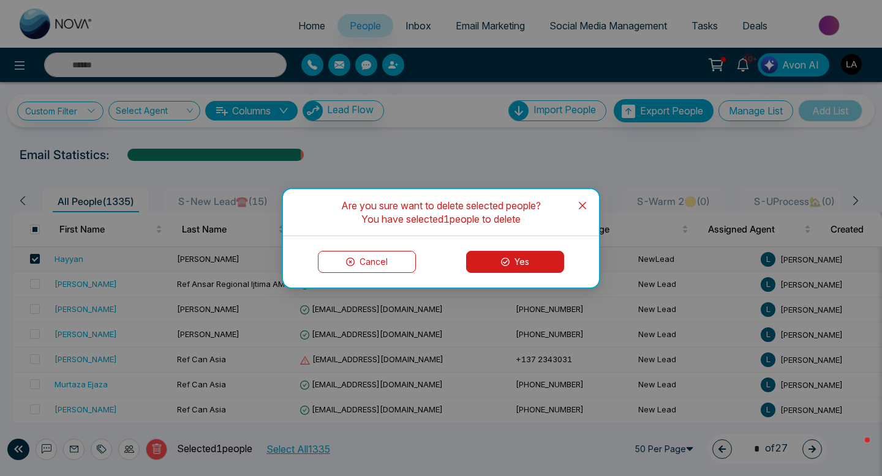
click at [478, 259] on button "Yes" at bounding box center [515, 262] width 98 height 22
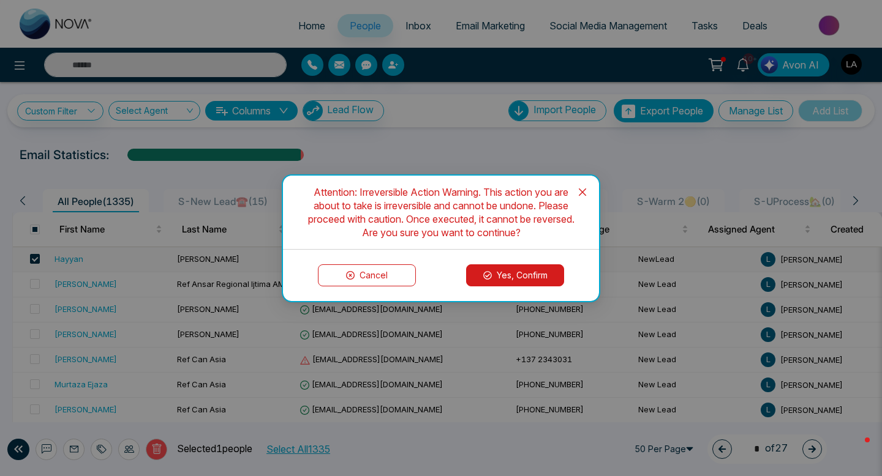
click at [486, 266] on button "Yes, Confirm" at bounding box center [515, 276] width 98 height 22
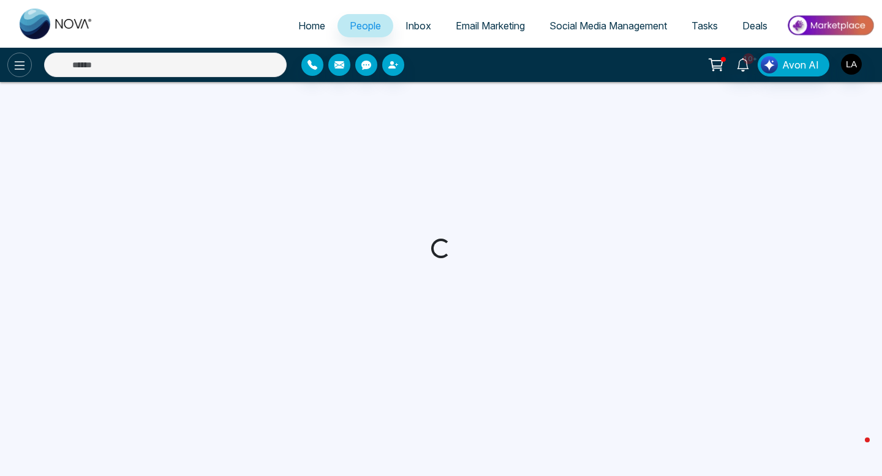
click at [18, 70] on icon at bounding box center [19, 65] width 15 height 15
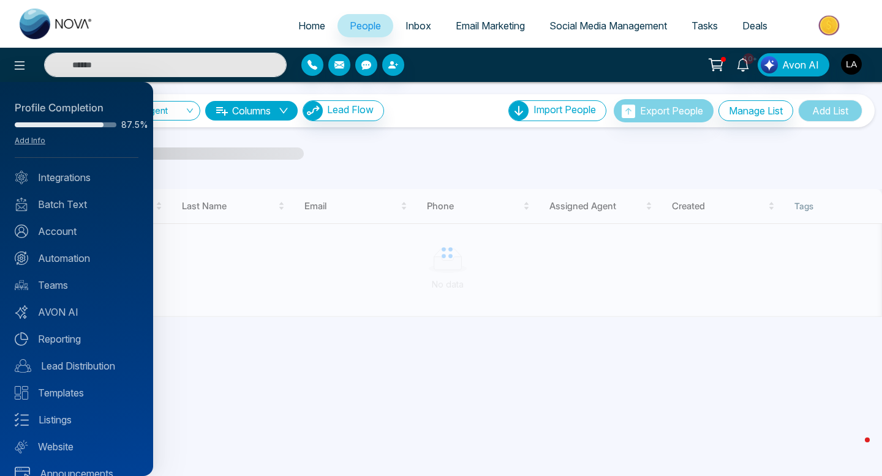
click at [66, 196] on div "Profile Completion 87.5% Add Info Integrations Batch Text Account Automation Te…" at bounding box center [76, 279] width 153 height 394
click at [65, 203] on link "Batch Text" at bounding box center [77, 204] width 124 height 15
click at [50, 206] on link "Batch Text" at bounding box center [77, 204] width 124 height 15
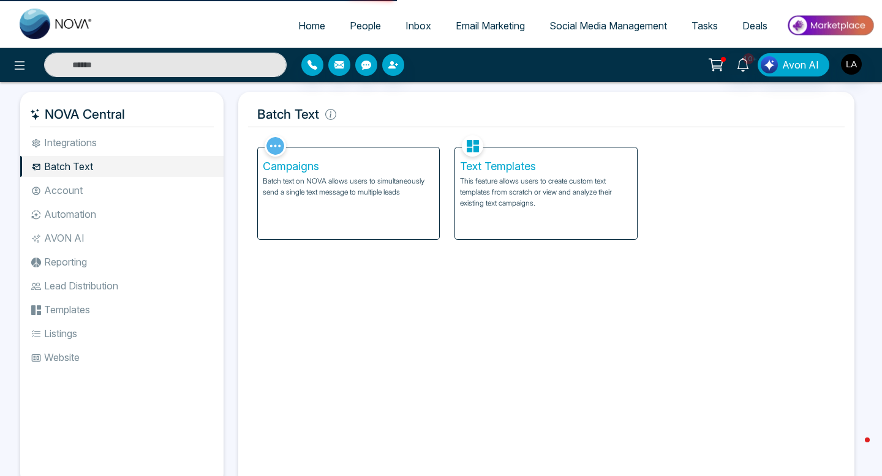
click at [508, 202] on p "This feature allows users to create custom text templates from scratch or view …" at bounding box center [546, 192] width 172 height 33
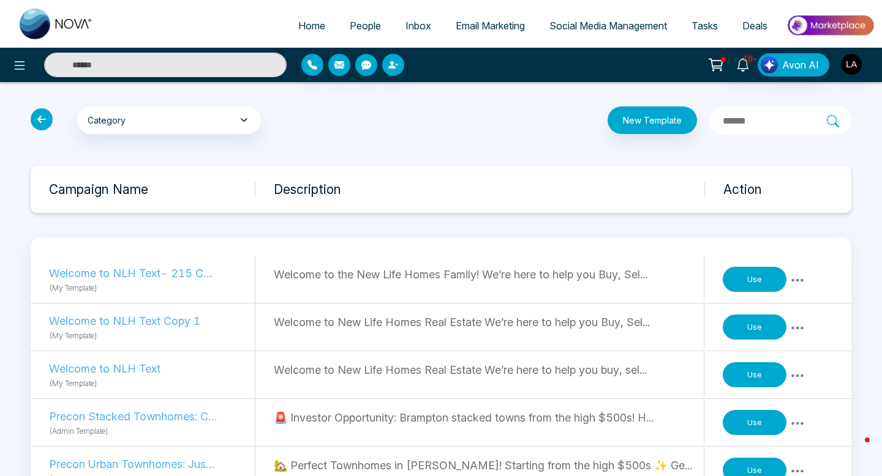
click at [766, 280] on button "Use" at bounding box center [755, 280] width 64 height 26
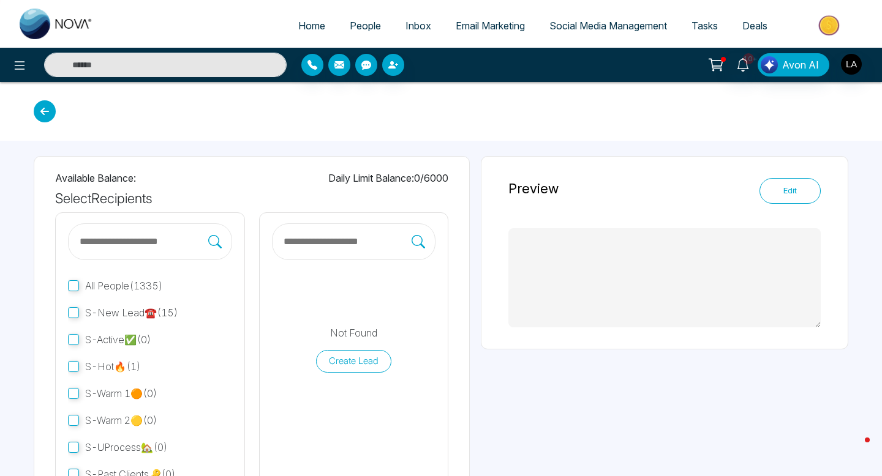
type textarea "**********"
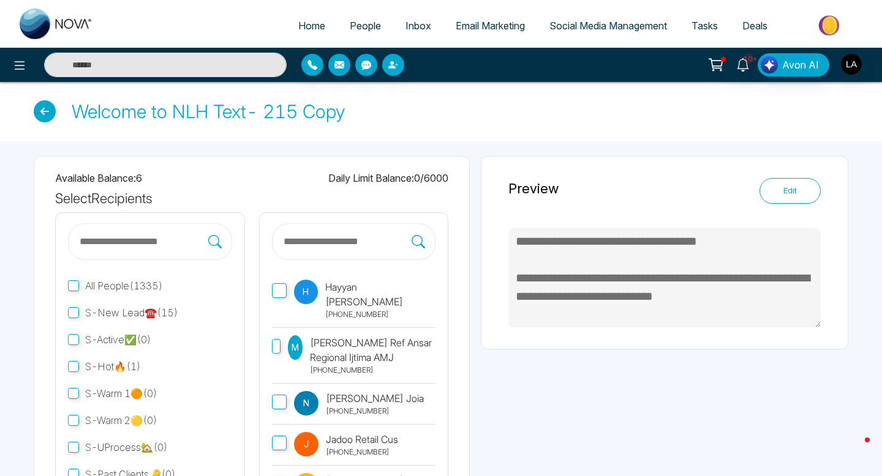
click at [788, 189] on button "Edit" at bounding box center [789, 191] width 61 height 26
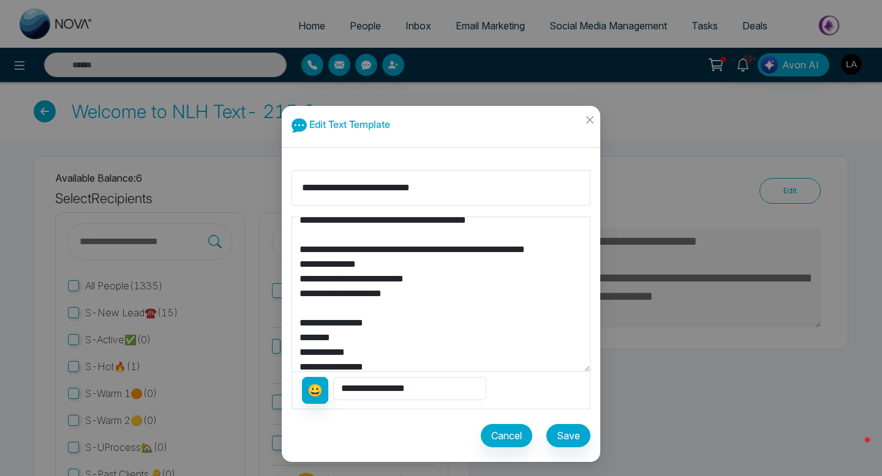
scroll to position [103, 0]
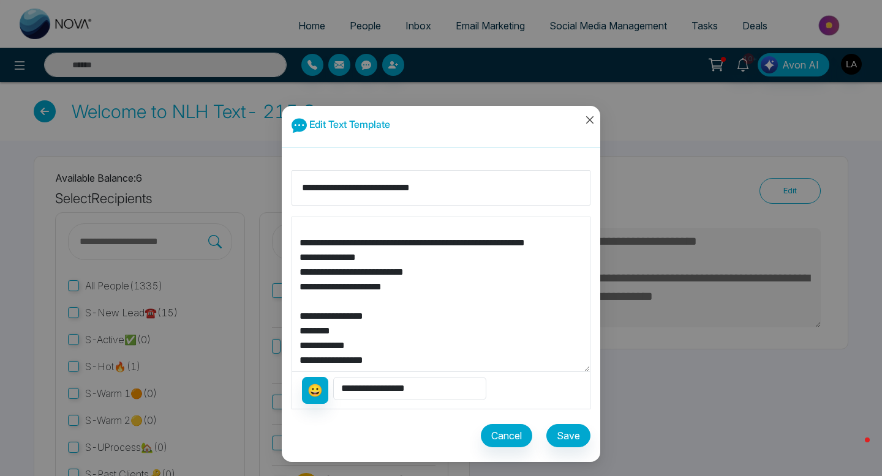
click at [584, 118] on span "Close" at bounding box center [589, 122] width 21 height 33
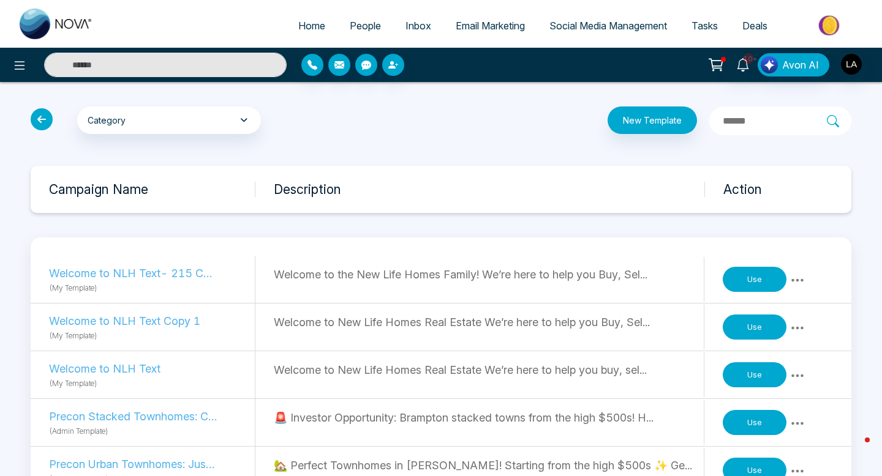
click at [773, 373] on button "Use" at bounding box center [755, 376] width 64 height 26
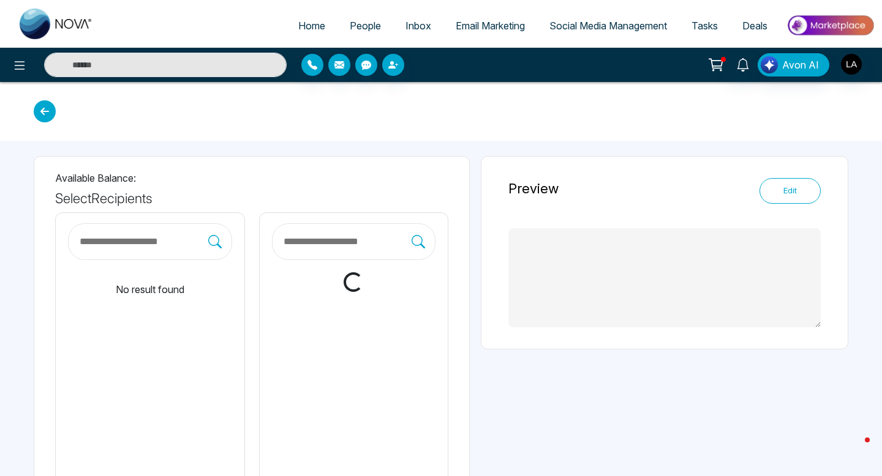
type textarea "**********"
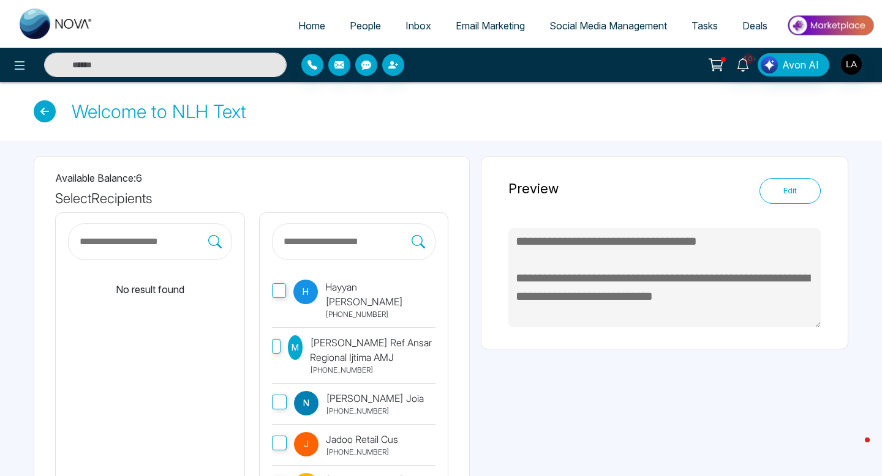
click at [797, 198] on button "Edit" at bounding box center [789, 191] width 61 height 26
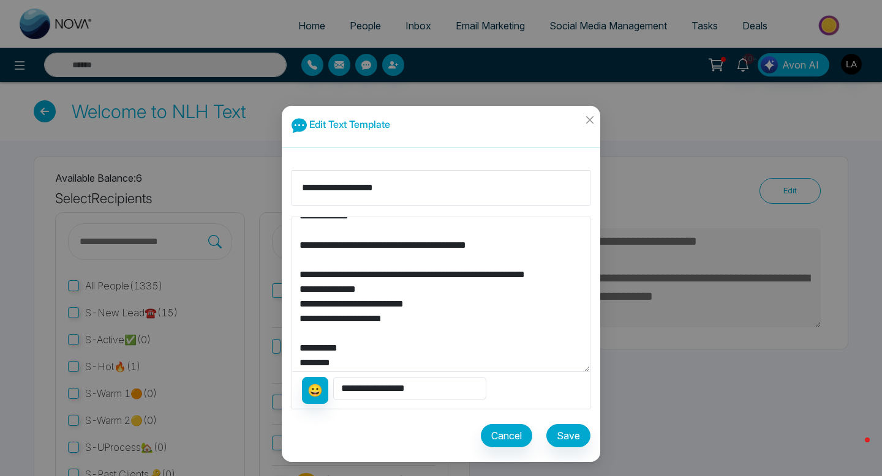
scroll to position [75, 0]
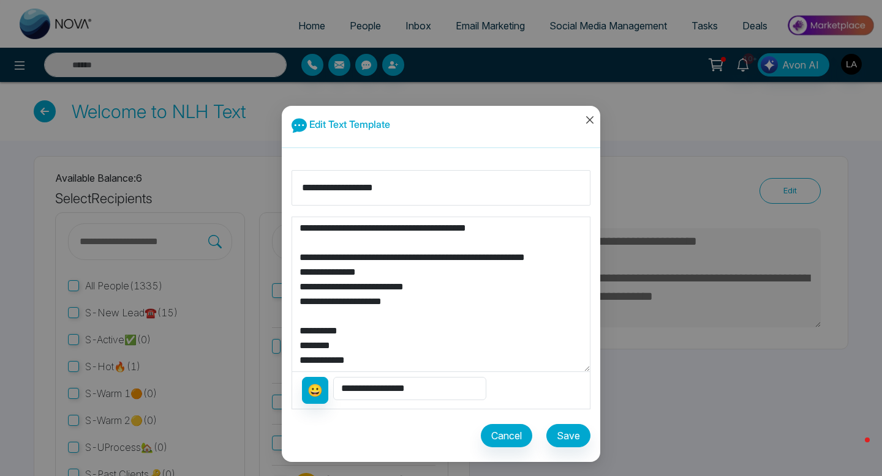
click at [591, 111] on span "Close" at bounding box center [589, 122] width 21 height 33
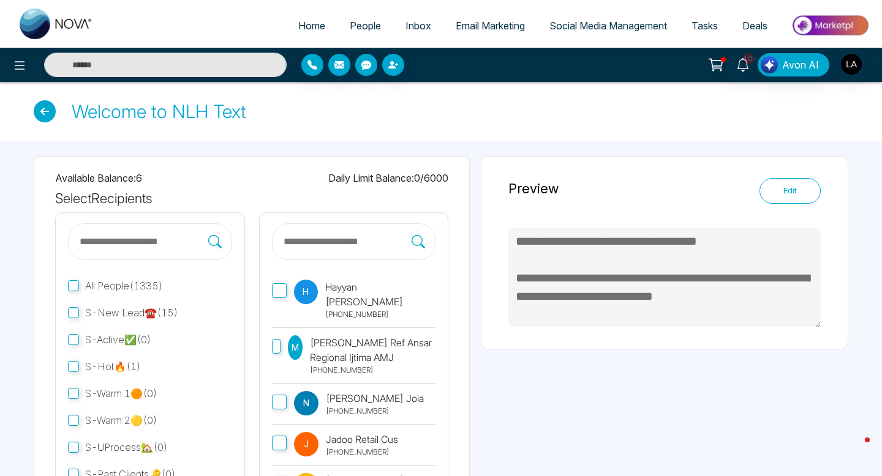
click at [343, 17] on link "People" at bounding box center [365, 25] width 56 height 23
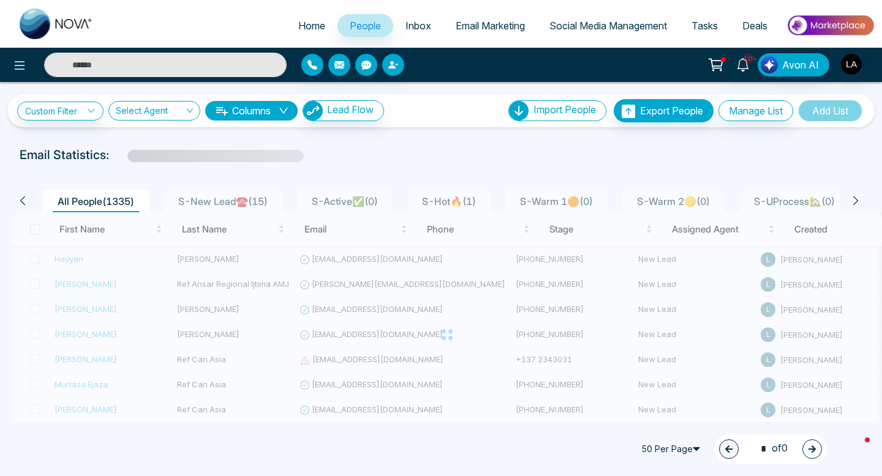
click at [89, 263] on div at bounding box center [447, 335] width 870 height 245
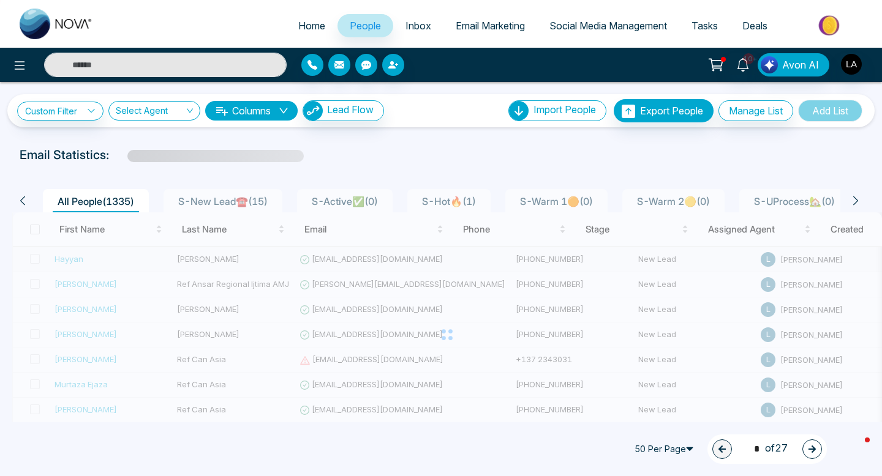
click at [75, 255] on div "Hayyan" at bounding box center [69, 259] width 29 height 12
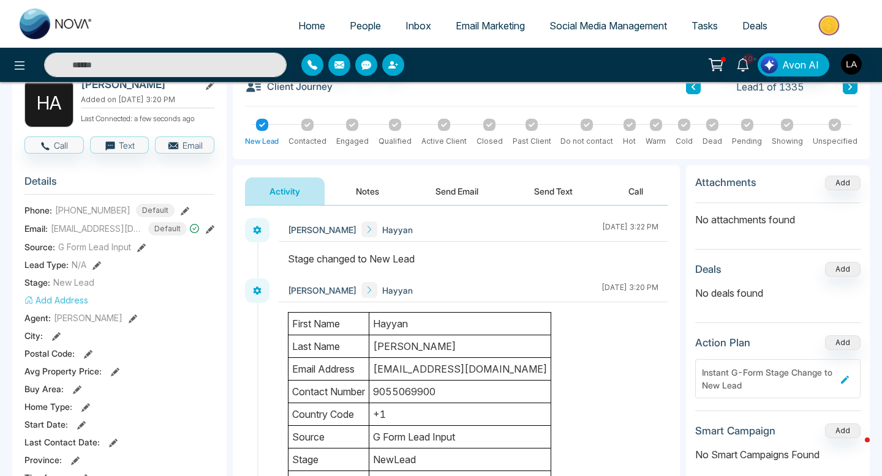
scroll to position [73, 0]
click at [550, 196] on button "Send Text" at bounding box center [554, 192] width 88 height 28
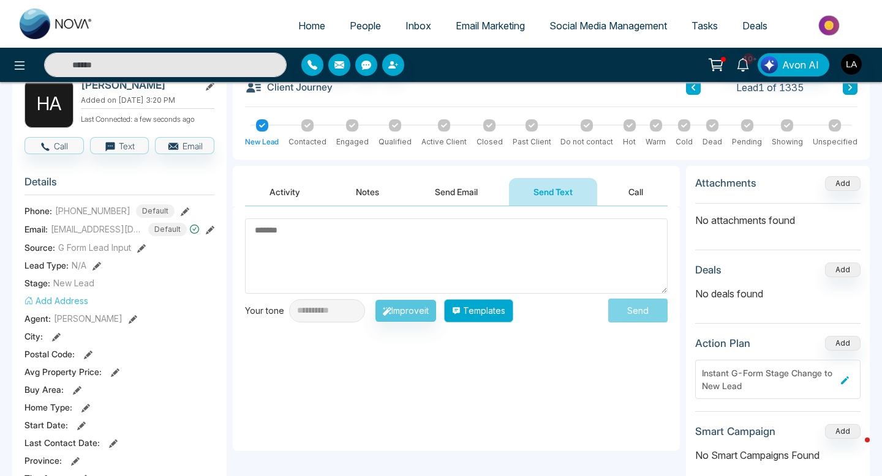
click at [495, 306] on button "Templates" at bounding box center [478, 310] width 69 height 23
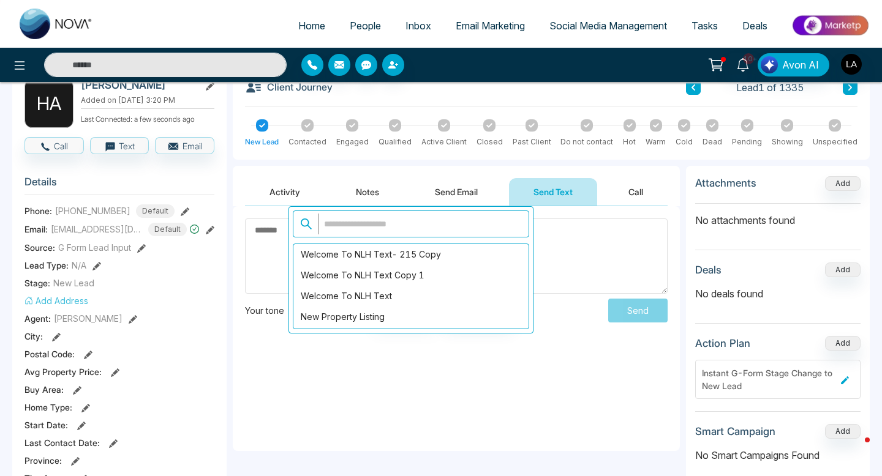
click at [249, 265] on textarea at bounding box center [456, 256] width 423 height 75
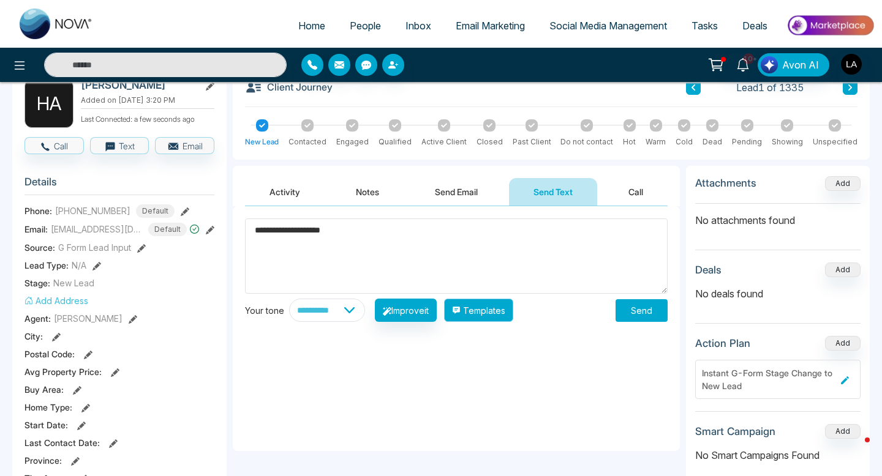
click at [493, 310] on button "Templates" at bounding box center [478, 310] width 69 height 23
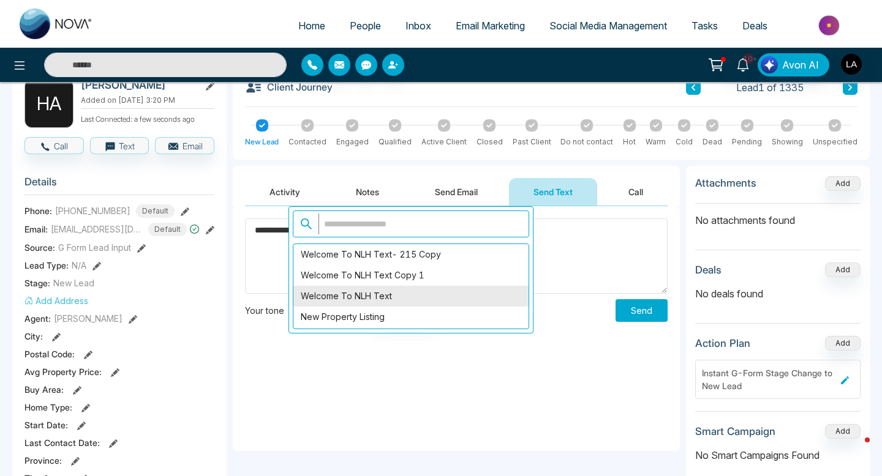
scroll to position [76, 0]
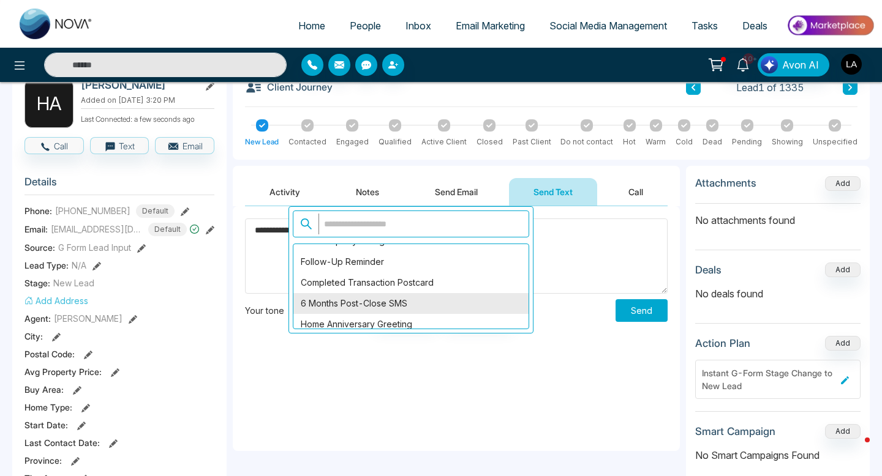
click at [374, 301] on div "6 Months Post-Close SMS" at bounding box center [410, 303] width 235 height 21
type textarea "**********"
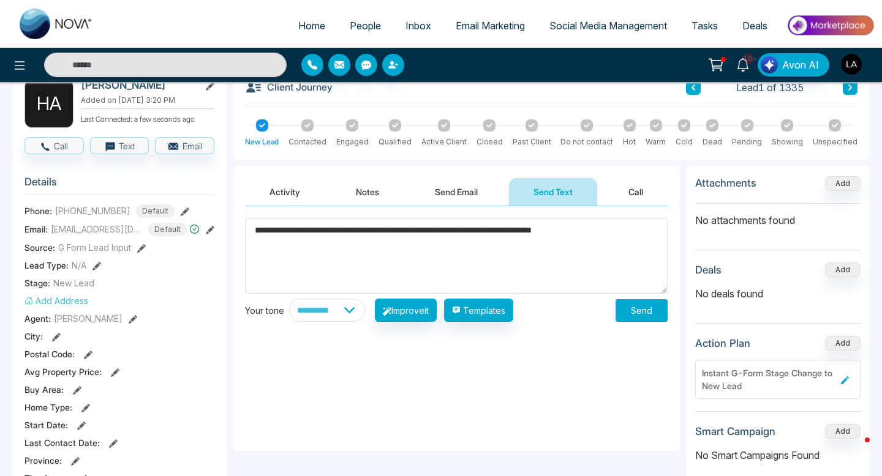
click at [629, 300] on button "Send" at bounding box center [641, 310] width 52 height 23
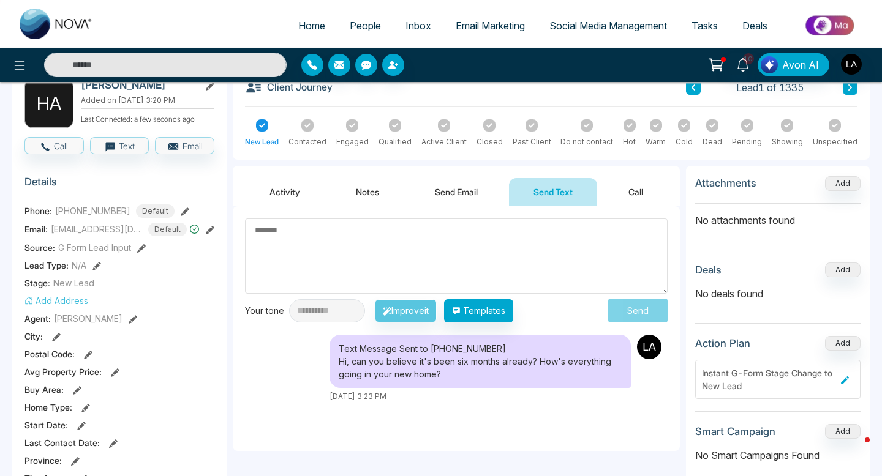
click at [435, 287] on textarea at bounding box center [456, 256] width 423 height 75
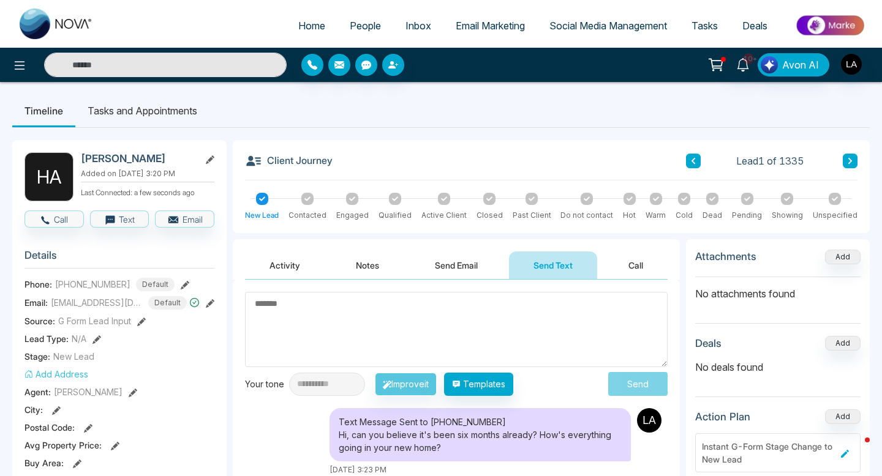
click at [296, 266] on button "Activity" at bounding box center [285, 266] width 80 height 28
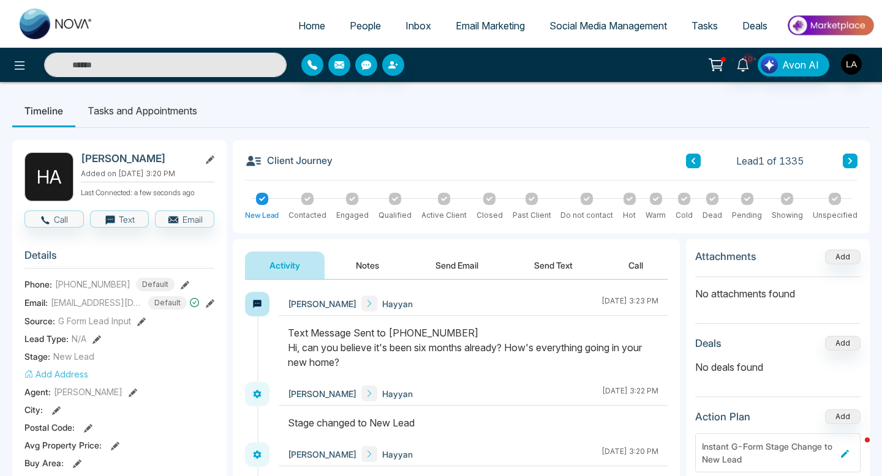
click at [832, 13] on img at bounding box center [830, 26] width 89 height 28
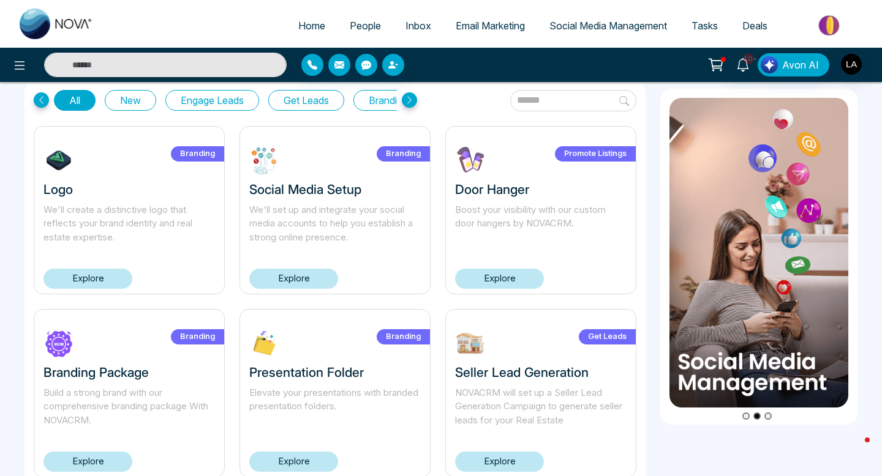
scroll to position [40, 0]
click at [716, 62] on icon at bounding box center [715, 64] width 17 height 17
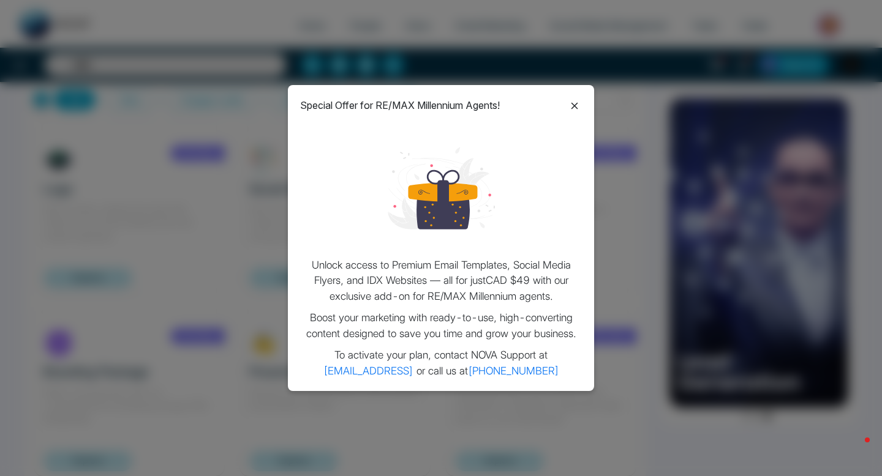
click at [574, 99] on icon at bounding box center [574, 106] width 15 height 15
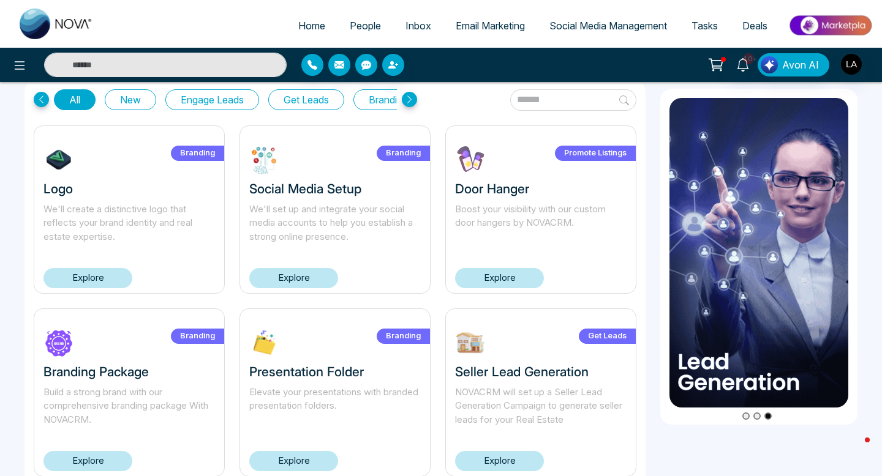
click at [822, 24] on img at bounding box center [830, 26] width 89 height 28
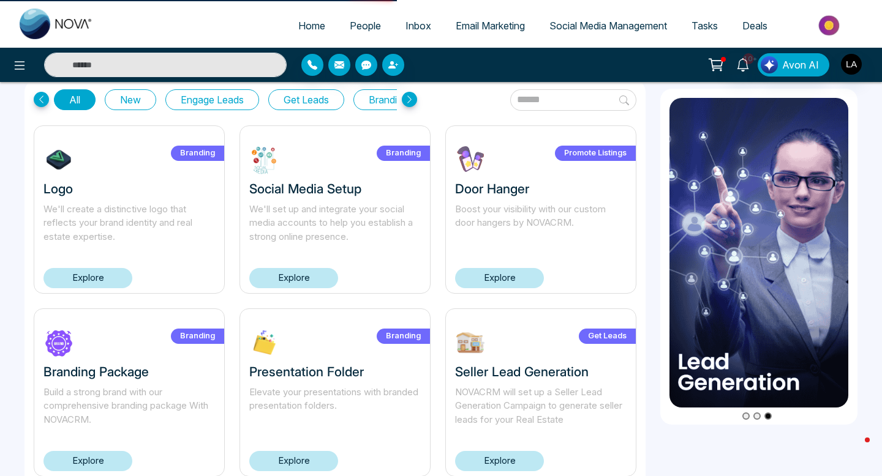
scroll to position [0, 0]
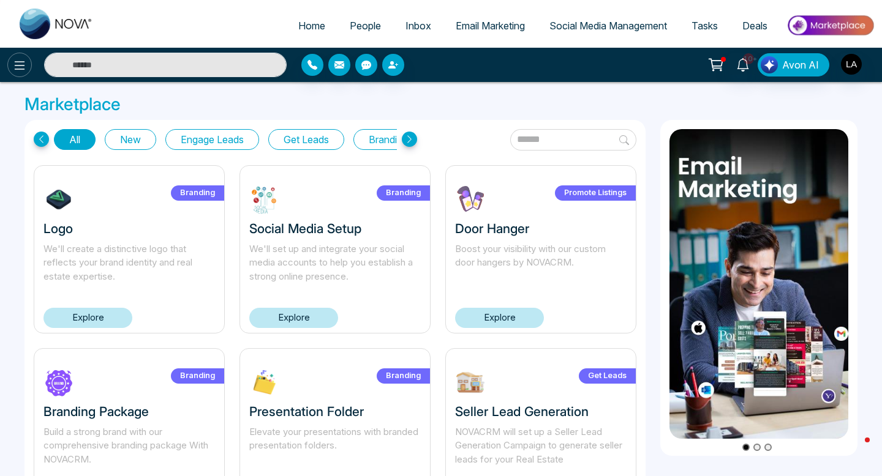
click at [19, 65] on icon at bounding box center [20, 65] width 10 height 9
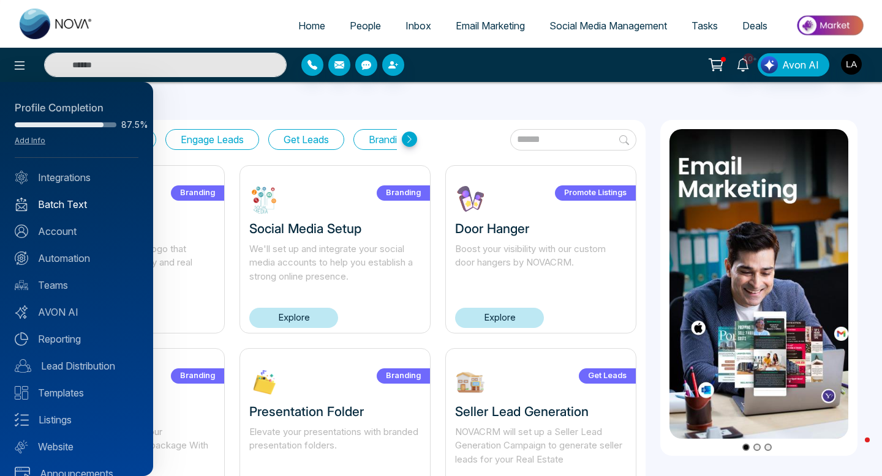
click at [50, 198] on link "Batch Text" at bounding box center [77, 204] width 124 height 15
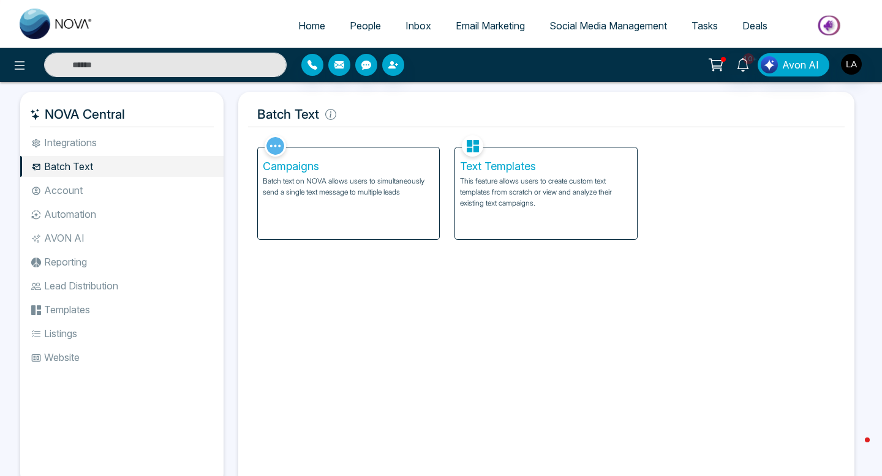
click at [374, 27] on link "People" at bounding box center [365, 25] width 56 height 23
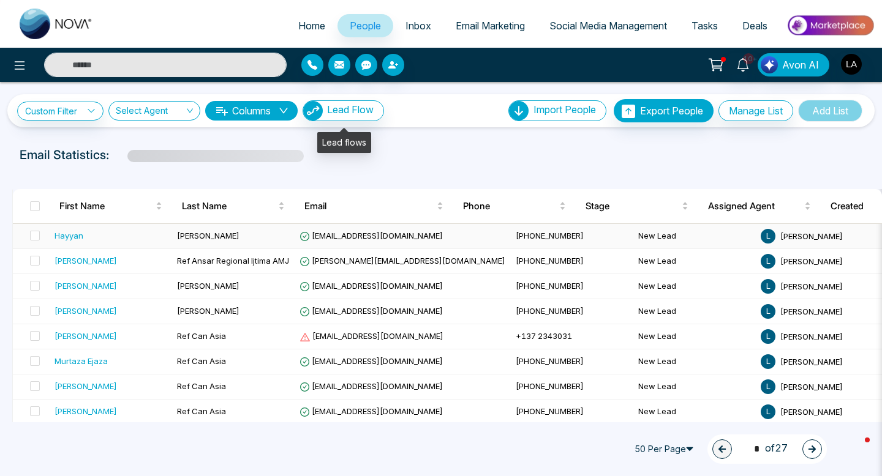
click at [130, 214] on div "First Name" at bounding box center [110, 206] width 103 height 15
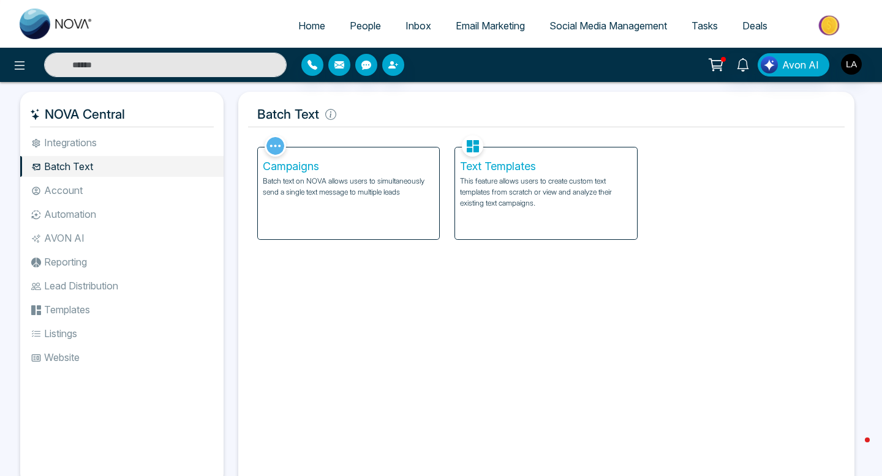
click at [350, 23] on span "People" at bounding box center [365, 26] width 31 height 12
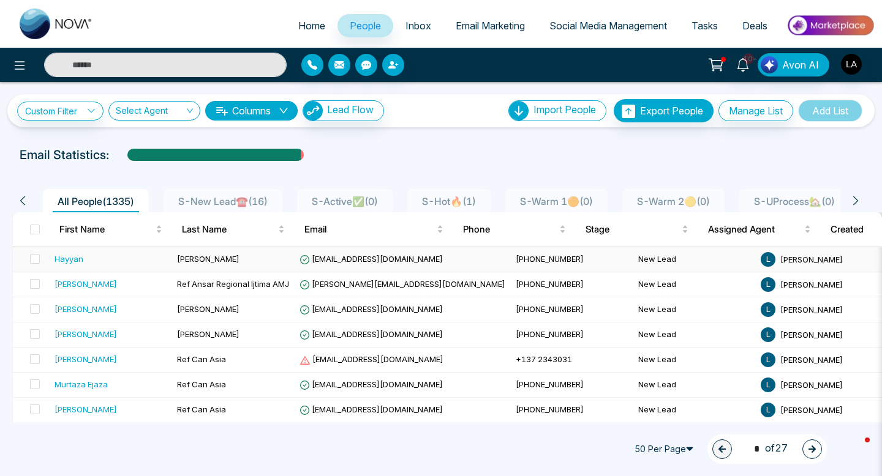
click at [104, 257] on div "Hayyan" at bounding box center [111, 259] width 113 height 12
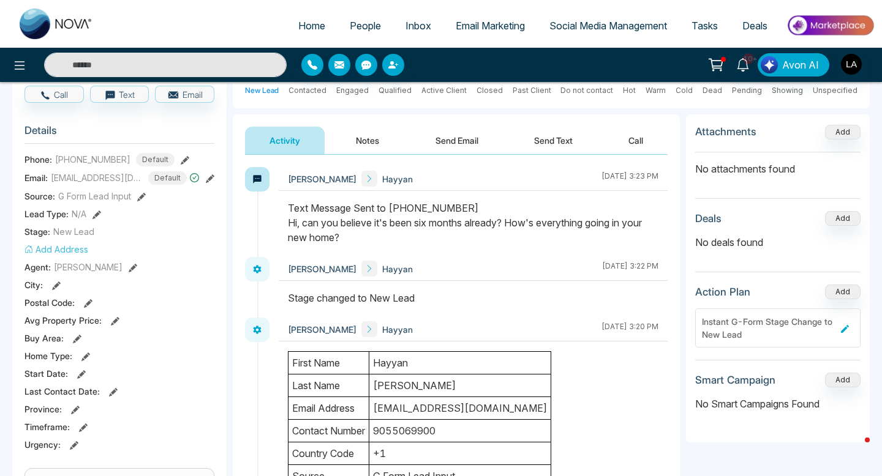
scroll to position [55, 0]
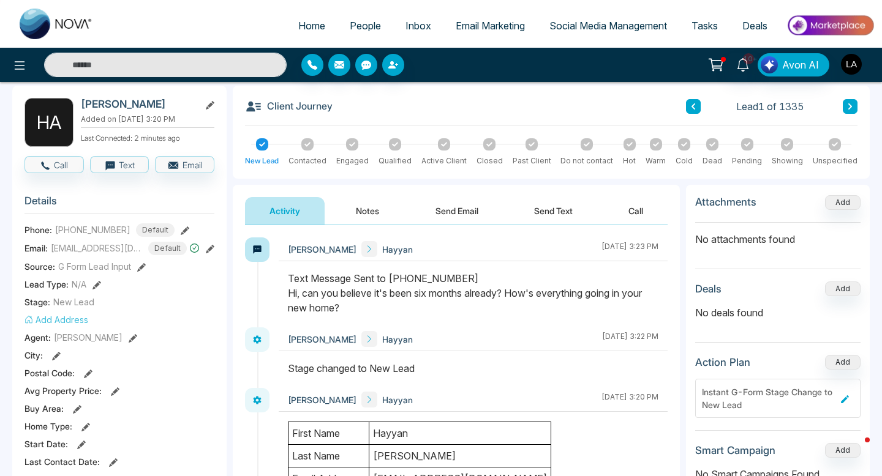
click at [855, 62] on img "button" at bounding box center [851, 64] width 21 height 21
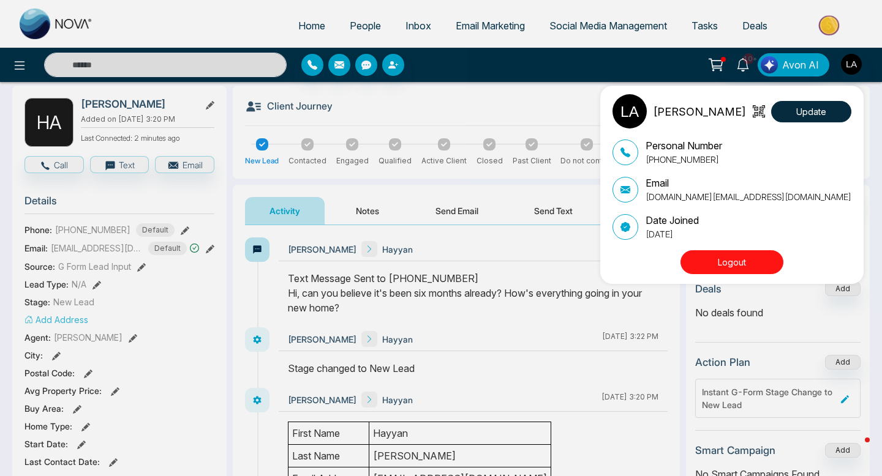
click at [838, 35] on div "Luqman Ahmed Update Personal Number +19055068800 Email newlifehomes.ca@gmail.co…" at bounding box center [441, 238] width 882 height 476
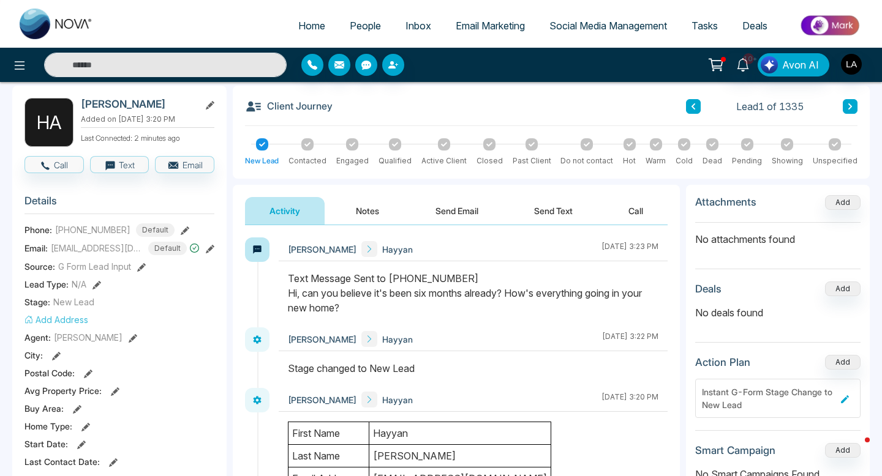
click at [838, 32] on img at bounding box center [830, 26] width 89 height 28
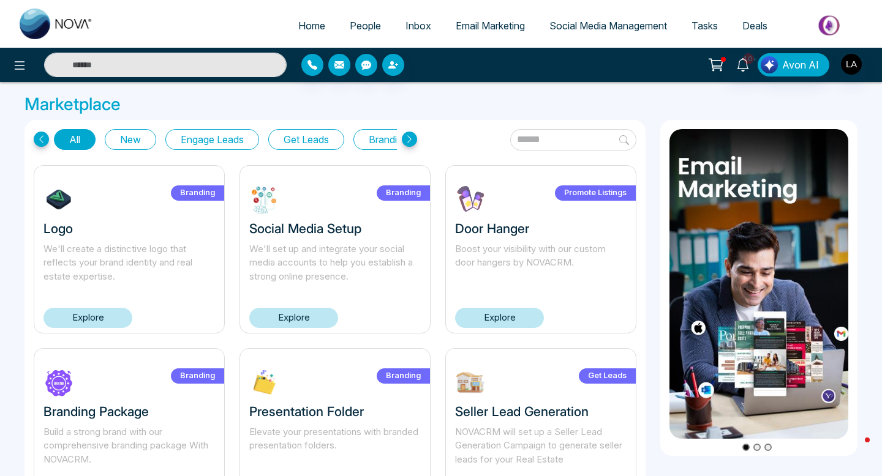
click at [758, 450] on button "Go to slide 2" at bounding box center [756, 447] width 7 height 7
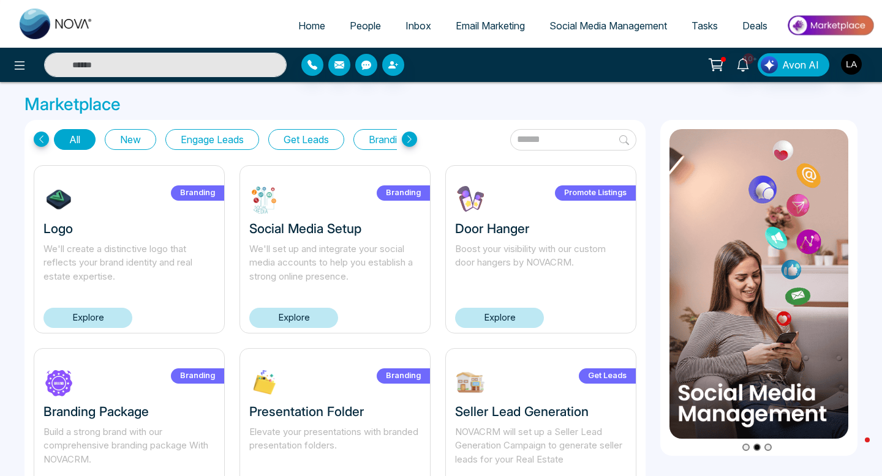
click at [768, 448] on button "Go to slide 3" at bounding box center [767, 447] width 7 height 7
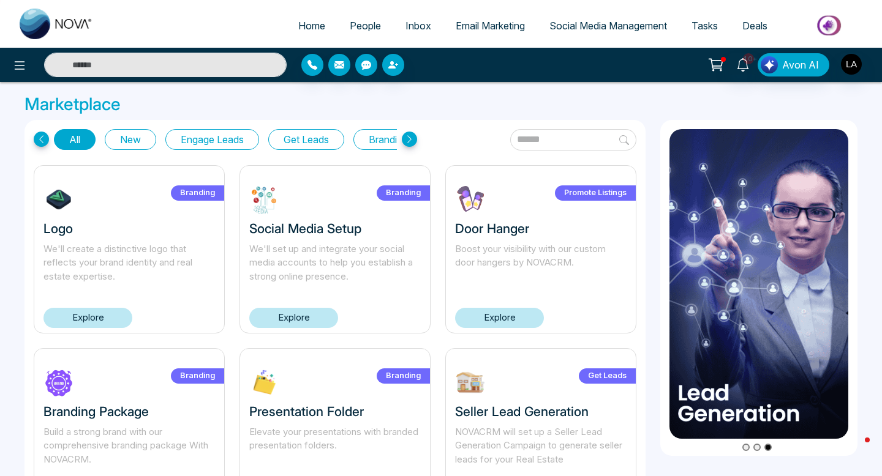
click at [350, 23] on span "People" at bounding box center [365, 26] width 31 height 12
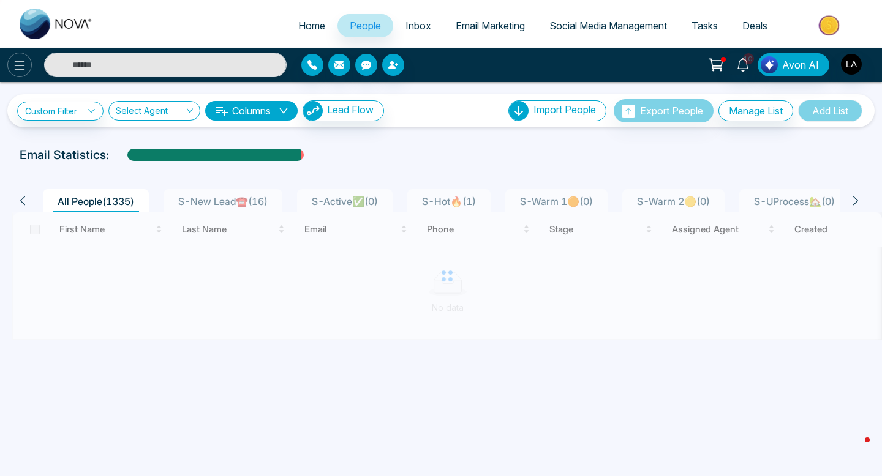
click at [20, 73] on button at bounding box center [19, 65] width 24 height 24
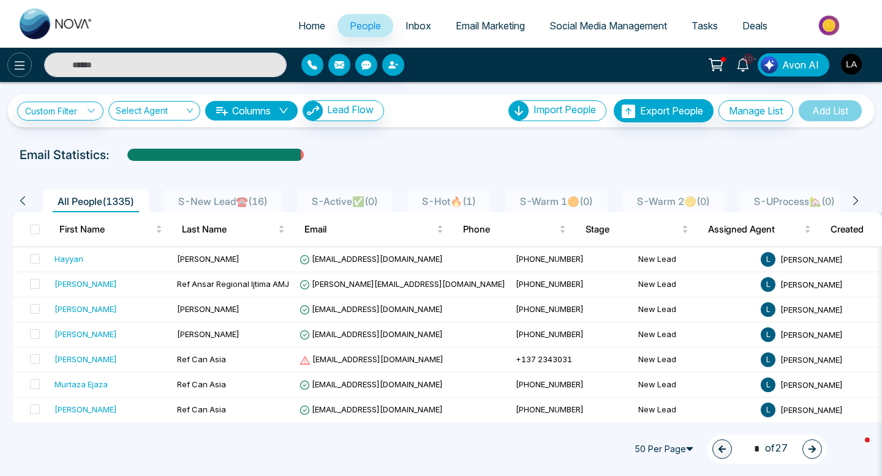
click at [20, 66] on icon at bounding box center [19, 65] width 15 height 15
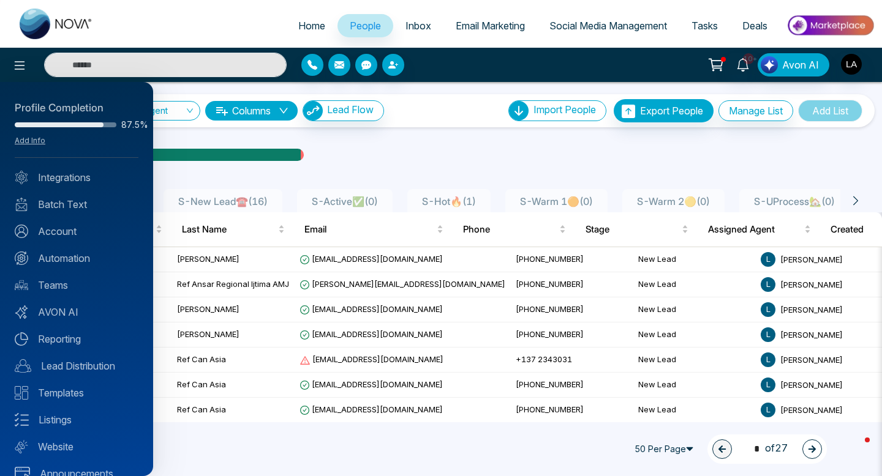
click at [15, 63] on div at bounding box center [441, 238] width 882 height 476
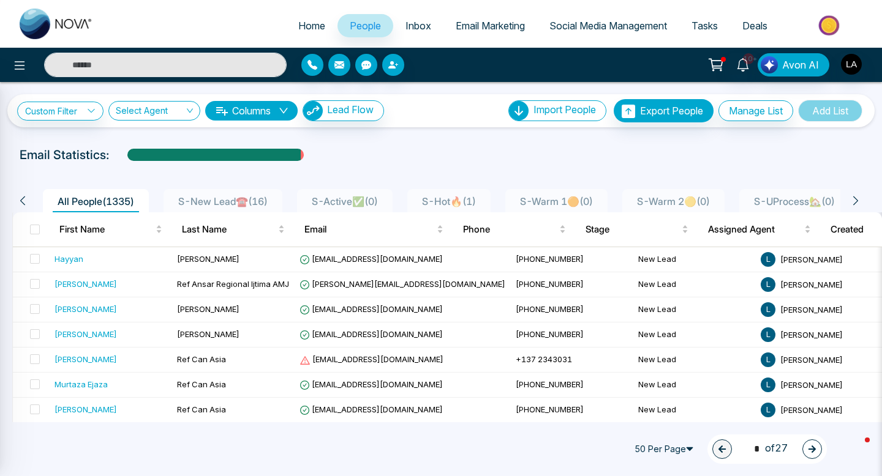
click at [15, 63] on icon at bounding box center [19, 65] width 15 height 15
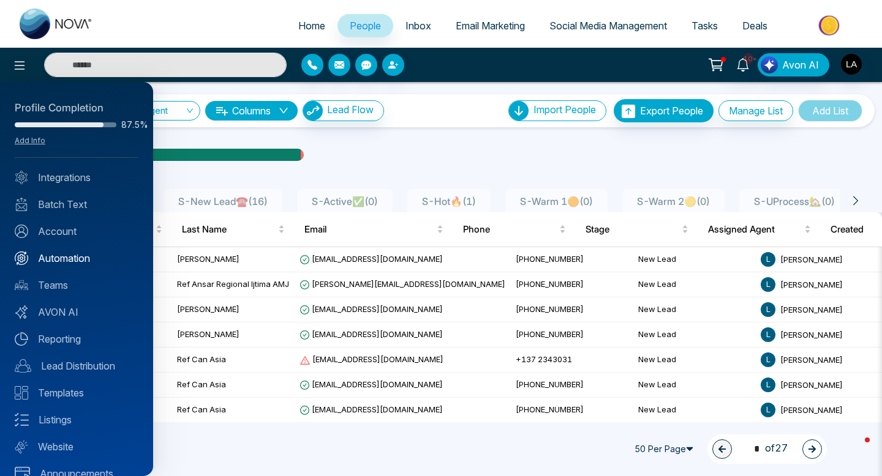
click at [55, 256] on link "Automation" at bounding box center [77, 258] width 124 height 15
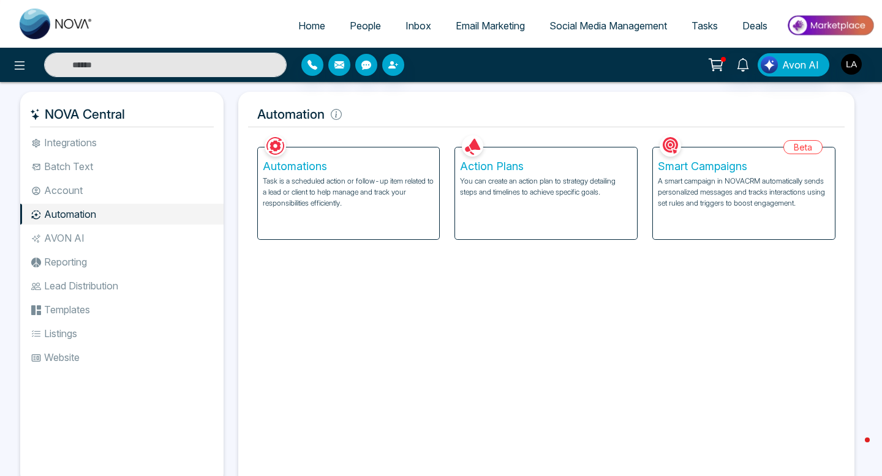
click at [577, 201] on div "Action Plans You can create an action plan to strategy detailing steps and time…" at bounding box center [546, 194] width 182 height 92
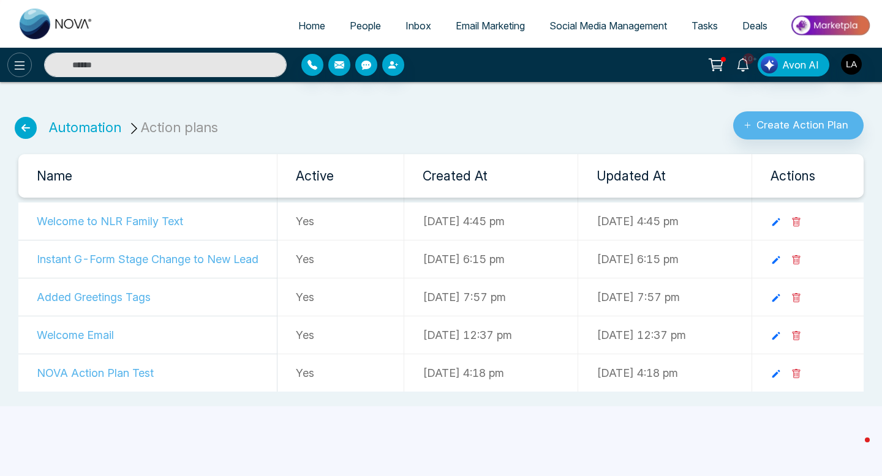
click at [17, 56] on button at bounding box center [19, 65] width 24 height 24
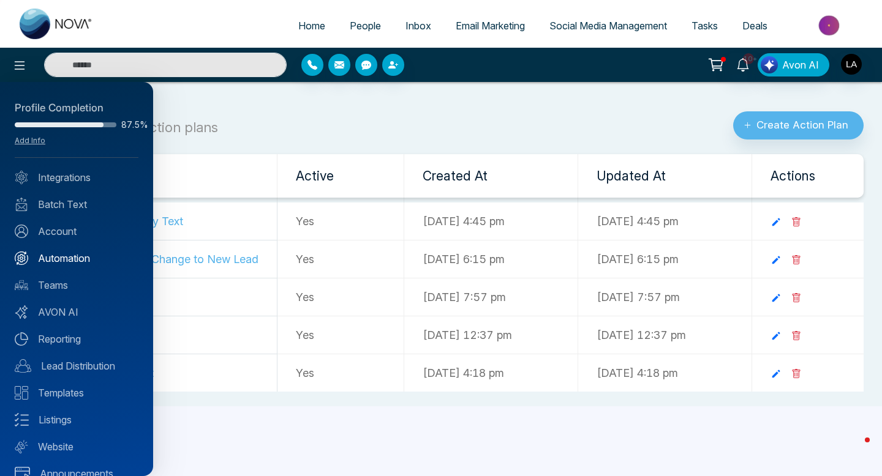
click at [58, 256] on link "Automation" at bounding box center [77, 258] width 124 height 15
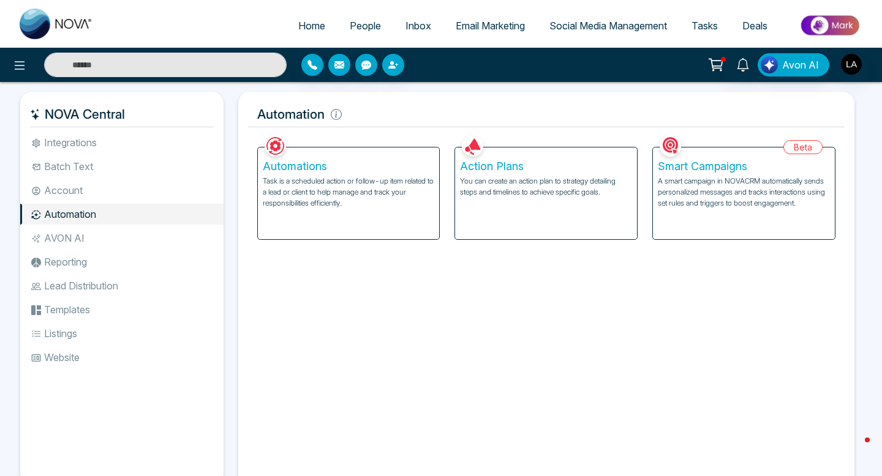
click at [494, 202] on div "Action Plans You can create an action plan to strategy detailing steps and time…" at bounding box center [546, 194] width 182 height 92
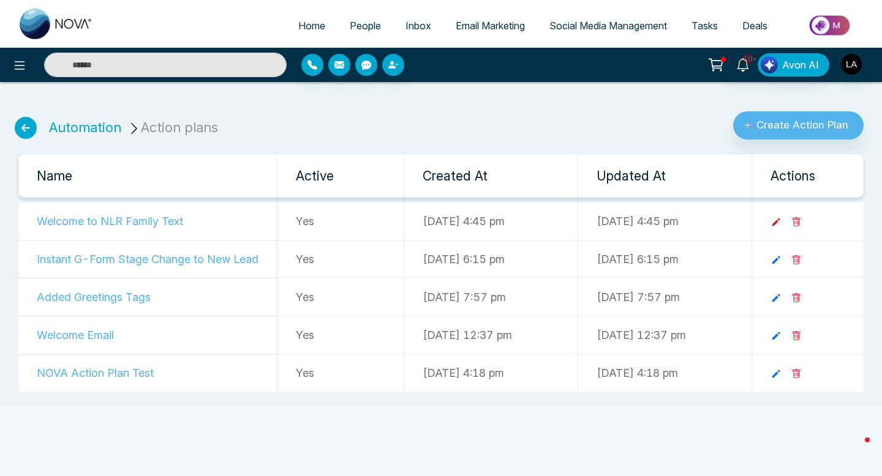
click at [781, 223] on icon at bounding box center [775, 222] width 11 height 11
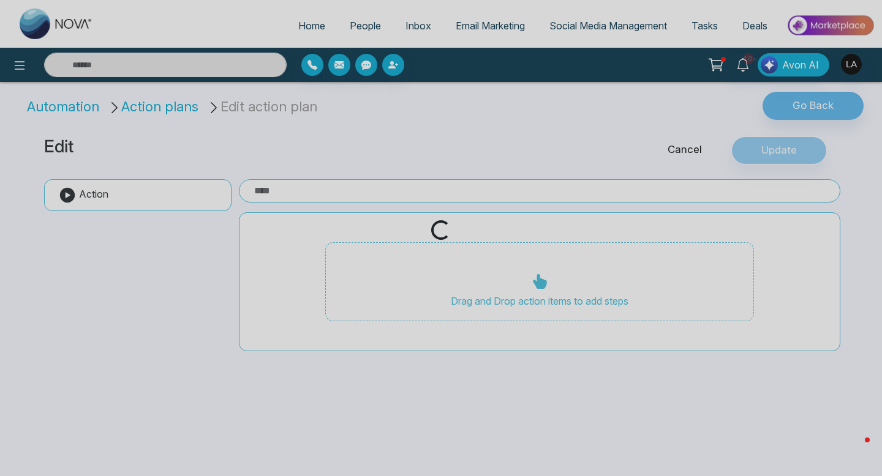
type input "**********"
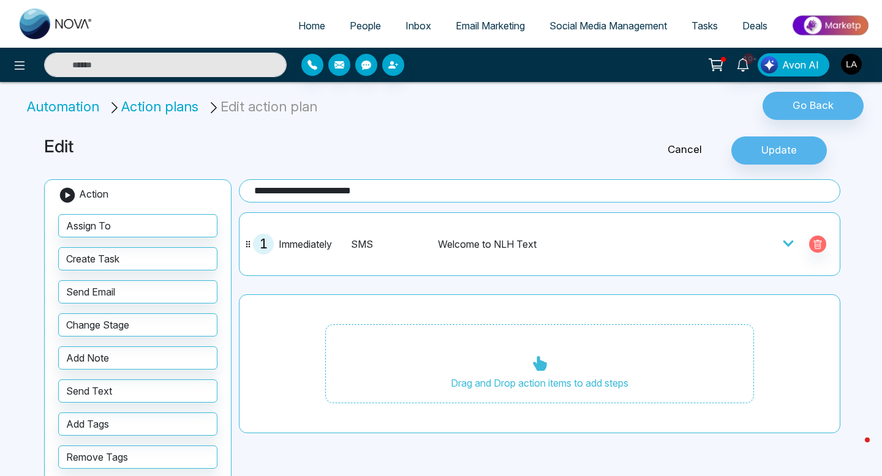
click at [792, 242] on icon at bounding box center [788, 244] width 10 height 6
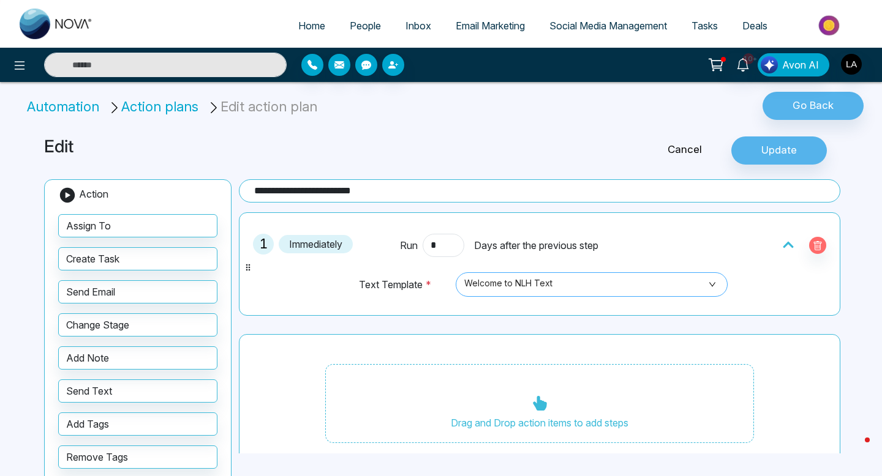
click at [628, 295] on span at bounding box center [587, 284] width 249 height 23
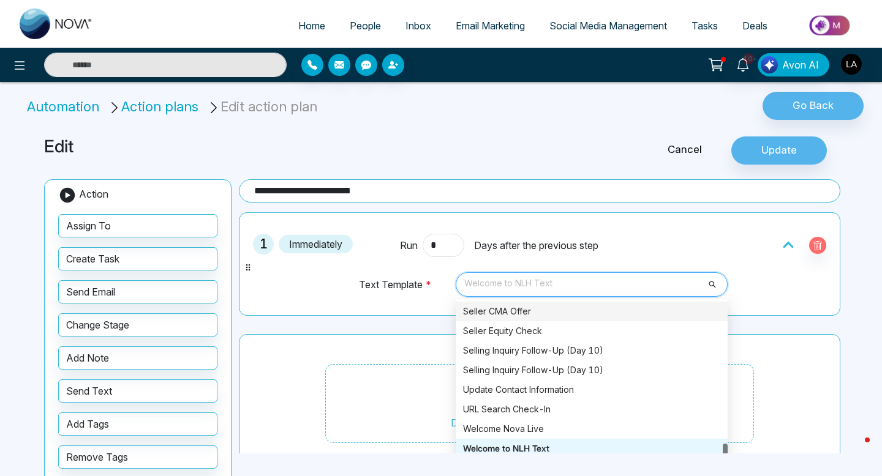
click at [543, 311] on div "Seller CMA Offer" at bounding box center [591, 311] width 257 height 13
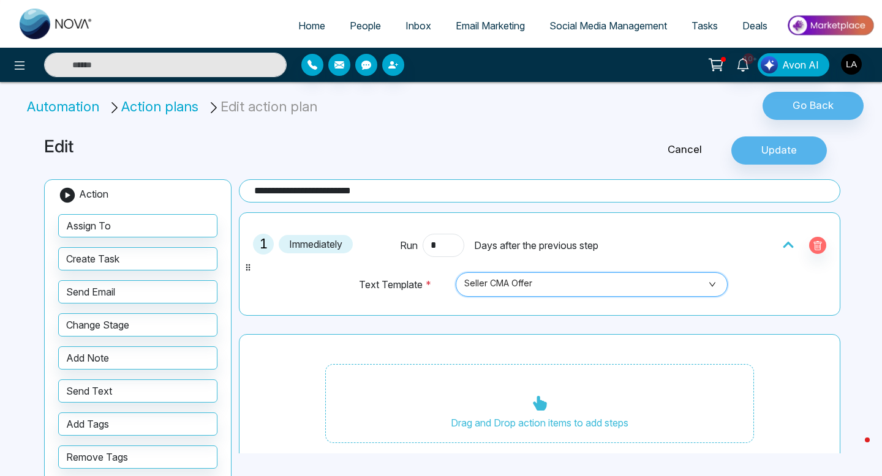
scroll to position [14, 0]
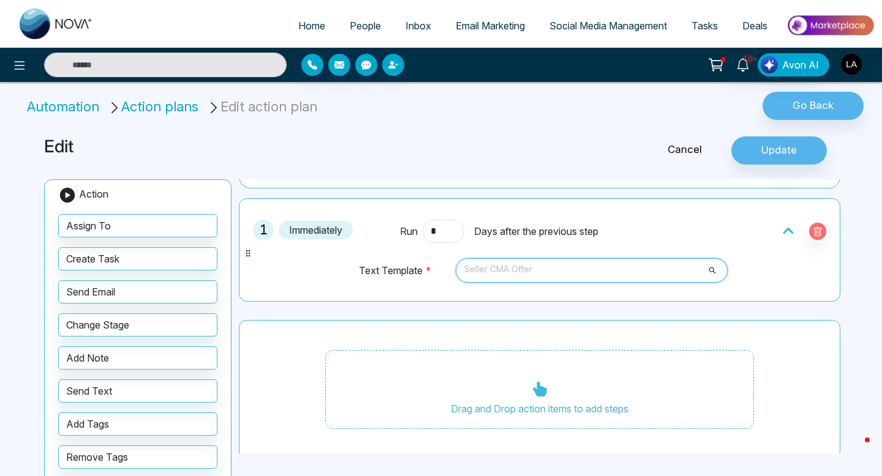
click at [653, 278] on span "Seller CMA Offer" at bounding box center [591, 270] width 255 height 21
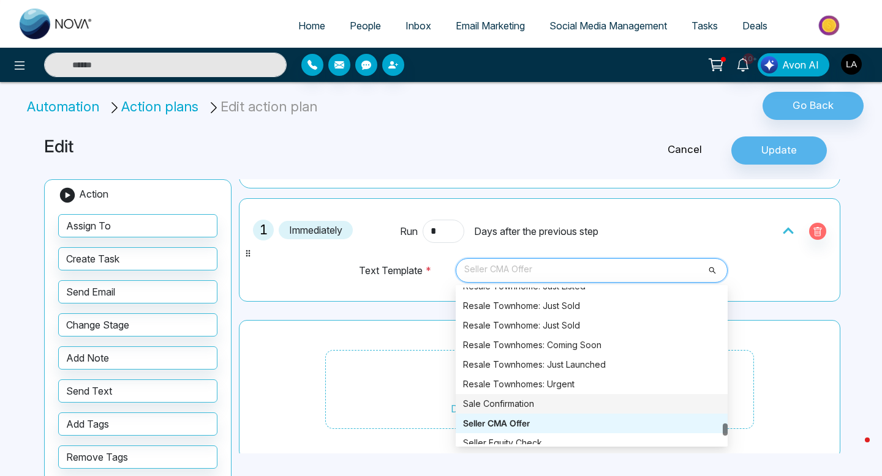
scroll to position [2728, 0]
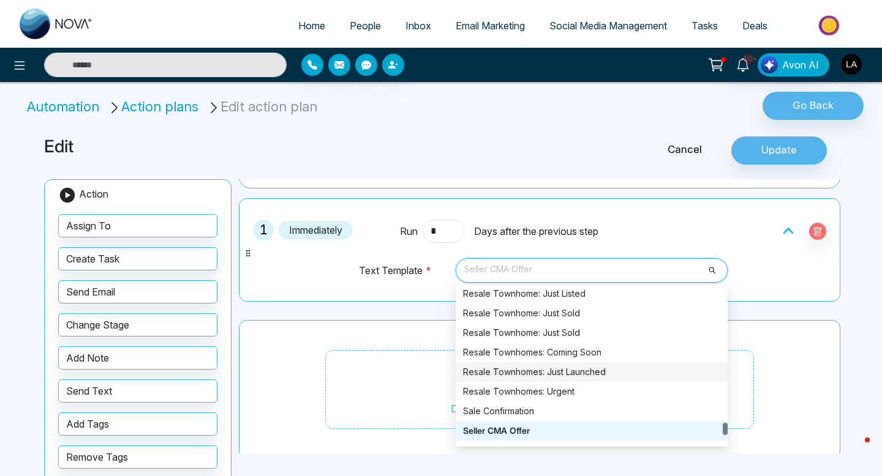
click at [562, 374] on div "Resale Townhomes: Just Launched" at bounding box center [591, 372] width 257 height 13
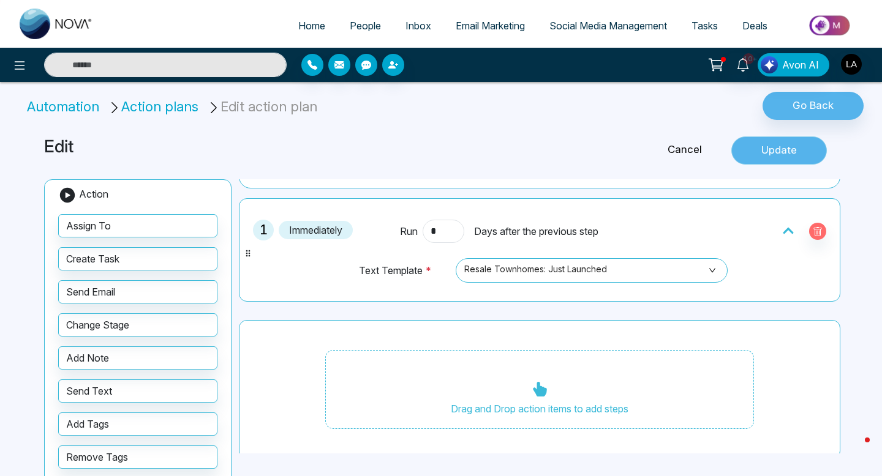
click at [793, 156] on button "Update" at bounding box center [779, 151] width 96 height 28
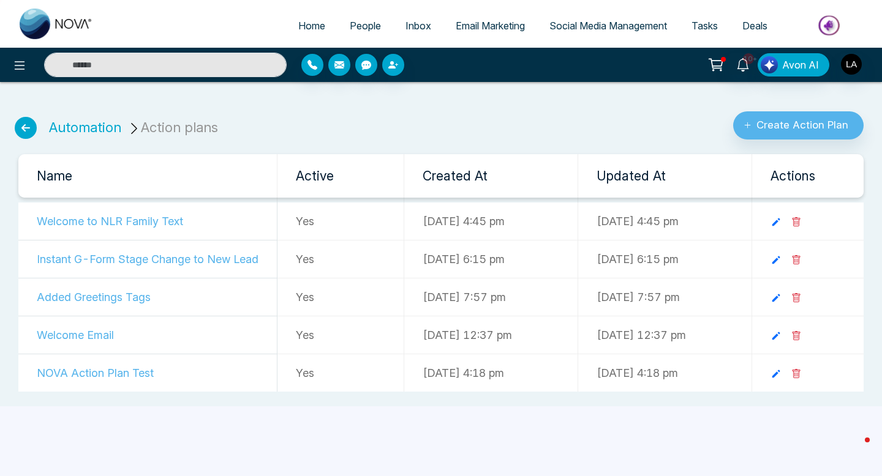
click at [367, 26] on span "People" at bounding box center [365, 26] width 31 height 12
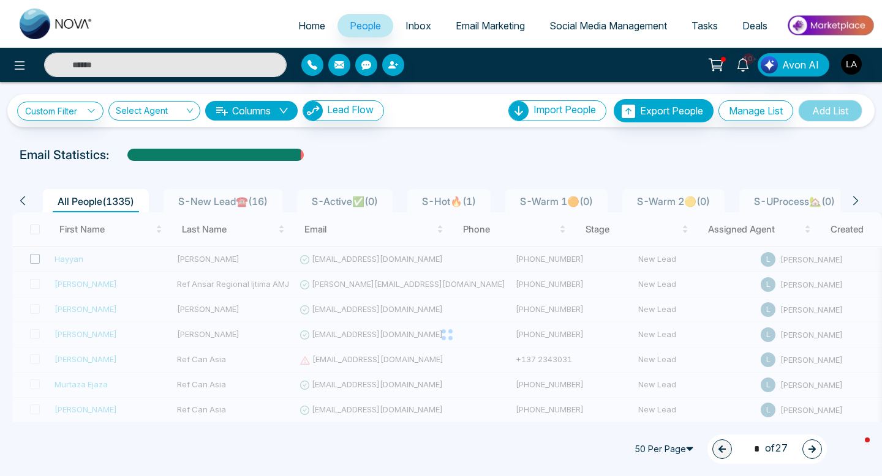
click at [35, 255] on span at bounding box center [35, 259] width 10 height 10
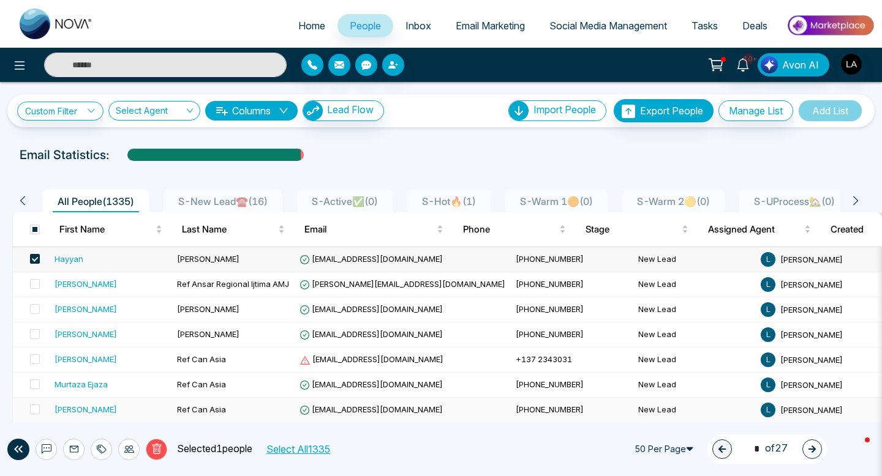
click at [154, 454] on icon at bounding box center [156, 449] width 9 height 10
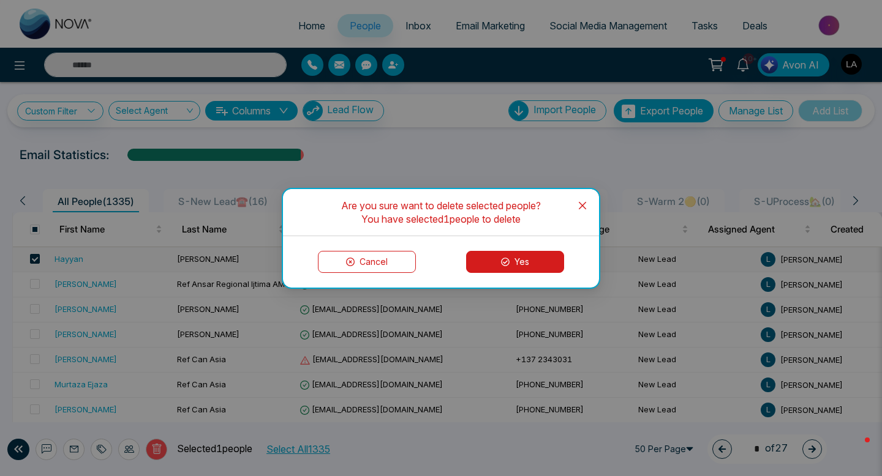
click at [483, 263] on button "Yes" at bounding box center [515, 262] width 98 height 22
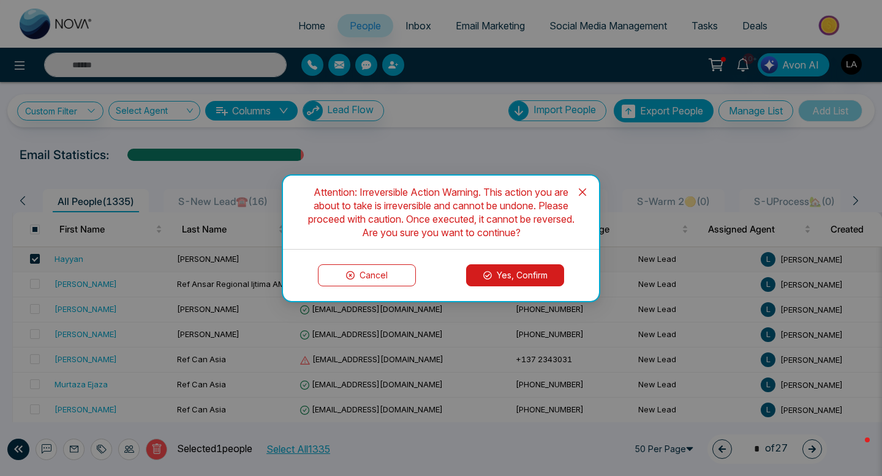
click at [483, 265] on button "Yes, Confirm" at bounding box center [515, 276] width 98 height 22
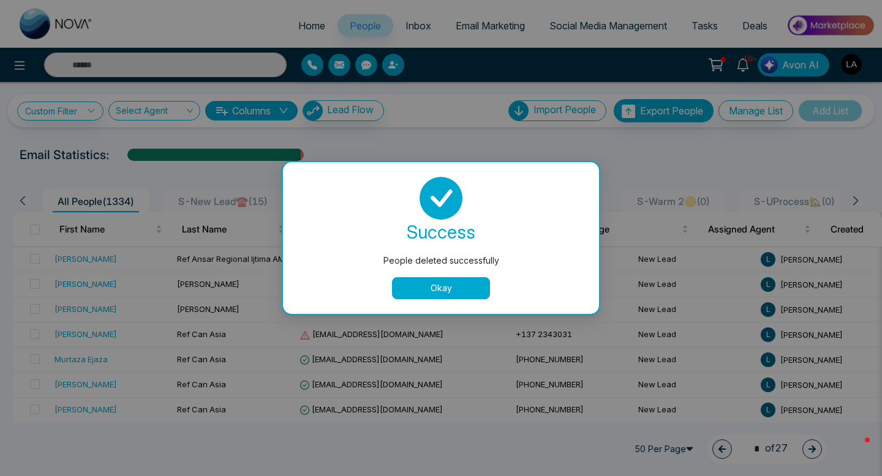
click at [420, 280] on button "Okay" at bounding box center [441, 288] width 98 height 22
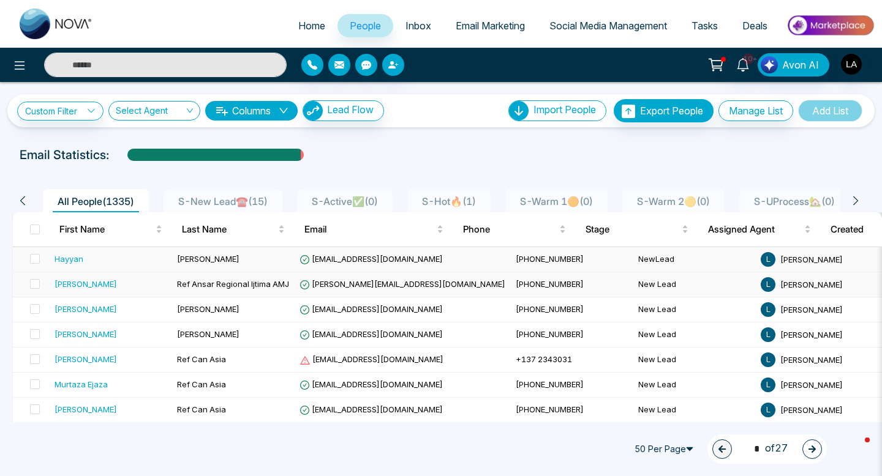
click at [117, 261] on div "Hayyan" at bounding box center [111, 259] width 113 height 12
click at [76, 262] on div "Hayyan" at bounding box center [69, 259] width 29 height 12
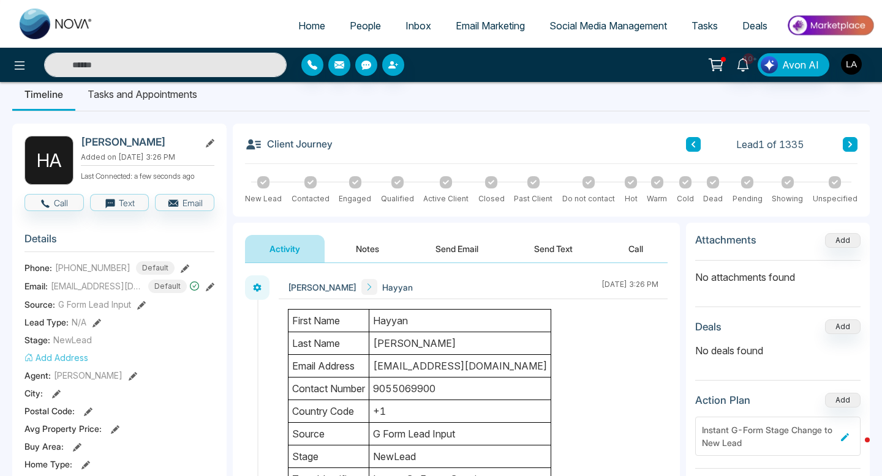
scroll to position [17, 0]
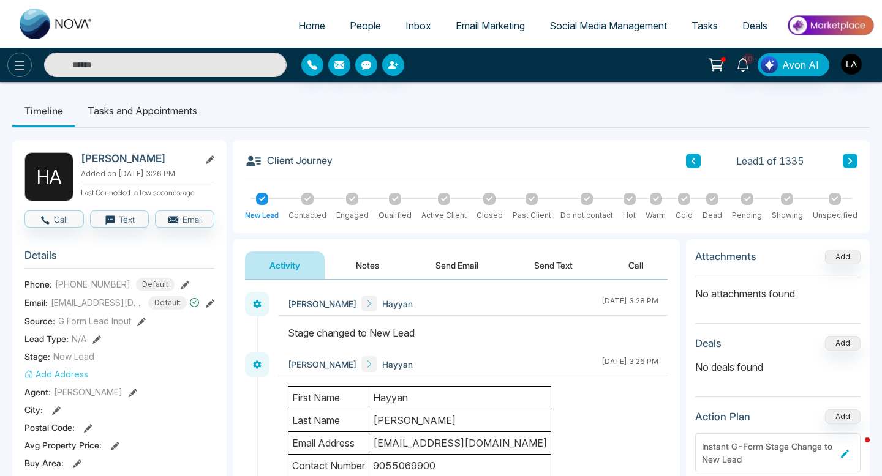
click at [18, 62] on icon at bounding box center [19, 65] width 15 height 15
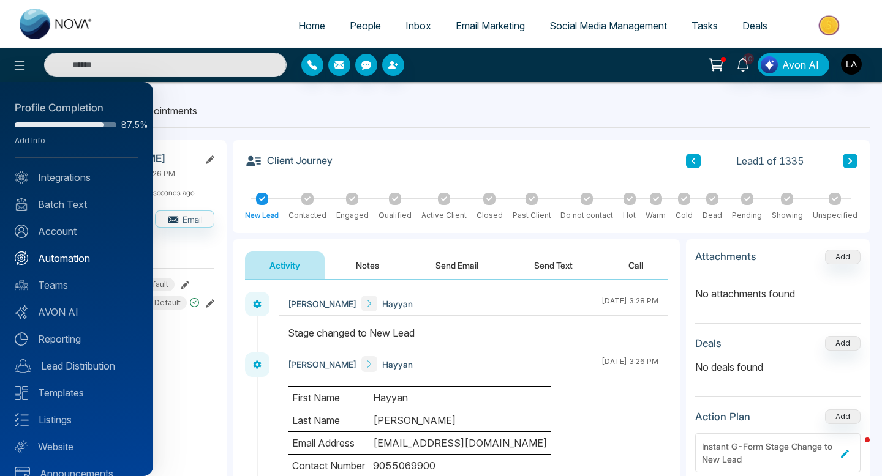
click at [68, 261] on link "Automation" at bounding box center [77, 258] width 124 height 15
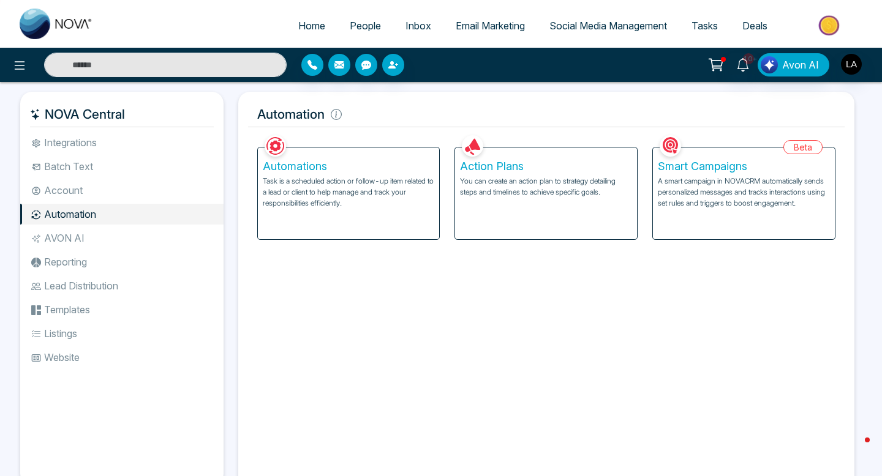
click at [524, 154] on div "Action Plans You can create an action plan to strategy detailing steps and time…" at bounding box center [546, 194] width 182 height 92
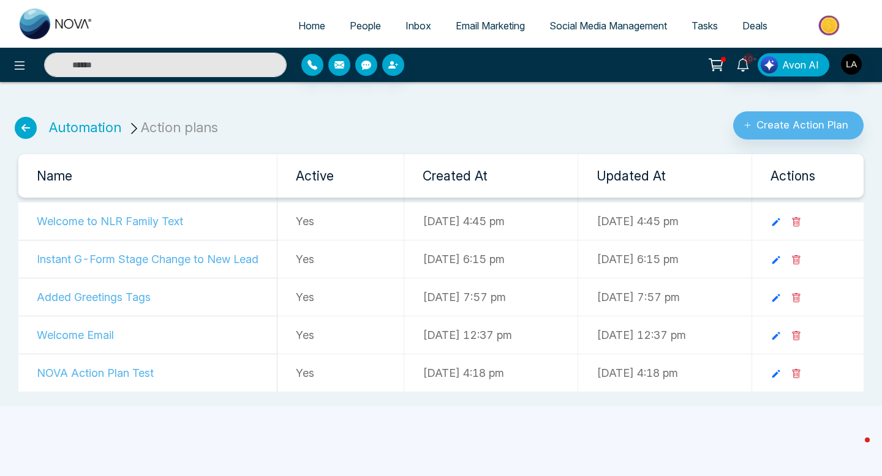
click at [794, 230] on td at bounding box center [807, 222] width 112 height 38
click at [781, 225] on icon at bounding box center [775, 222] width 11 height 11
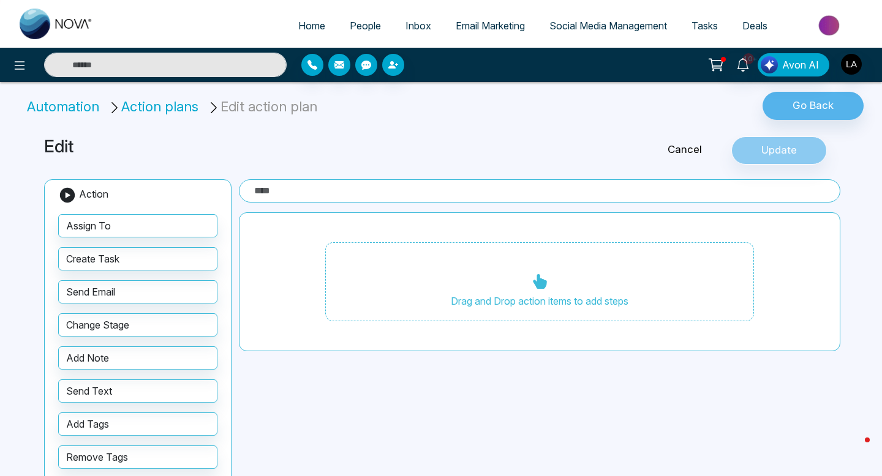
type input "**********"
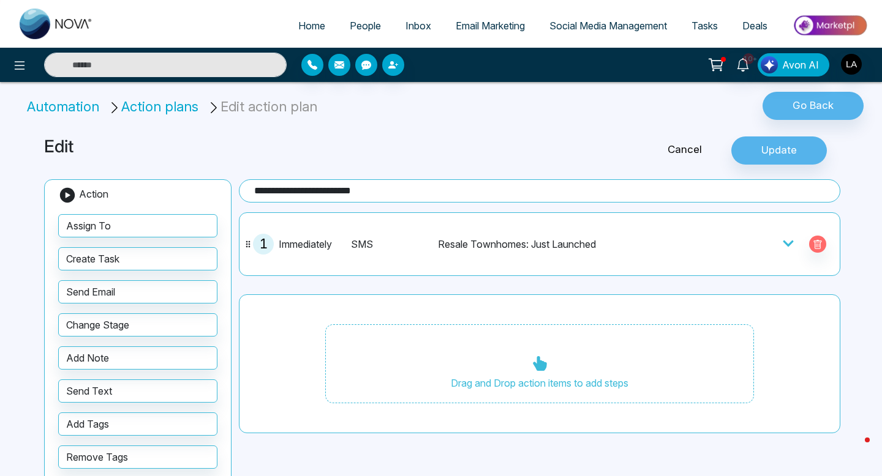
click at [355, 23] on span "People" at bounding box center [365, 26] width 31 height 12
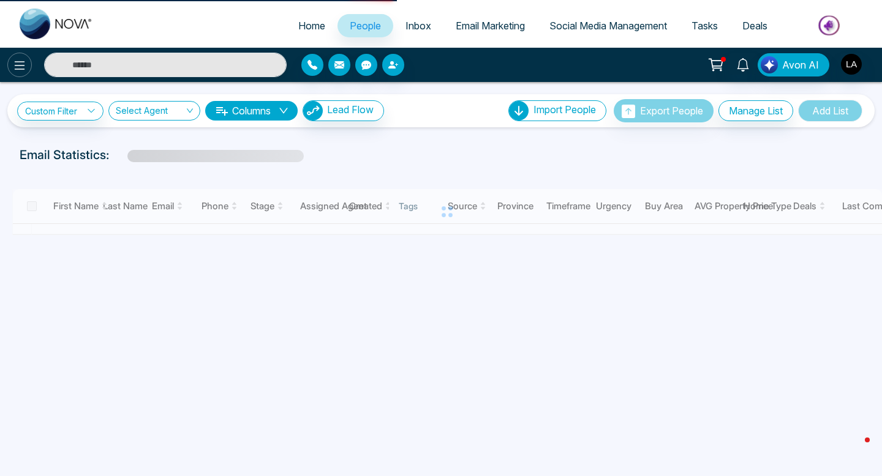
click at [13, 67] on icon at bounding box center [19, 65] width 15 height 15
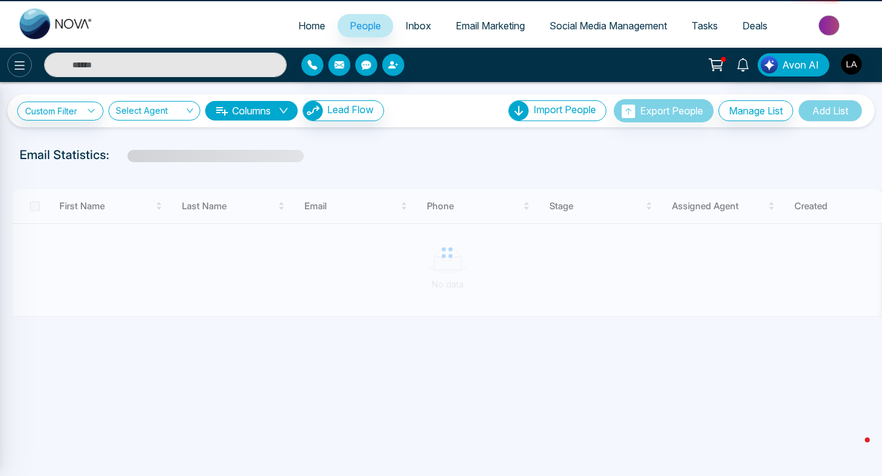
click at [13, 67] on div at bounding box center [441, 238] width 882 height 476
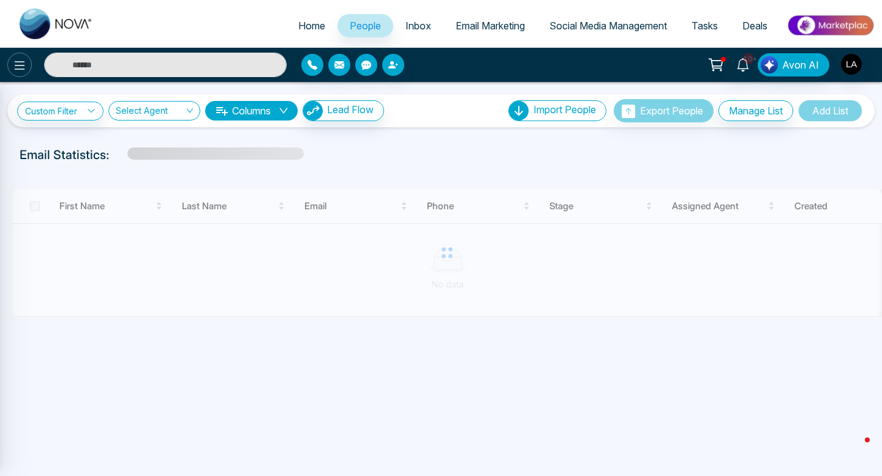
click at [13, 67] on icon at bounding box center [19, 65] width 15 height 15
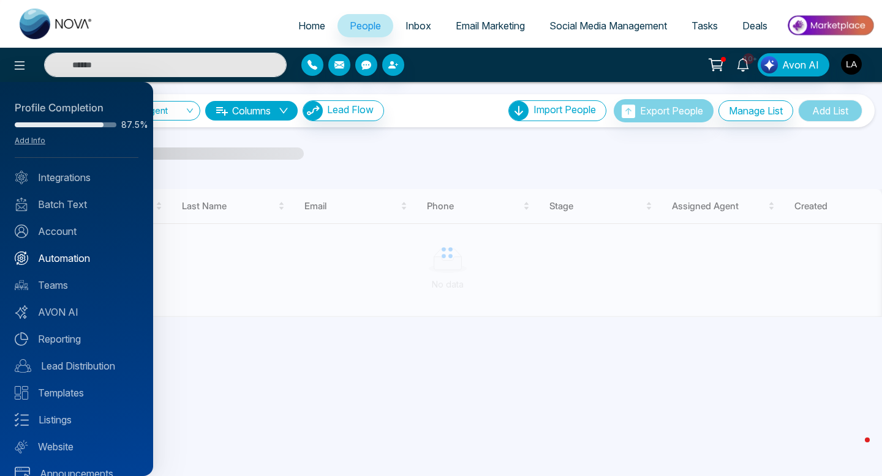
click at [70, 262] on link "Automation" at bounding box center [77, 258] width 124 height 15
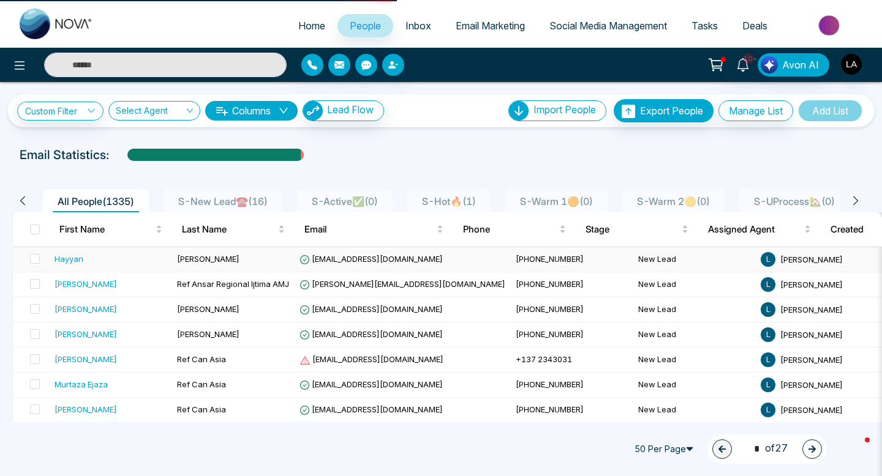
click at [89, 252] on td "Hayyan" at bounding box center [111, 259] width 122 height 25
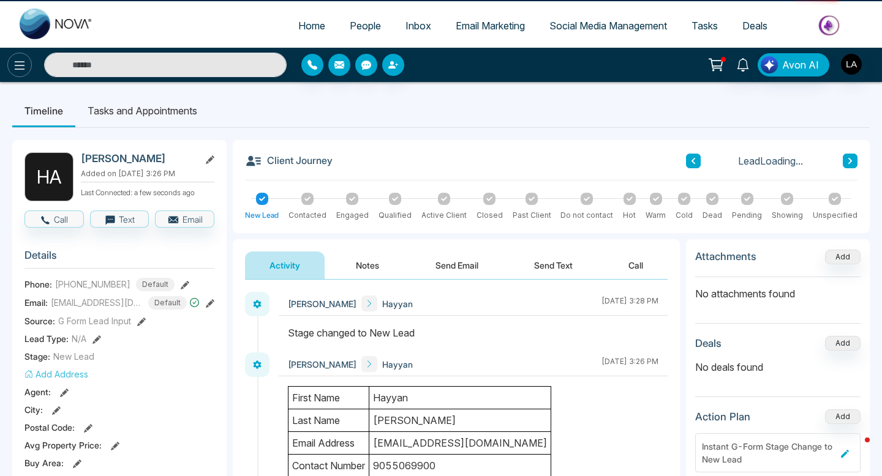
click at [24, 63] on icon at bounding box center [19, 65] width 15 height 15
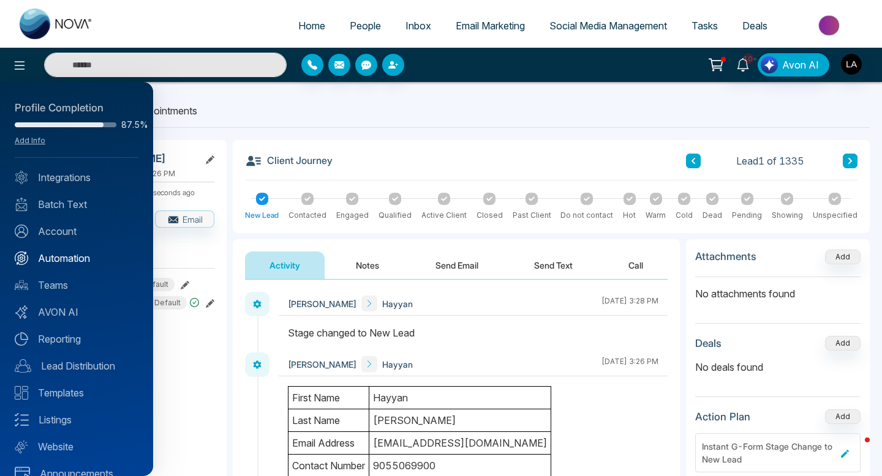
click at [58, 260] on link "Automation" at bounding box center [77, 258] width 124 height 15
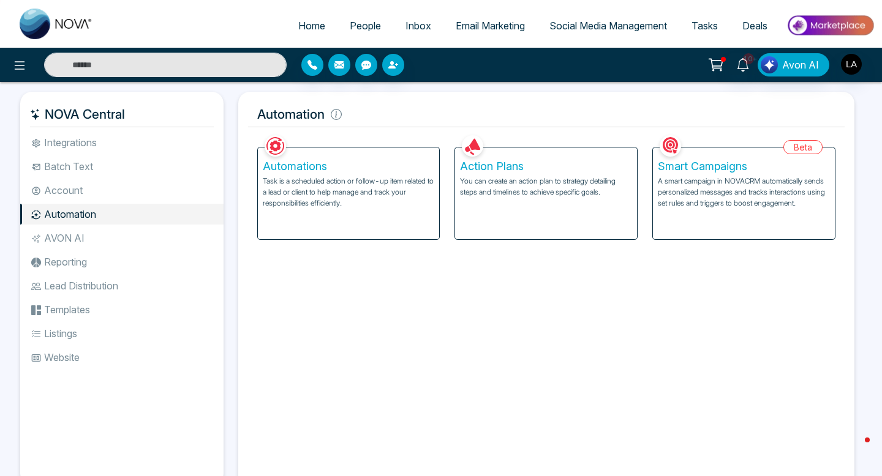
click at [477, 209] on div "Action Plans You can create an action plan to strategy detailing steps and time…" at bounding box center [546, 194] width 182 height 92
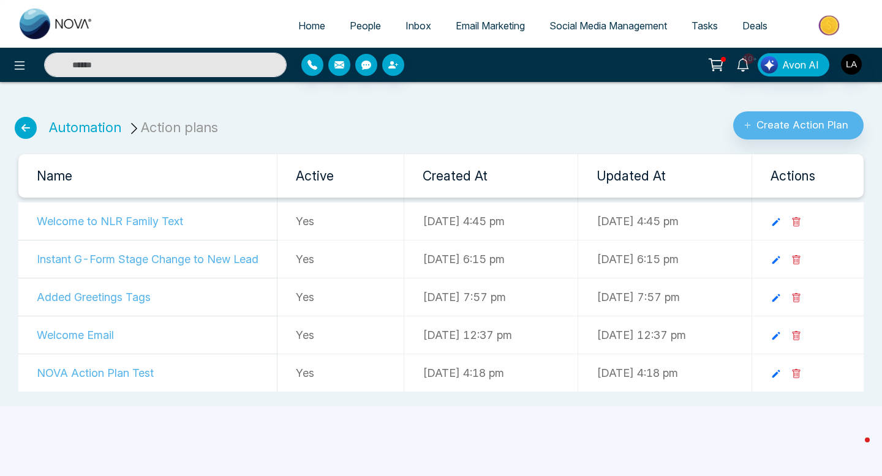
click at [800, 228] on td at bounding box center [807, 222] width 112 height 38
click at [780, 222] on icon at bounding box center [776, 223] width 8 height 8
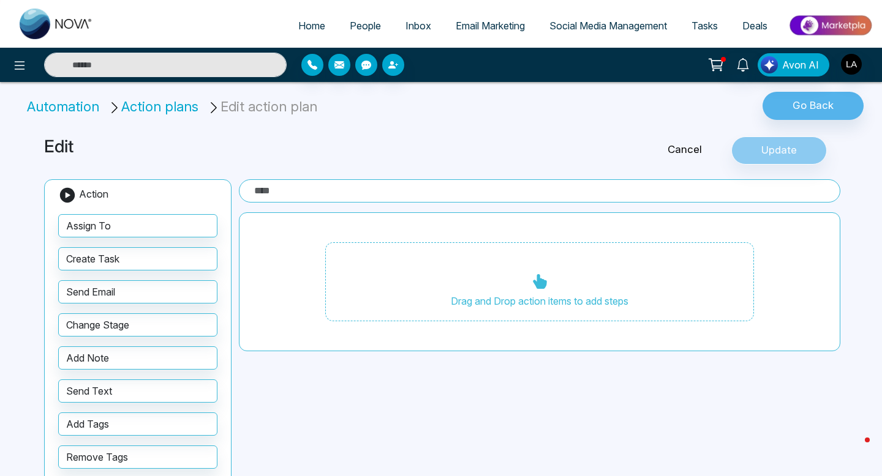
type input "**********"
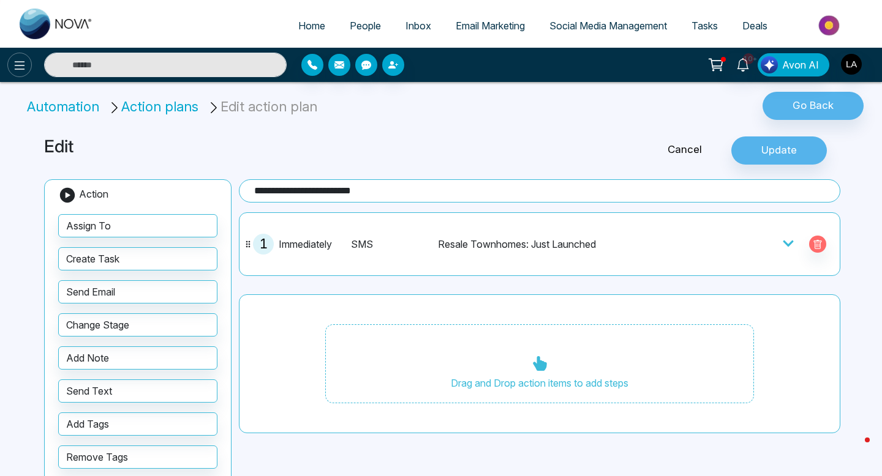
click at [20, 64] on icon at bounding box center [19, 65] width 15 height 15
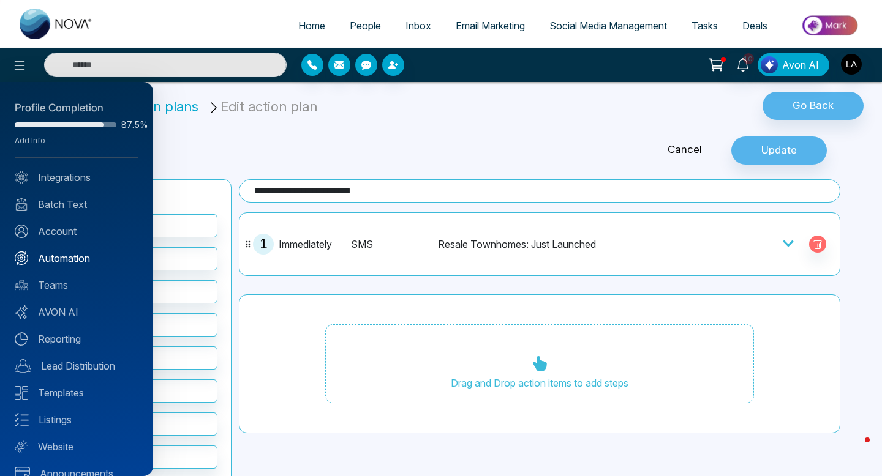
click at [55, 263] on link "Automation" at bounding box center [77, 258] width 124 height 15
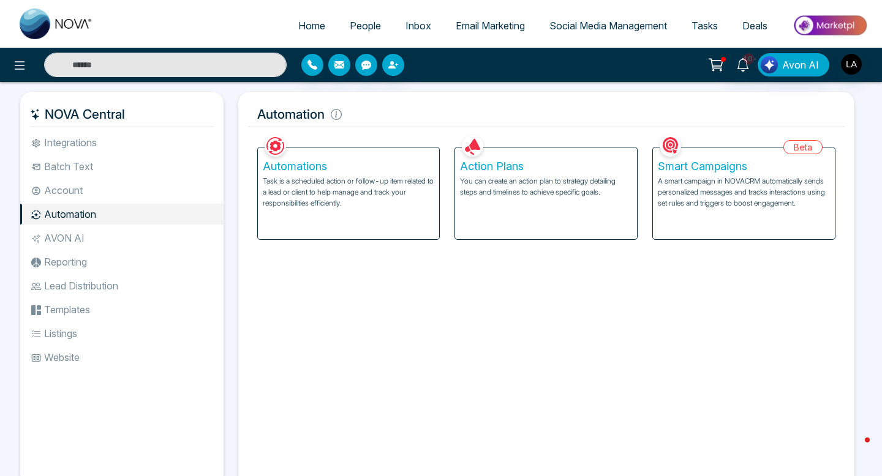
click at [341, 190] on p "Task is a scheduled action or follow-up item related to a lead or client to hel…" at bounding box center [349, 192] width 172 height 33
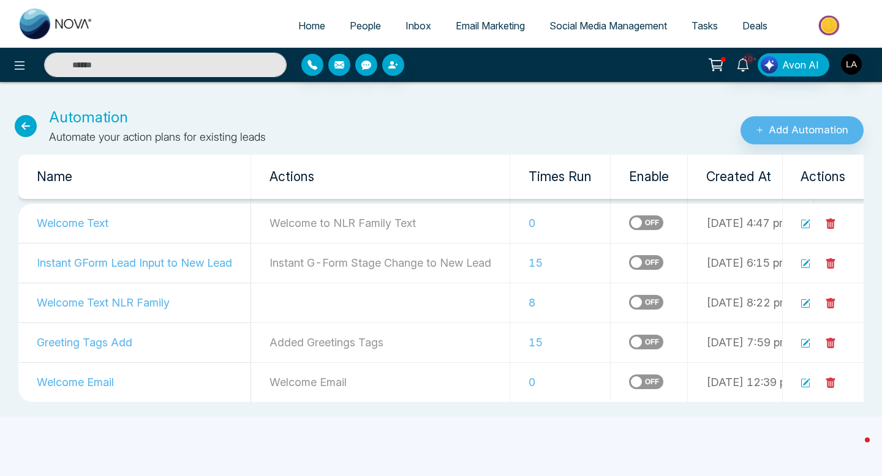
click at [805, 223] on icon at bounding box center [805, 224] width 10 height 10
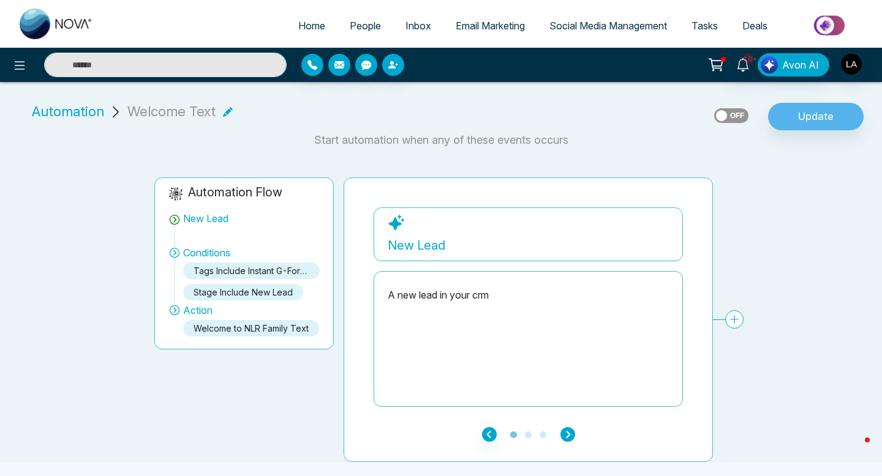
click at [565, 432] on icon "button" at bounding box center [567, 434] width 15 height 15
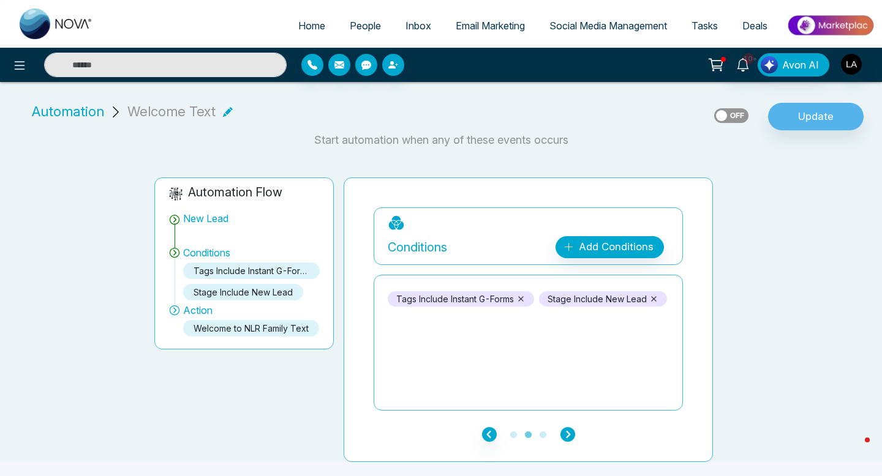
click at [565, 432] on icon "button" at bounding box center [567, 434] width 15 height 15
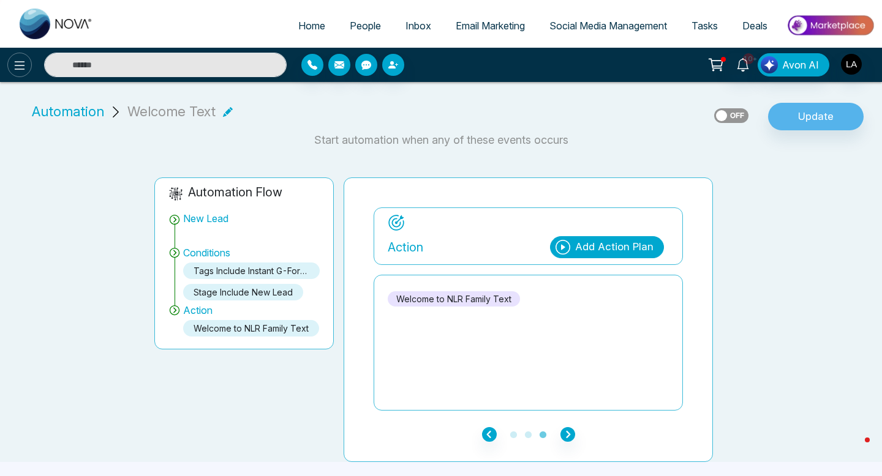
click at [23, 59] on icon at bounding box center [19, 65] width 15 height 15
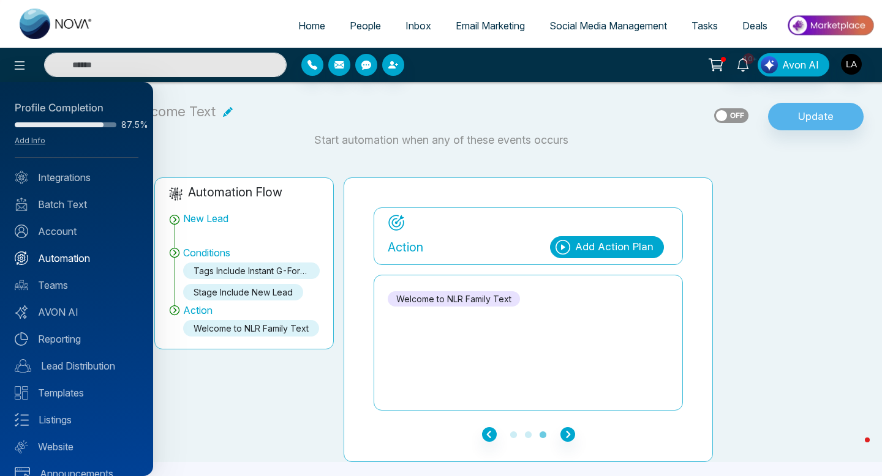
click at [57, 264] on link "Automation" at bounding box center [77, 258] width 124 height 15
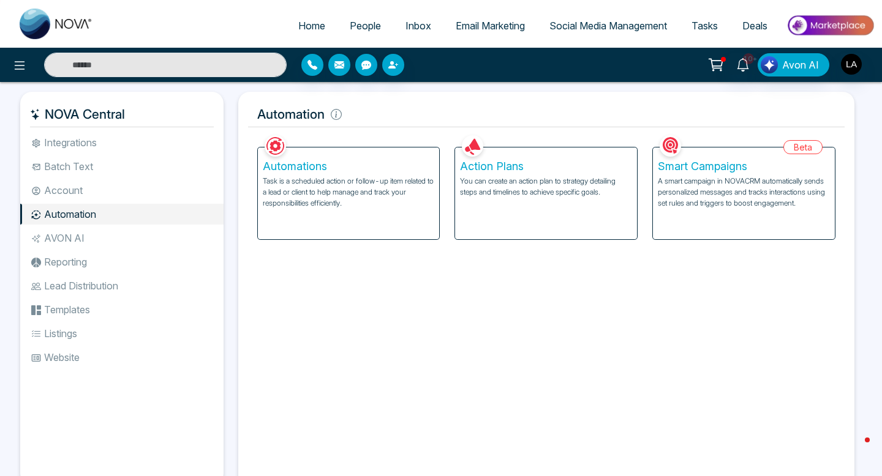
click at [339, 190] on p "Task is a scheduled action or follow-up item related to a lead or client to hel…" at bounding box center [349, 192] width 172 height 33
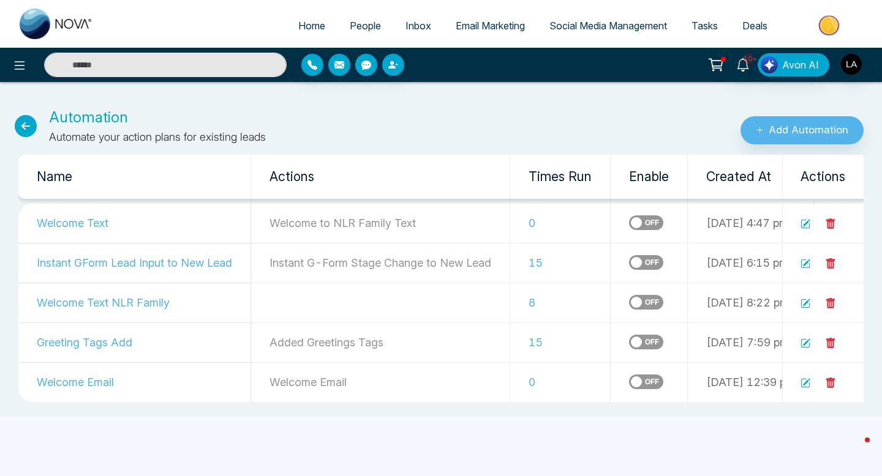
click at [806, 260] on icon at bounding box center [805, 264] width 9 height 9
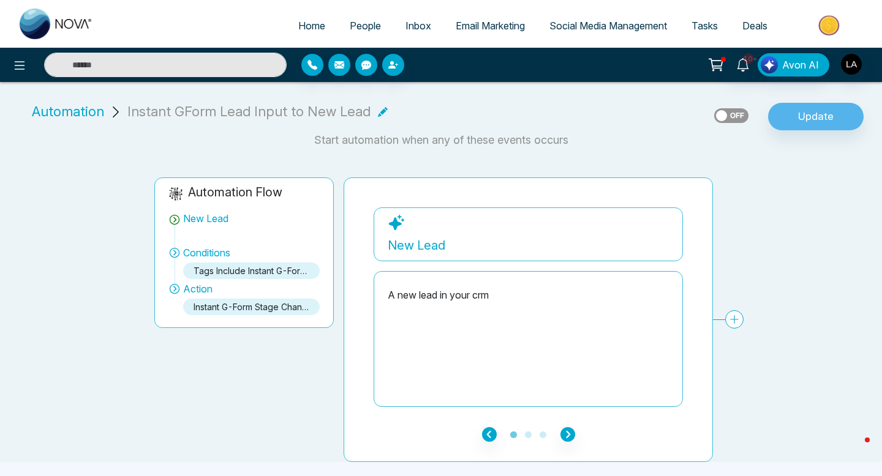
click at [564, 443] on div "**********" at bounding box center [528, 320] width 369 height 285
click at [564, 437] on icon "button" at bounding box center [567, 434] width 15 height 15
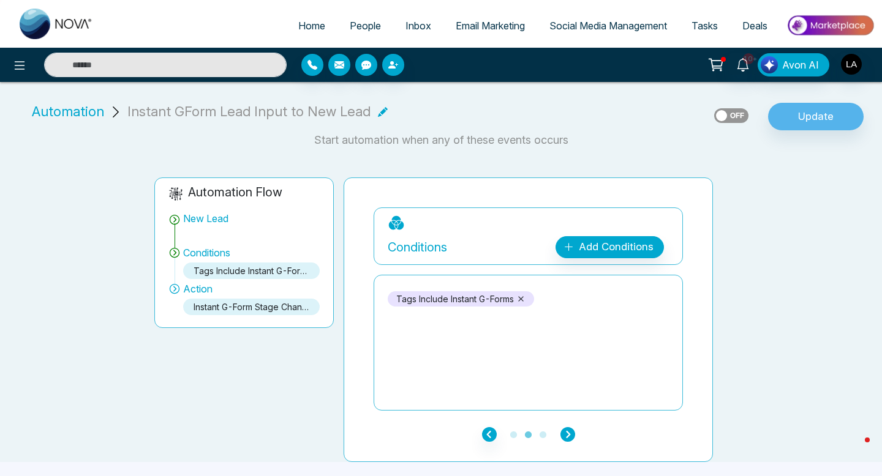
click at [565, 435] on icon "button" at bounding box center [567, 434] width 15 height 15
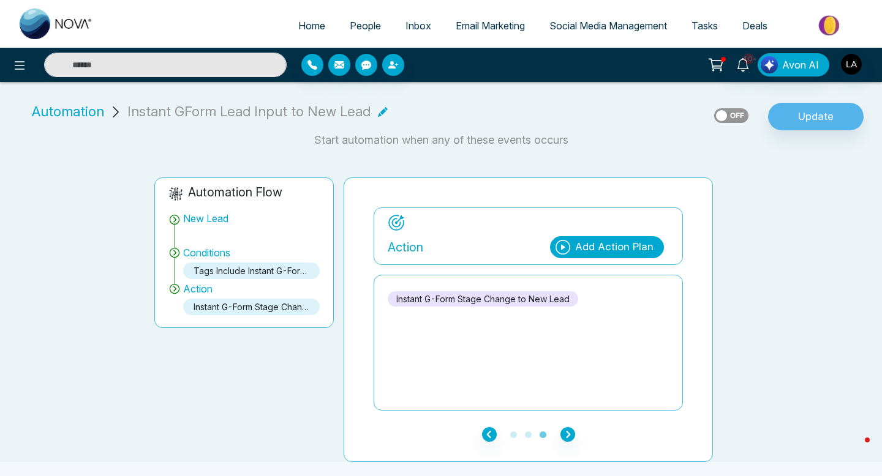
click at [354, 35] on link "People" at bounding box center [365, 25] width 56 height 23
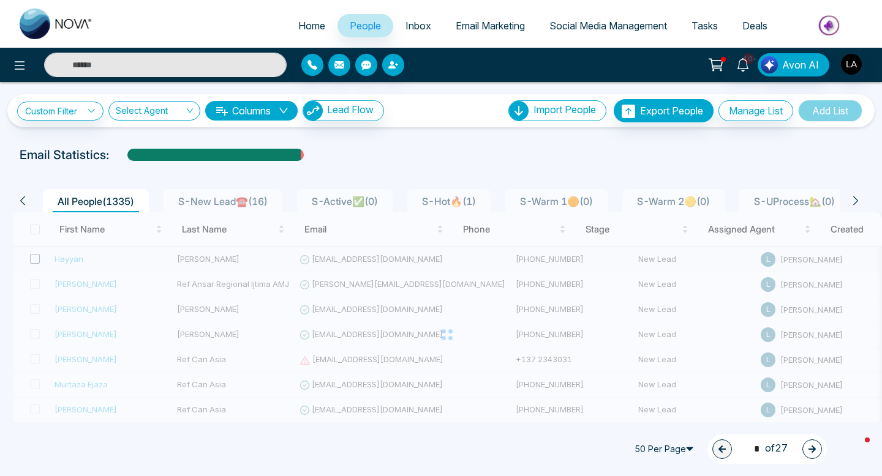
click at [36, 256] on span at bounding box center [35, 259] width 10 height 10
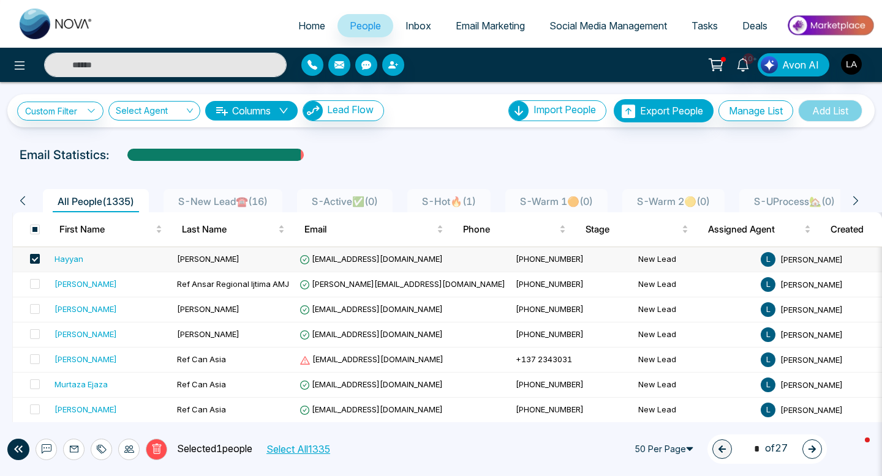
click at [35, 257] on span at bounding box center [35, 259] width 10 height 10
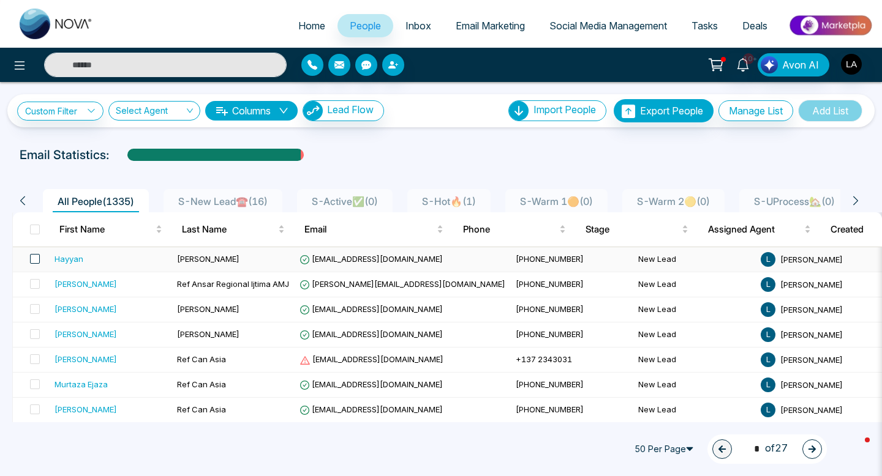
click at [34, 261] on span at bounding box center [35, 259] width 10 height 10
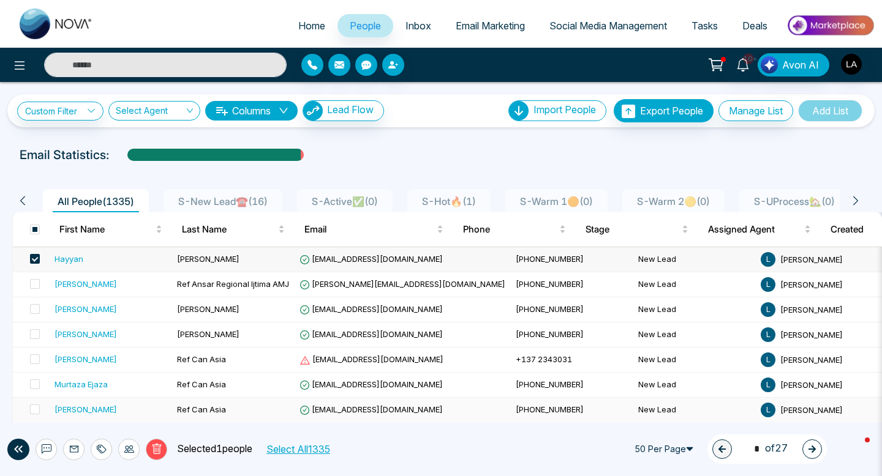
click at [155, 455] on button "Delete" at bounding box center [156, 449] width 21 height 21
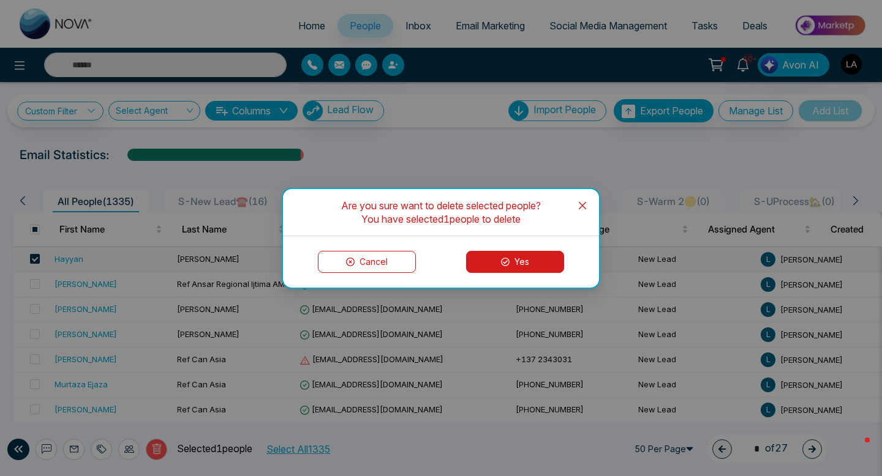
click at [480, 261] on button "Yes" at bounding box center [515, 262] width 98 height 22
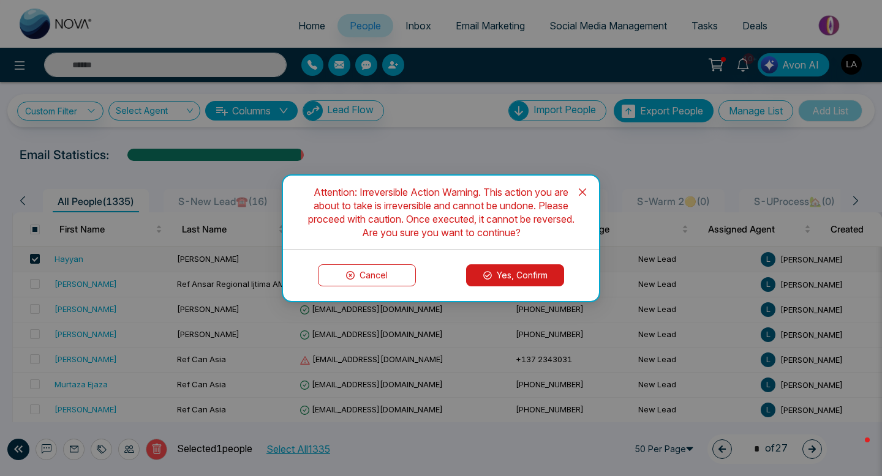
click at [488, 271] on icon at bounding box center [487, 275] width 9 height 9
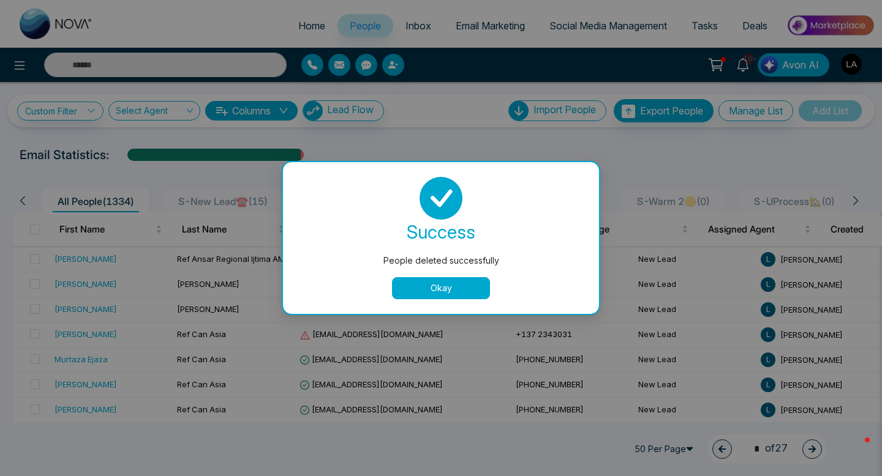
click at [417, 281] on button "Okay" at bounding box center [441, 288] width 98 height 22
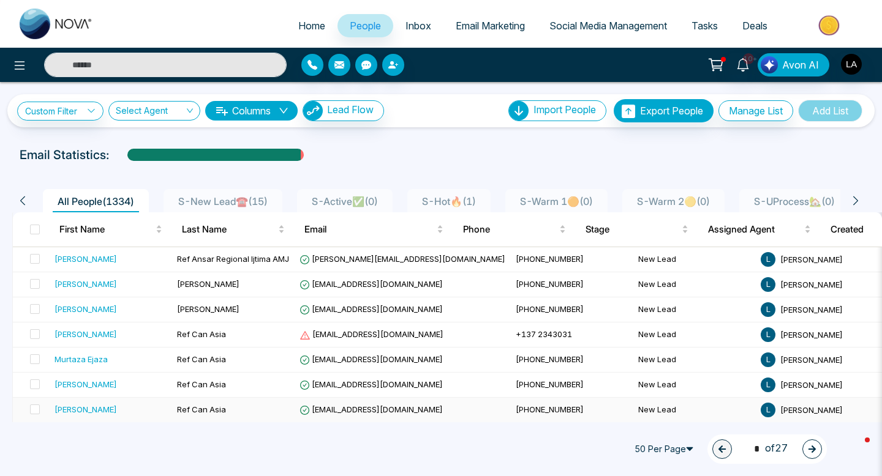
click at [214, 417] on td "Ref Can Asia" at bounding box center [233, 410] width 122 height 25
click at [19, 83] on div "**********" at bounding box center [441, 104] width 882 height 45
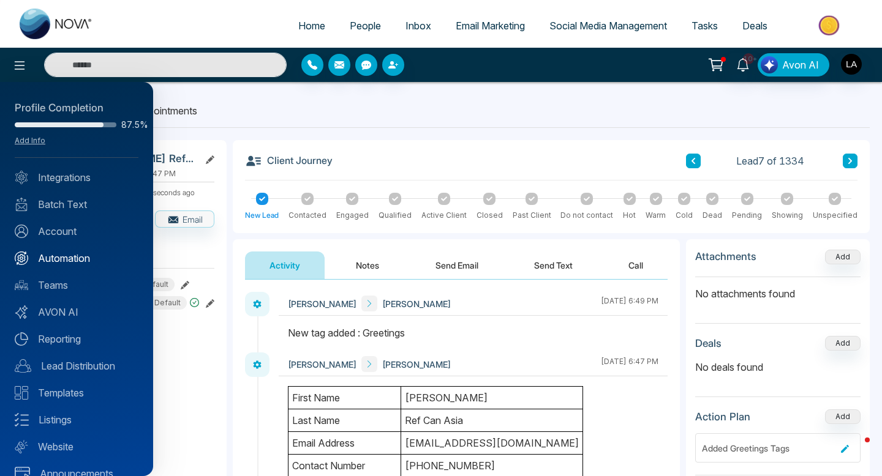
click at [50, 258] on link "Automation" at bounding box center [77, 258] width 124 height 15
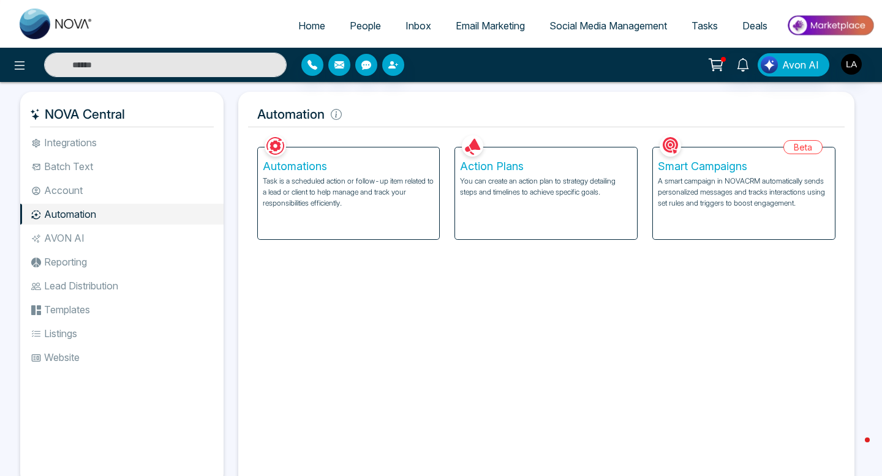
click at [505, 203] on div "Action Plans You can create an action plan to strategy detailing steps and time…" at bounding box center [546, 194] width 182 height 92
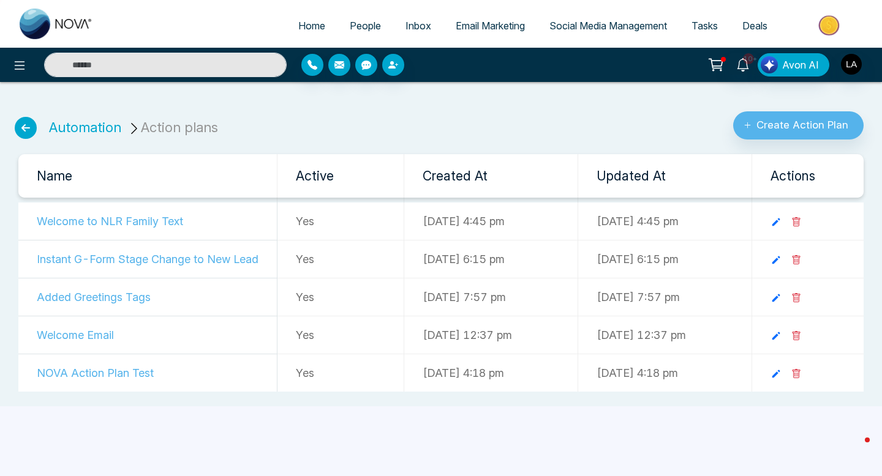
click at [350, 25] on span "People" at bounding box center [365, 26] width 31 height 12
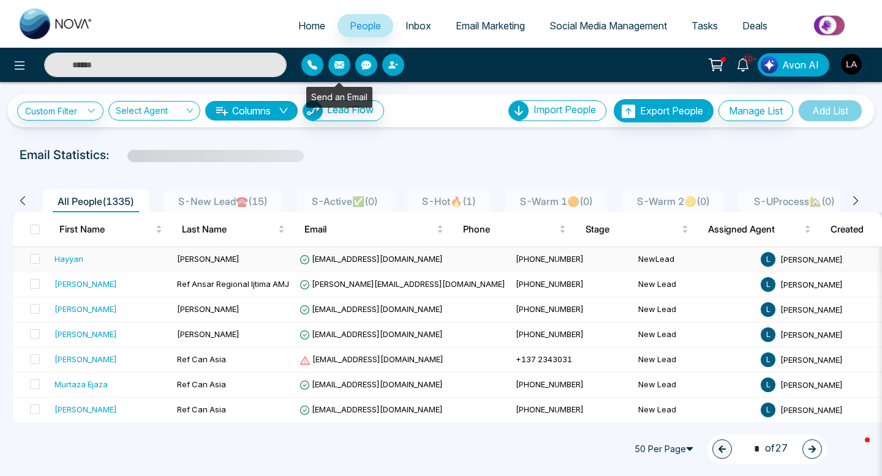
click at [132, 254] on div "Hayyan" at bounding box center [111, 259] width 113 height 12
